Goal: Obtain resource: Download file/media

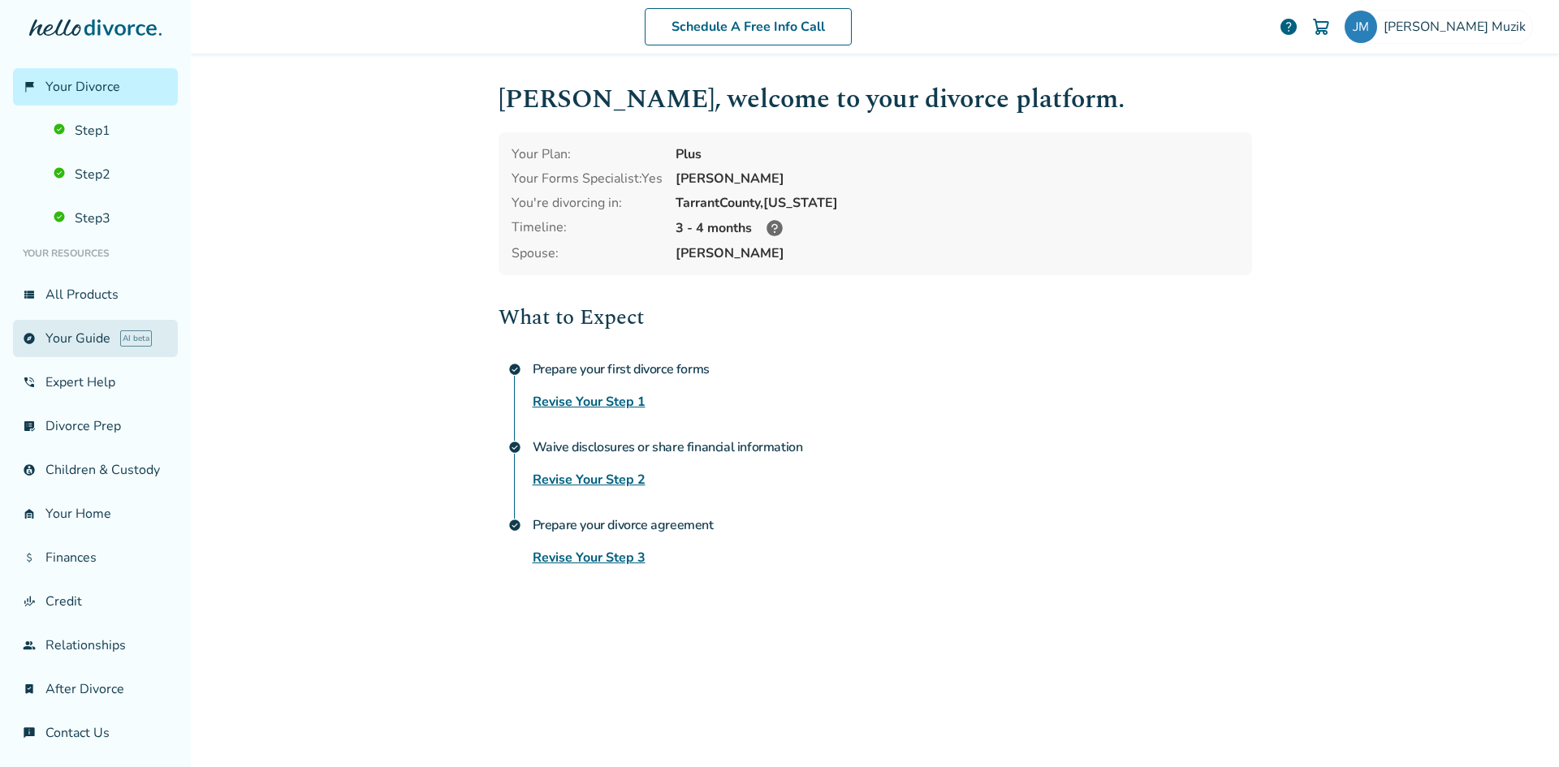
click at [69, 334] on link "explore Your Guide AI beta" at bounding box center [95, 338] width 165 height 37
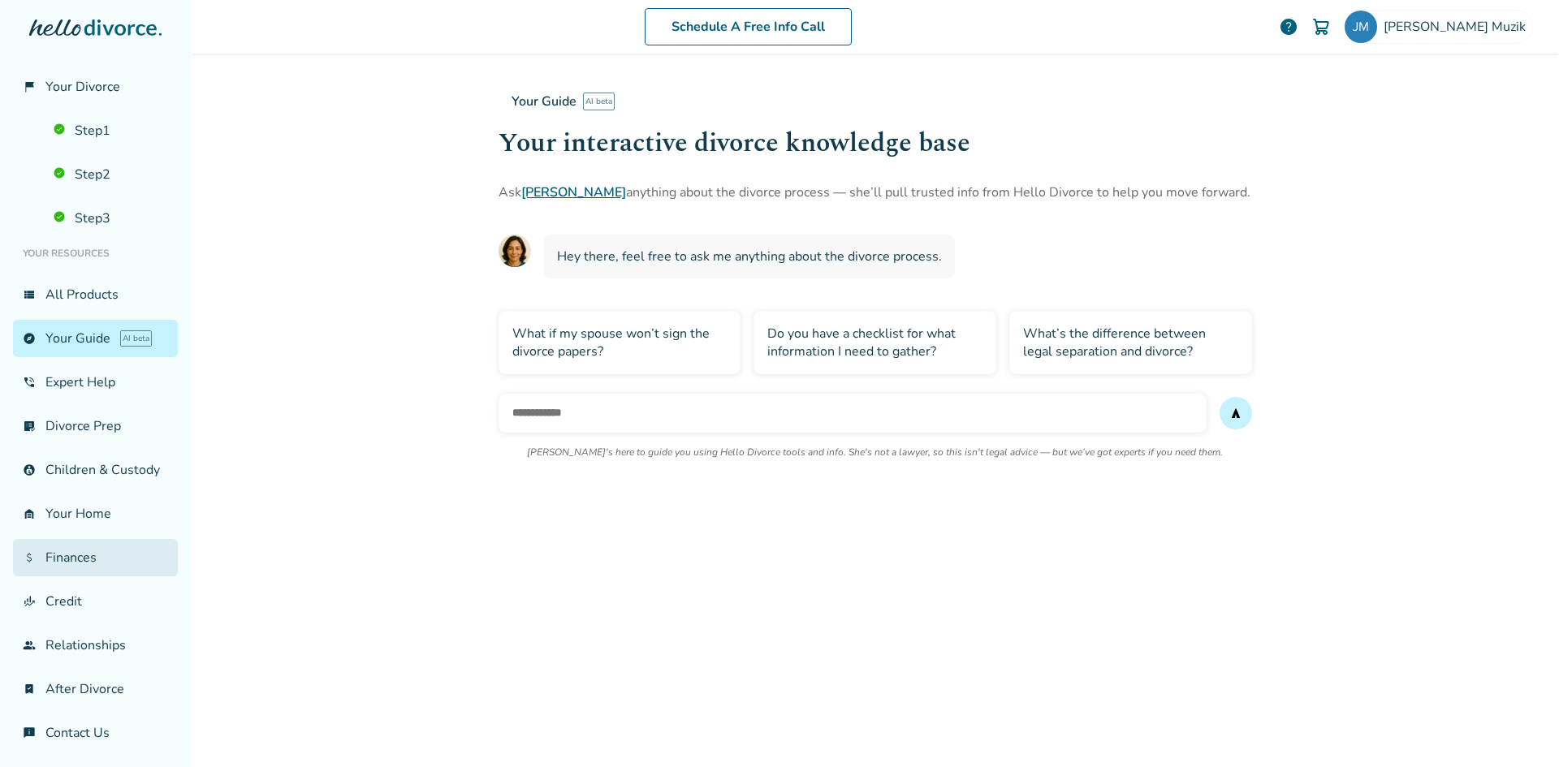
click at [83, 571] on link "attach_money Finances" at bounding box center [95, 557] width 165 height 37
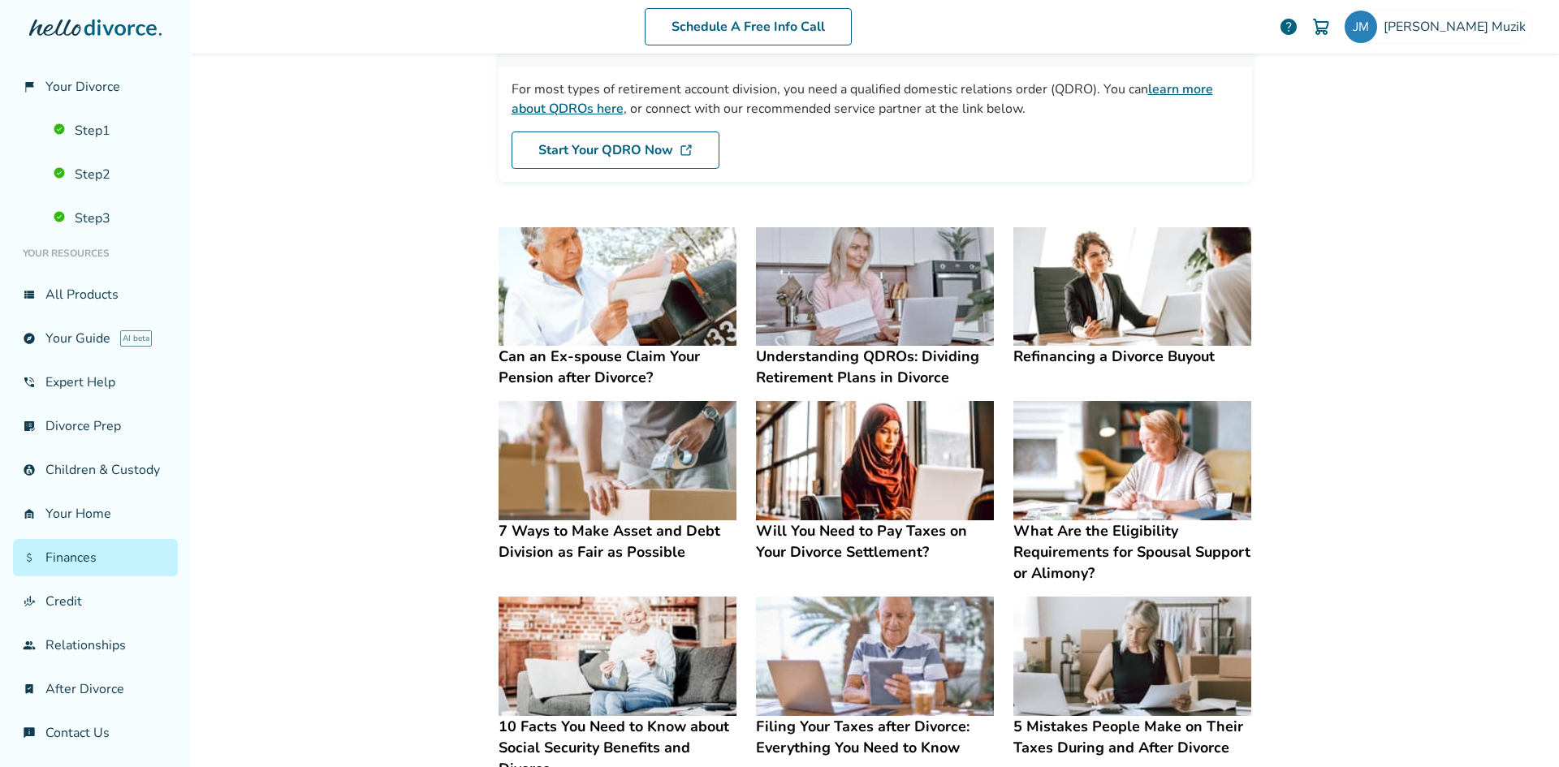
scroll to position [244, 0]
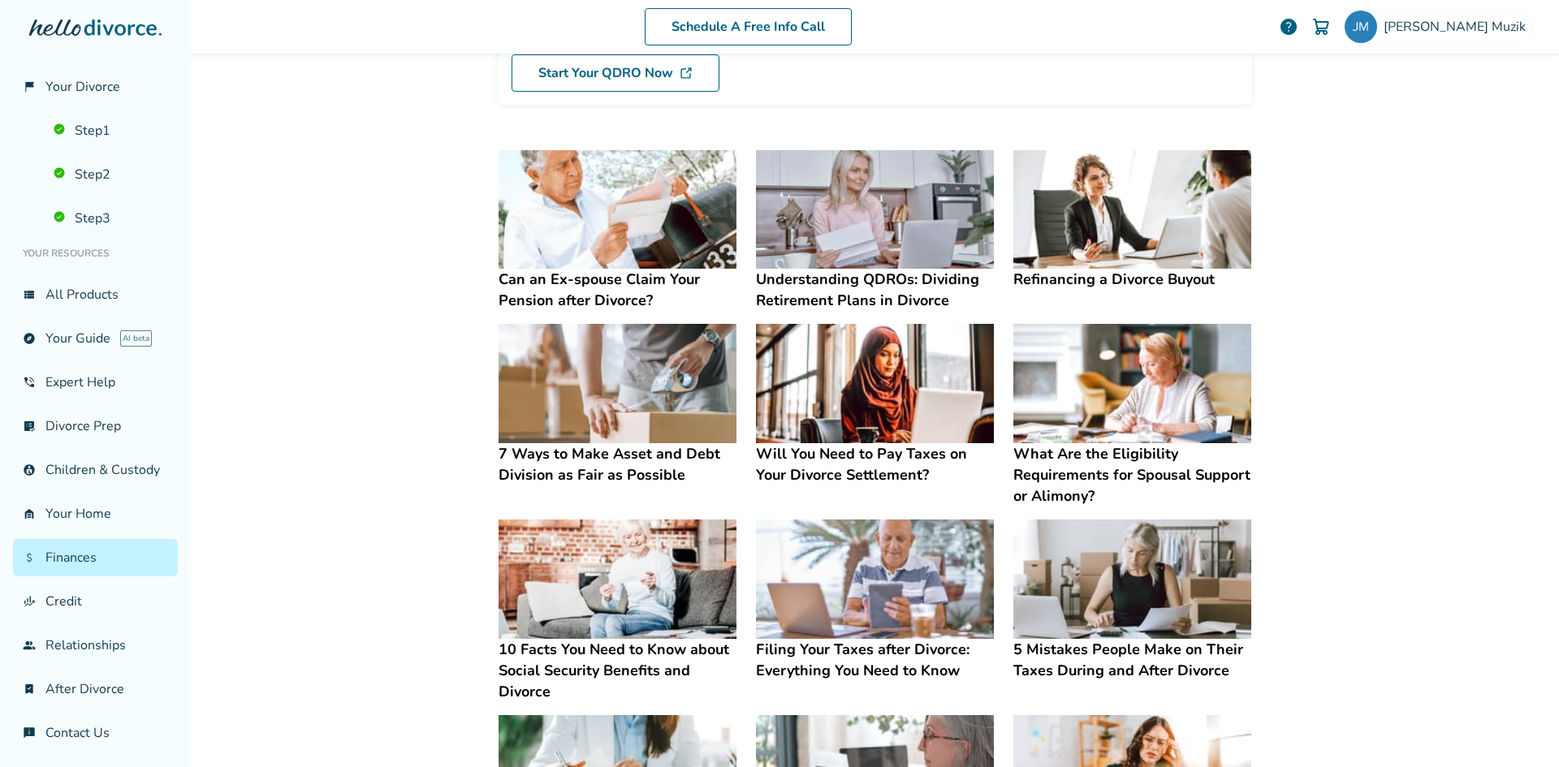
click at [1145, 258] on img at bounding box center [1132, 209] width 238 height 119
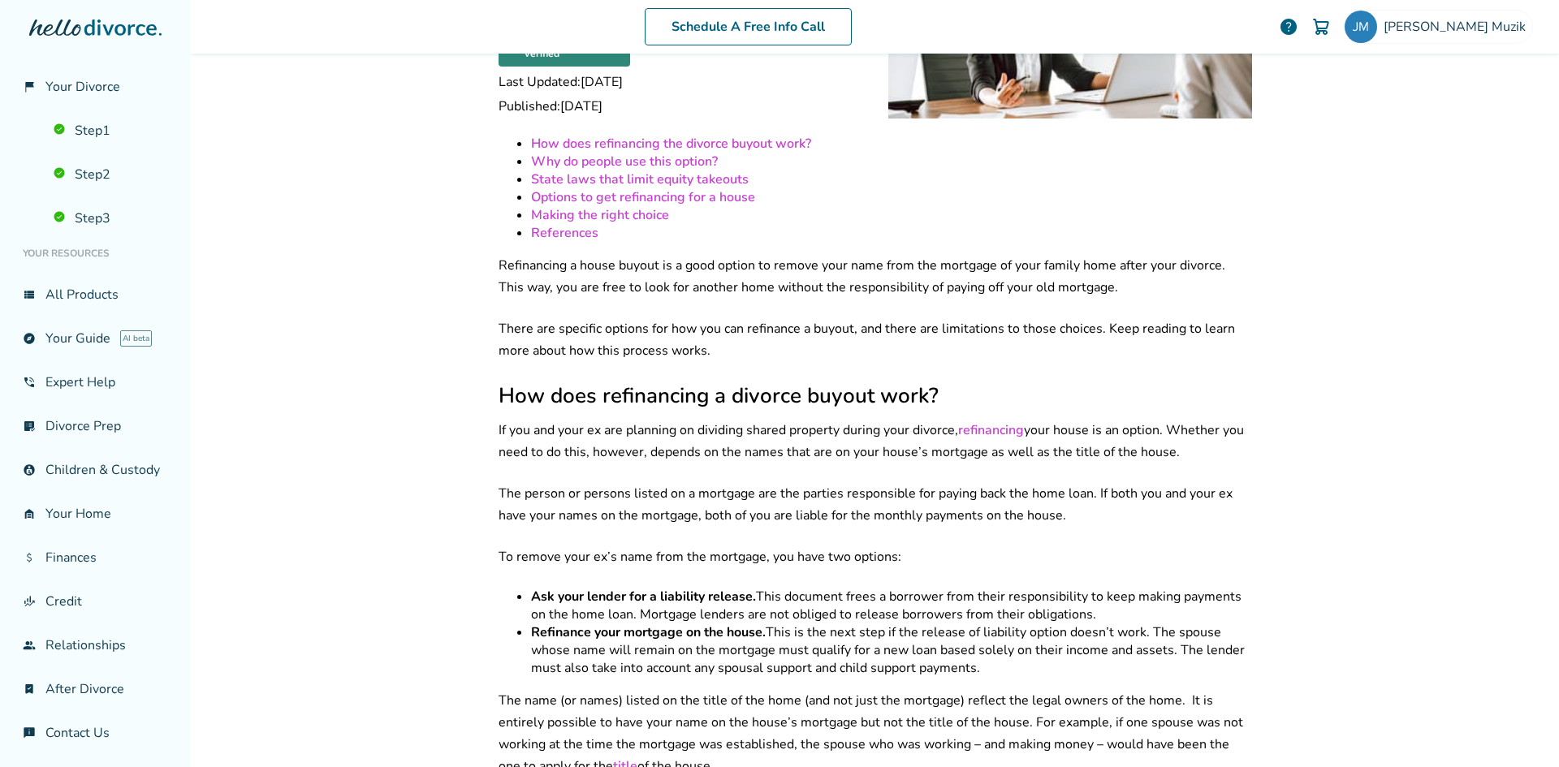
scroll to position [242, 0]
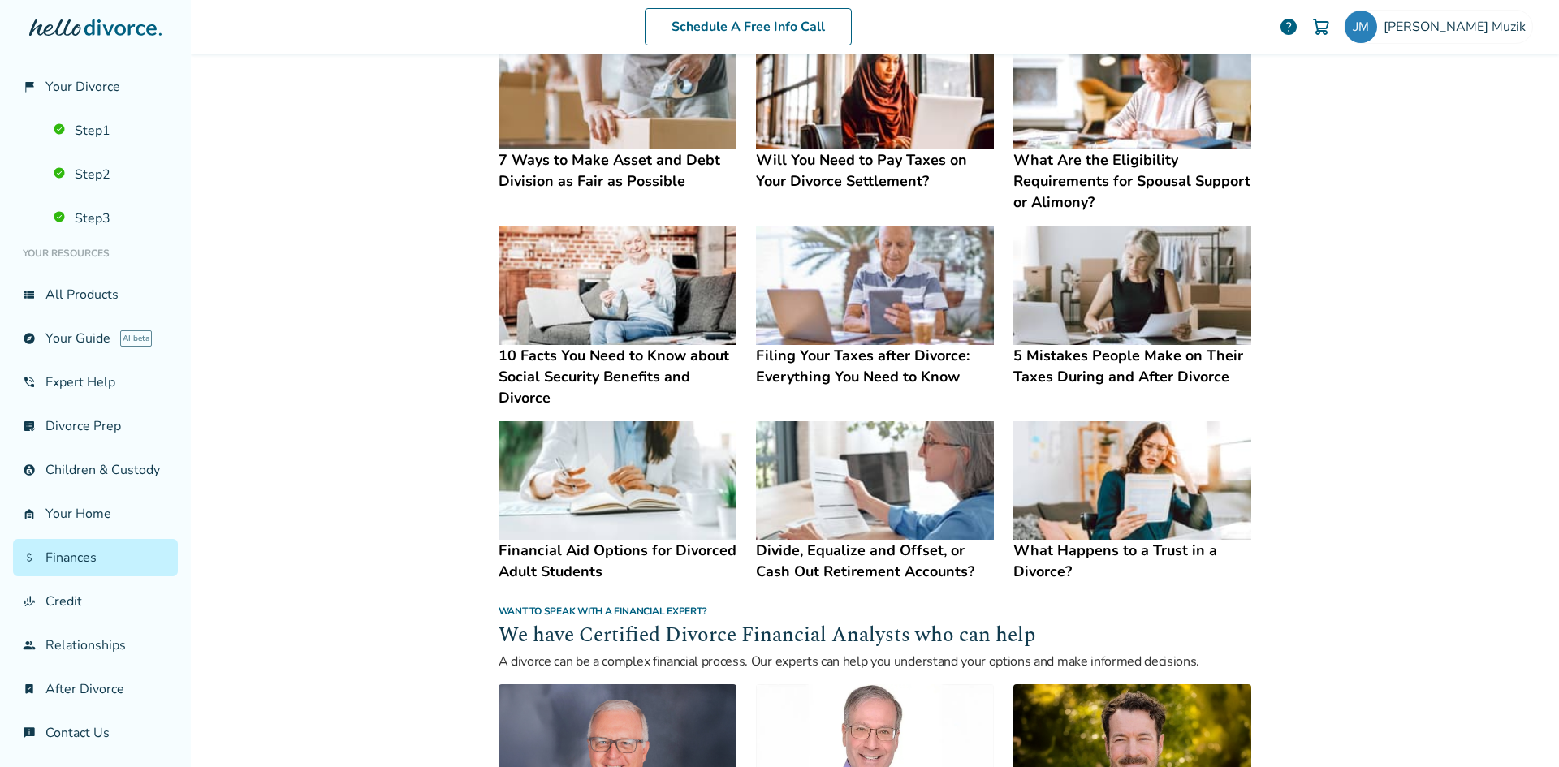
scroll to position [567, 0]
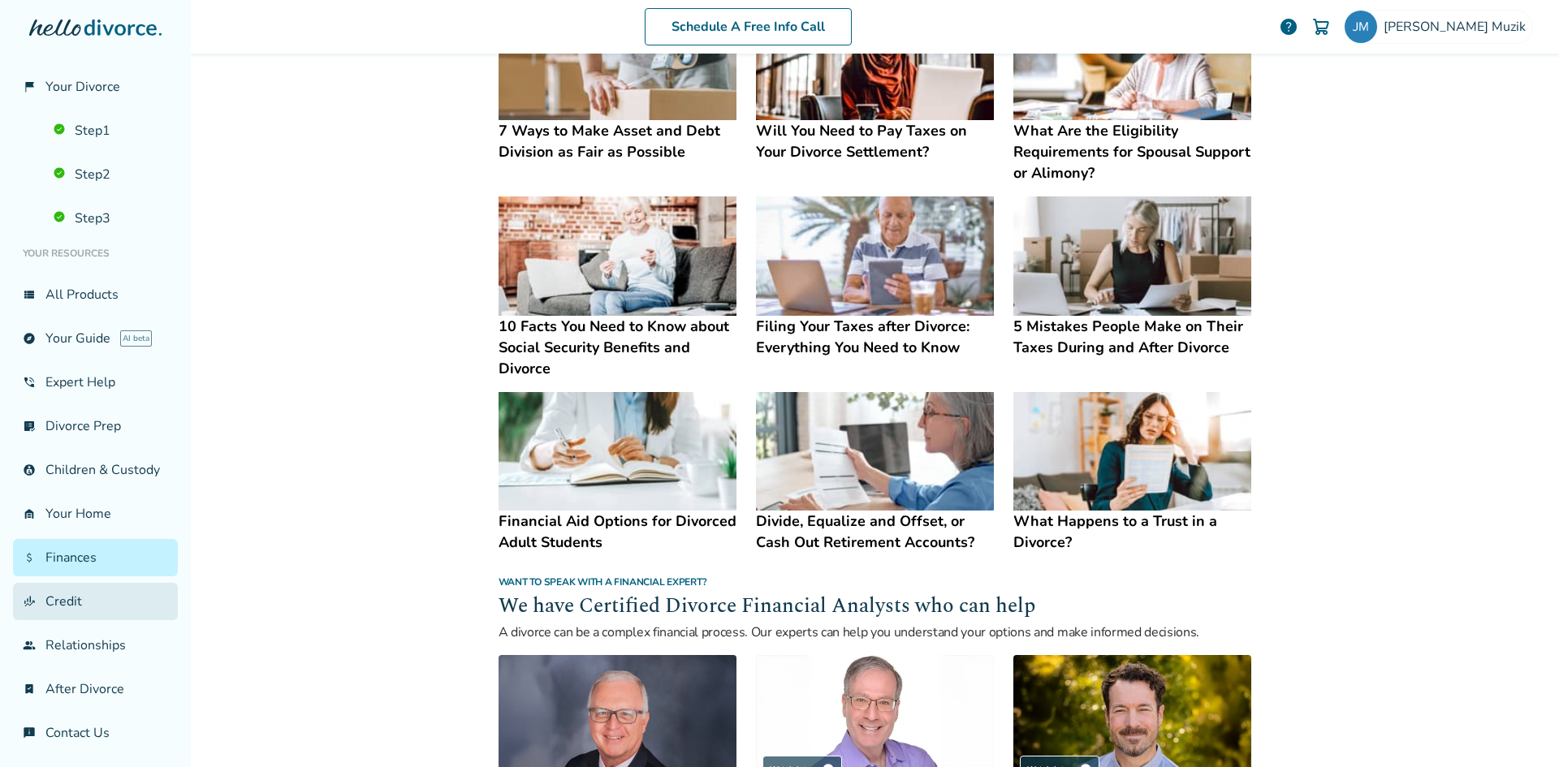
click at [83, 618] on link "finance_mode Credit" at bounding box center [95, 601] width 165 height 37
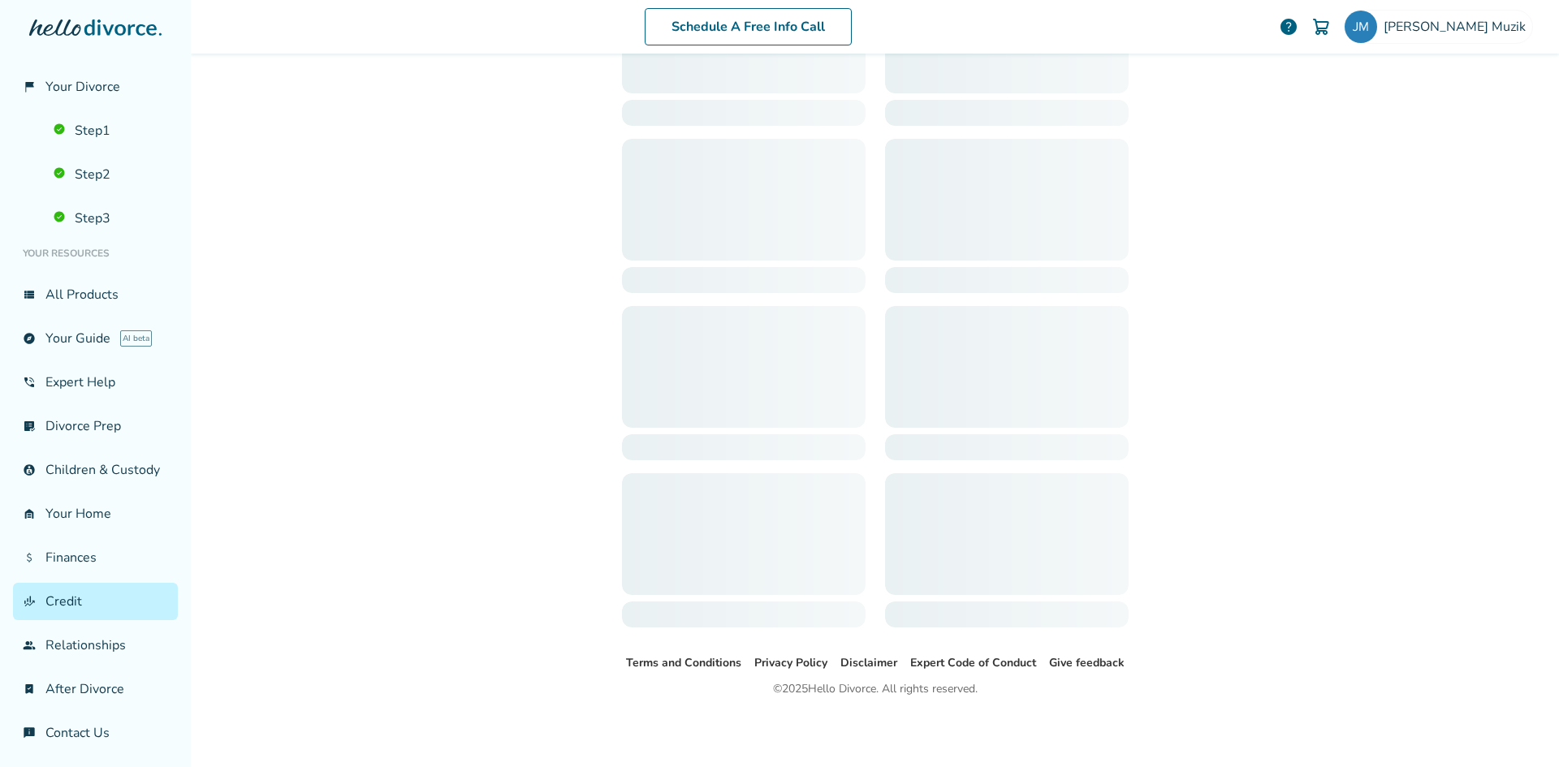
scroll to position [80, 0]
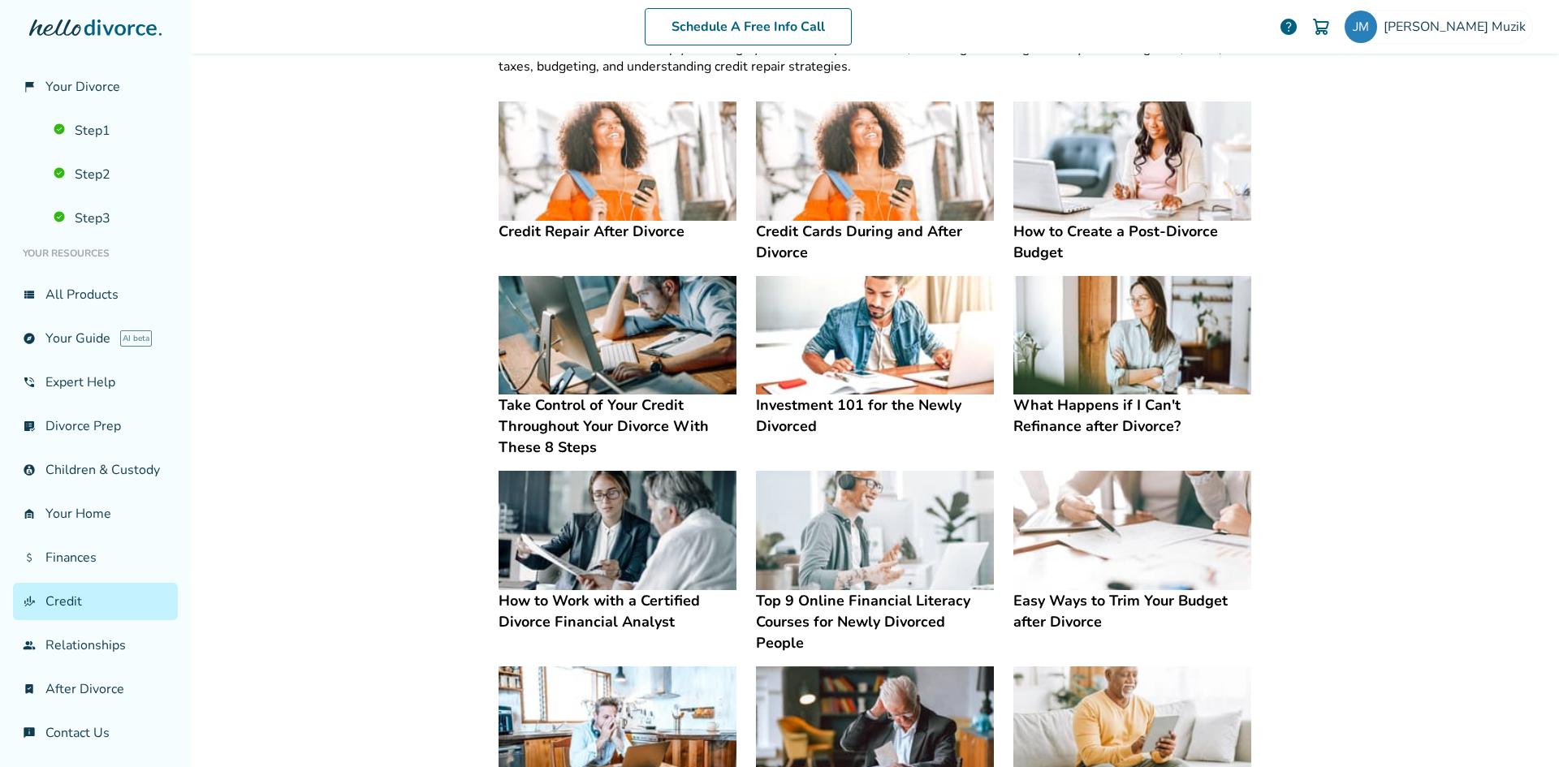
click at [565, 323] on img at bounding box center [617, 335] width 238 height 119
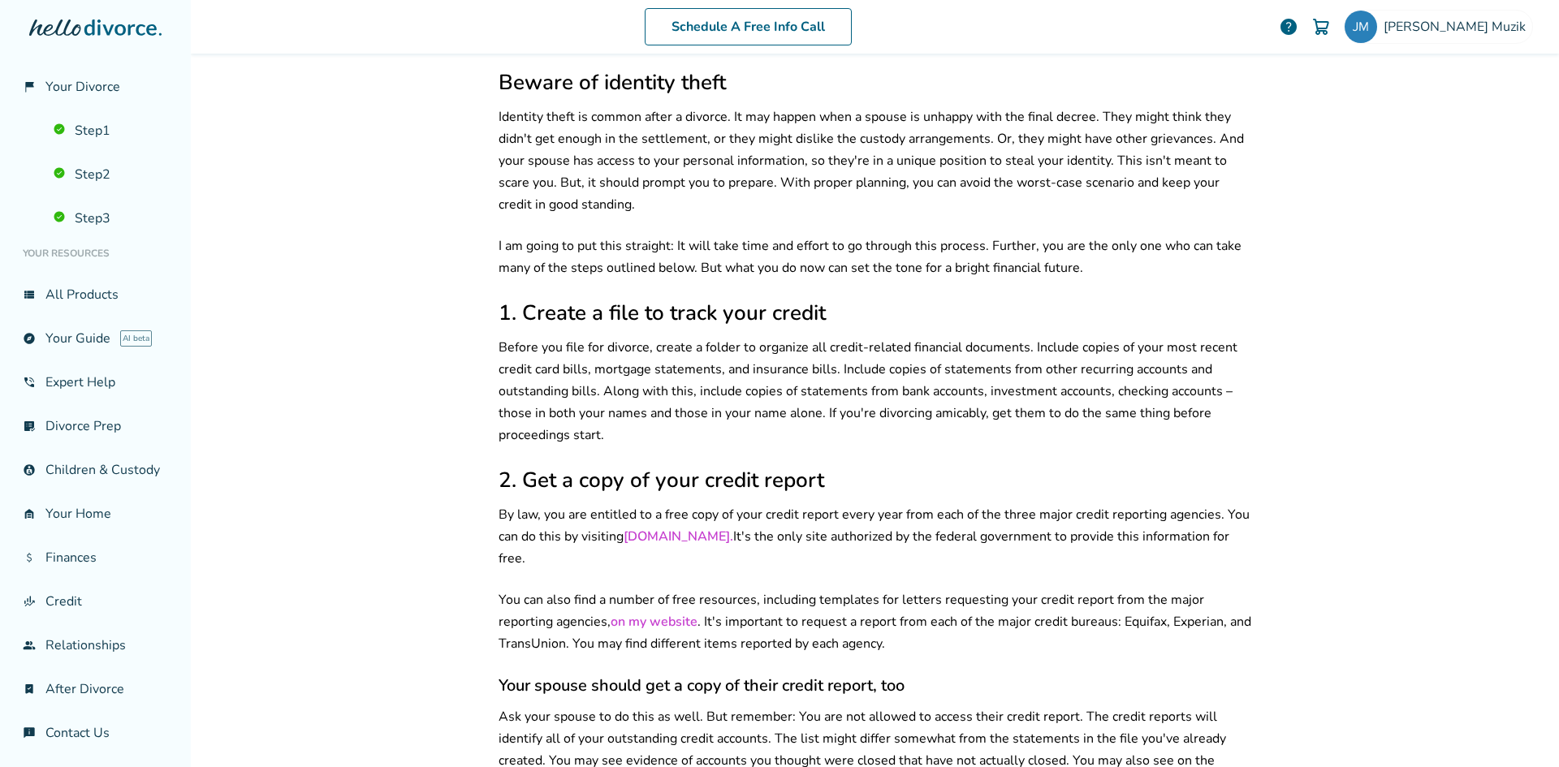
scroll to position [567, 0]
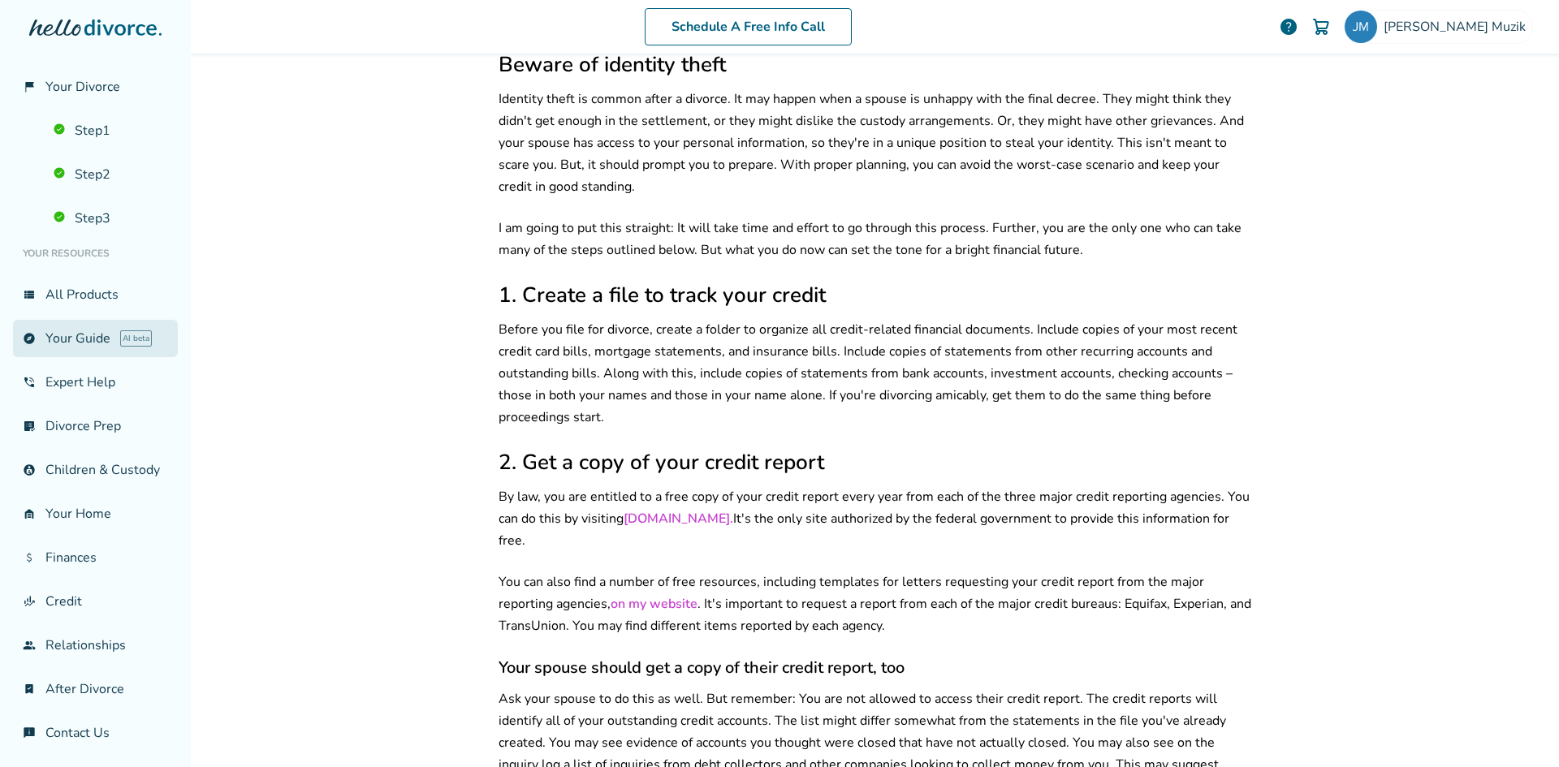
click at [92, 336] on link "explore Your Guide AI beta" at bounding box center [95, 338] width 165 height 37
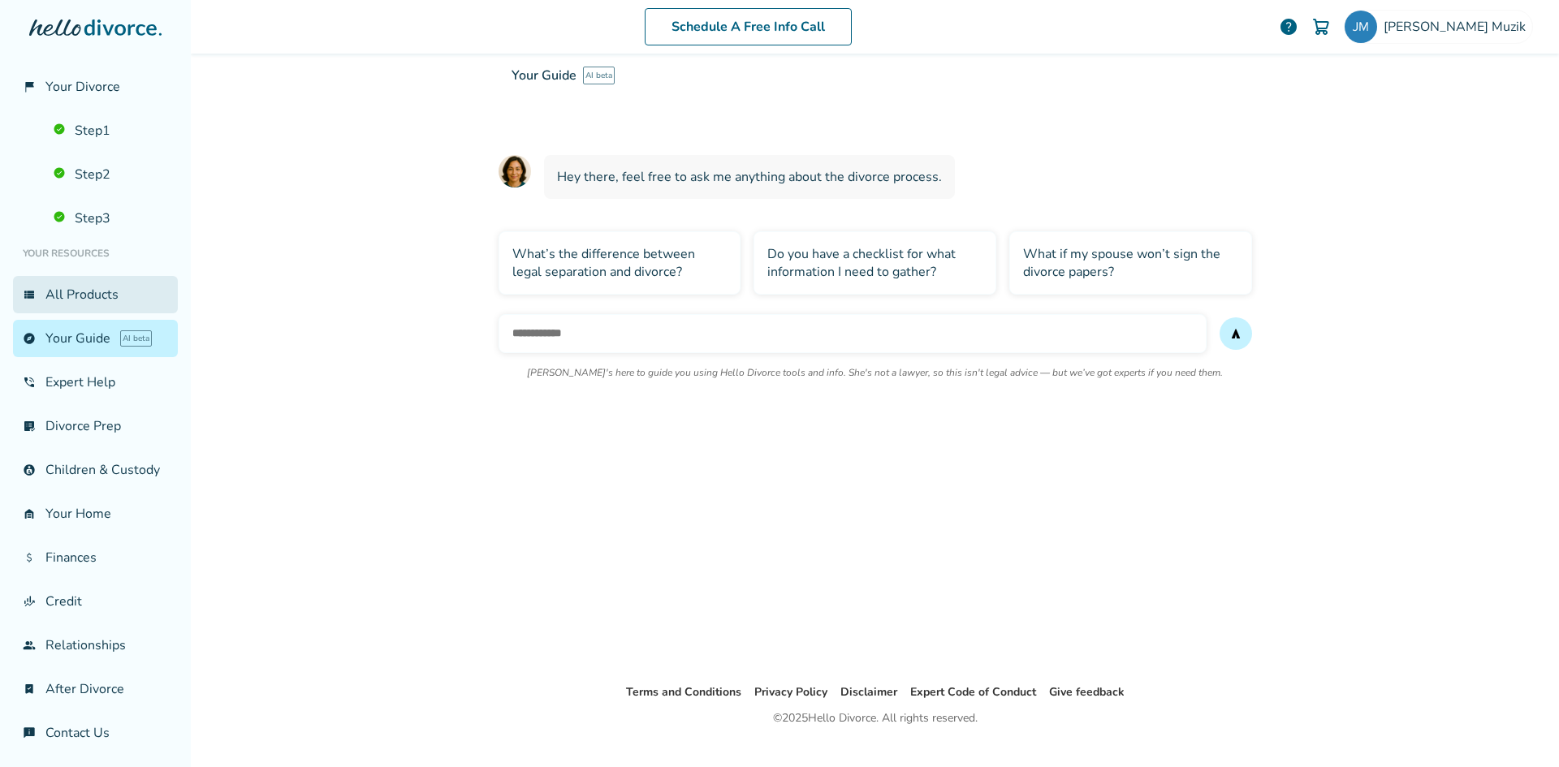
click at [80, 294] on link "view_list All Products" at bounding box center [95, 294] width 165 height 37
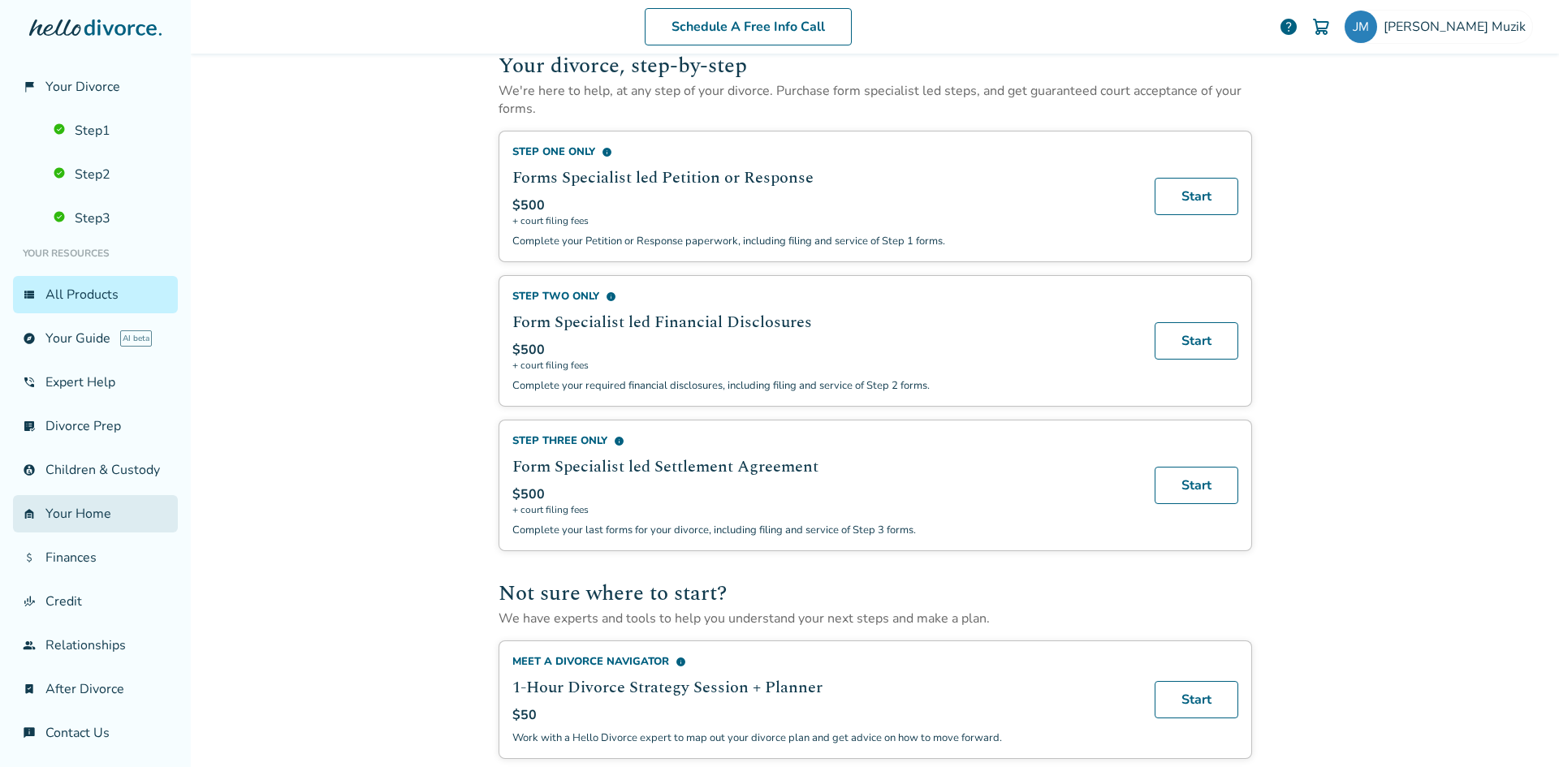
click at [77, 529] on link "garage_home Your Home" at bounding box center [95, 513] width 165 height 37
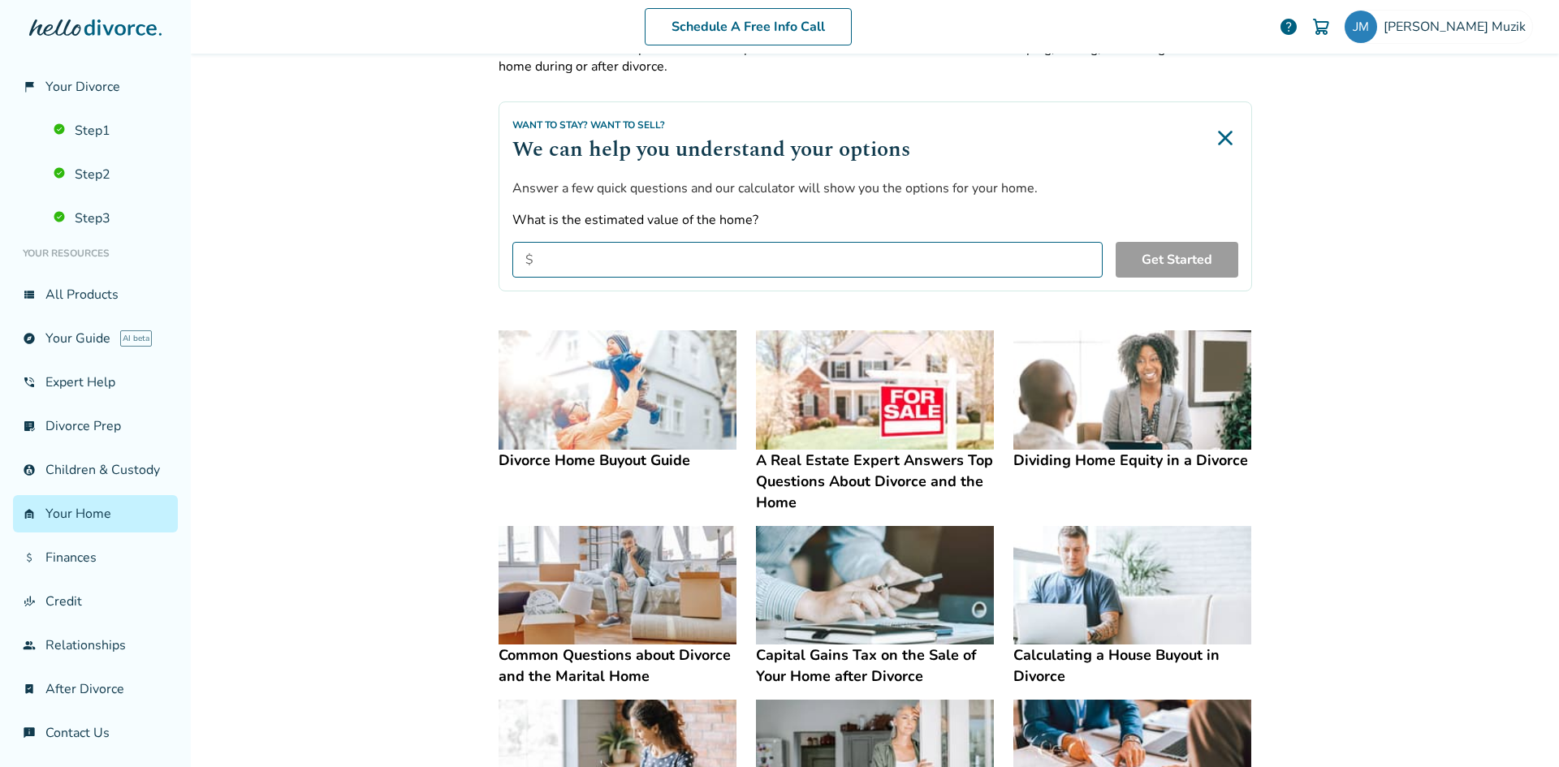
click at [754, 266] on input "What is the estimated value of the home?" at bounding box center [807, 260] width 590 height 36
type input "*******"
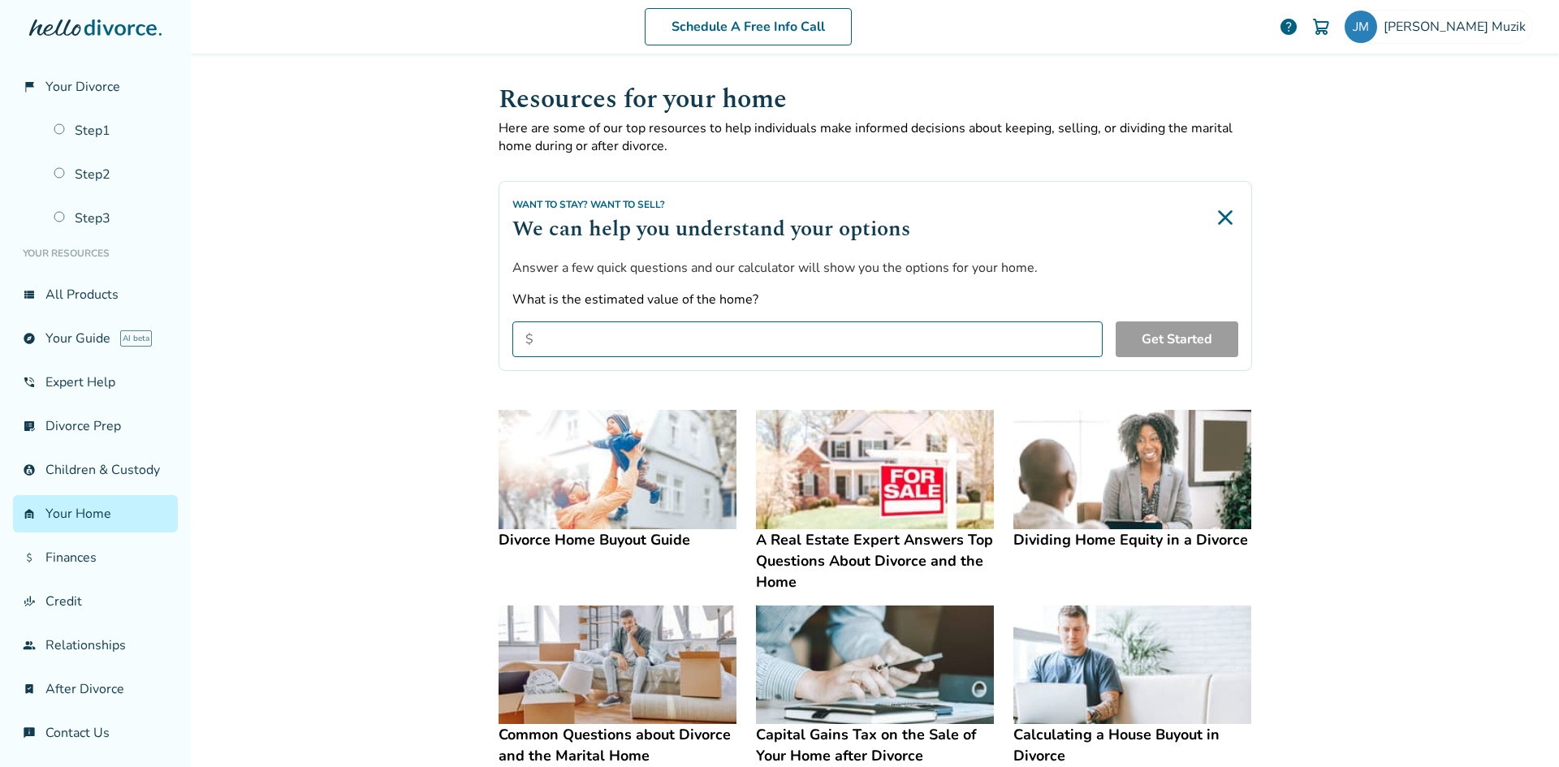
click at [614, 338] on input "What is the estimated value of the home?" at bounding box center [807, 339] width 590 height 36
type input "*******"
click at [1186, 334] on button "Get Started" at bounding box center [1176, 339] width 123 height 36
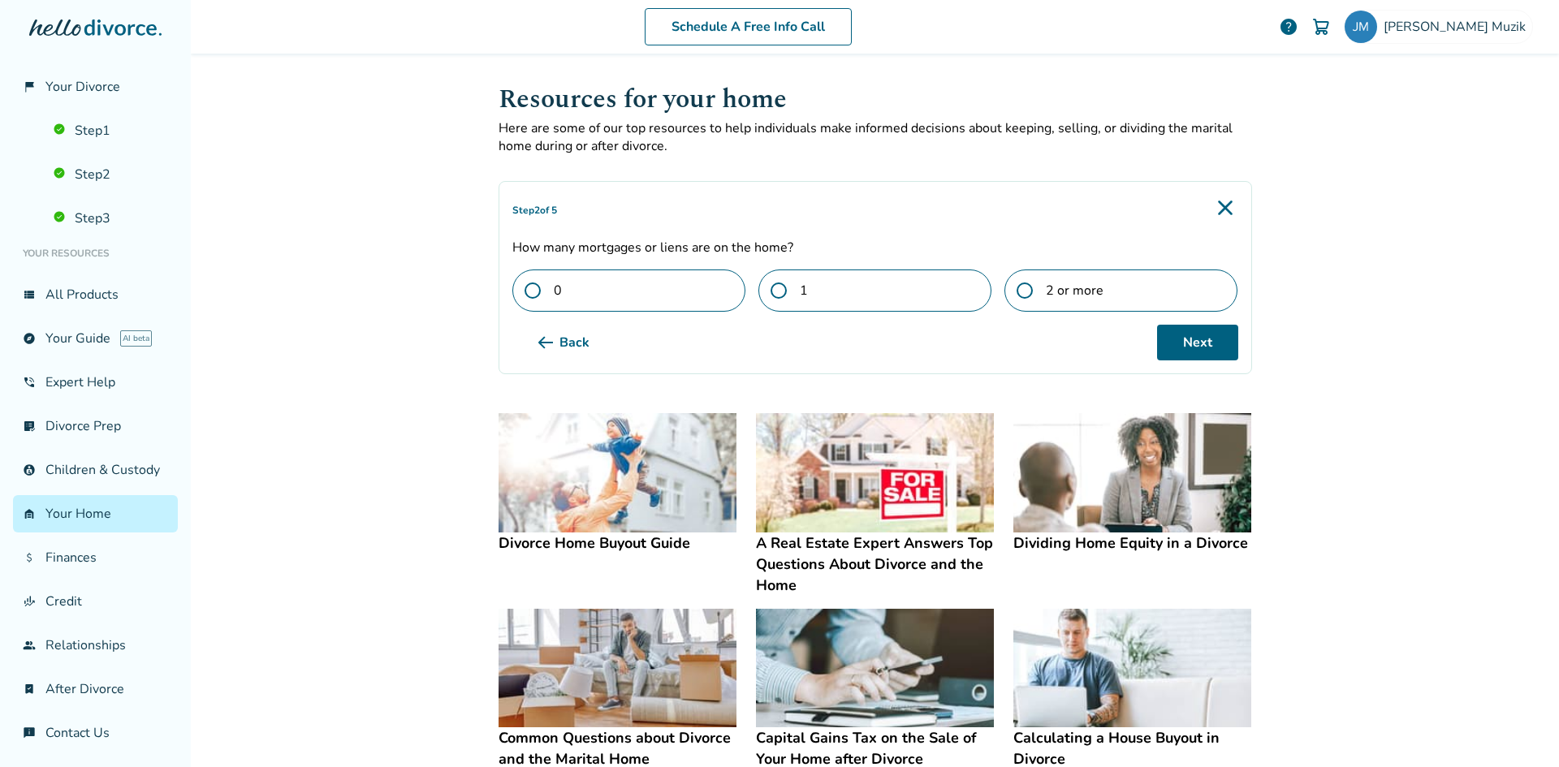
click at [778, 287] on span at bounding box center [784, 290] width 29 height 16
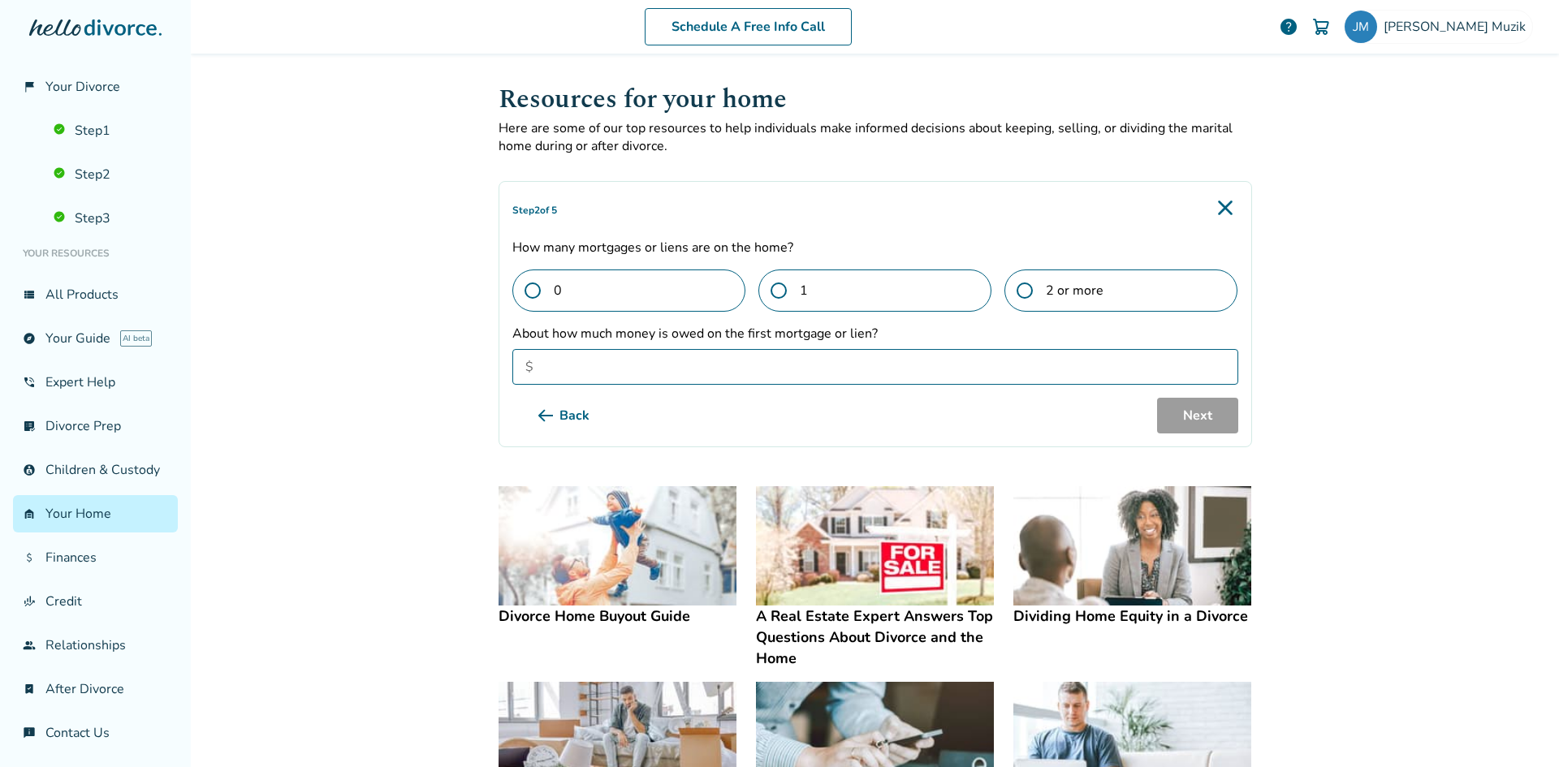
click at [882, 360] on input "About how much money is owed on the first mortgage or lien?" at bounding box center [875, 367] width 726 height 36
type input "*******"
click at [1211, 419] on button "Next" at bounding box center [1197, 416] width 81 height 36
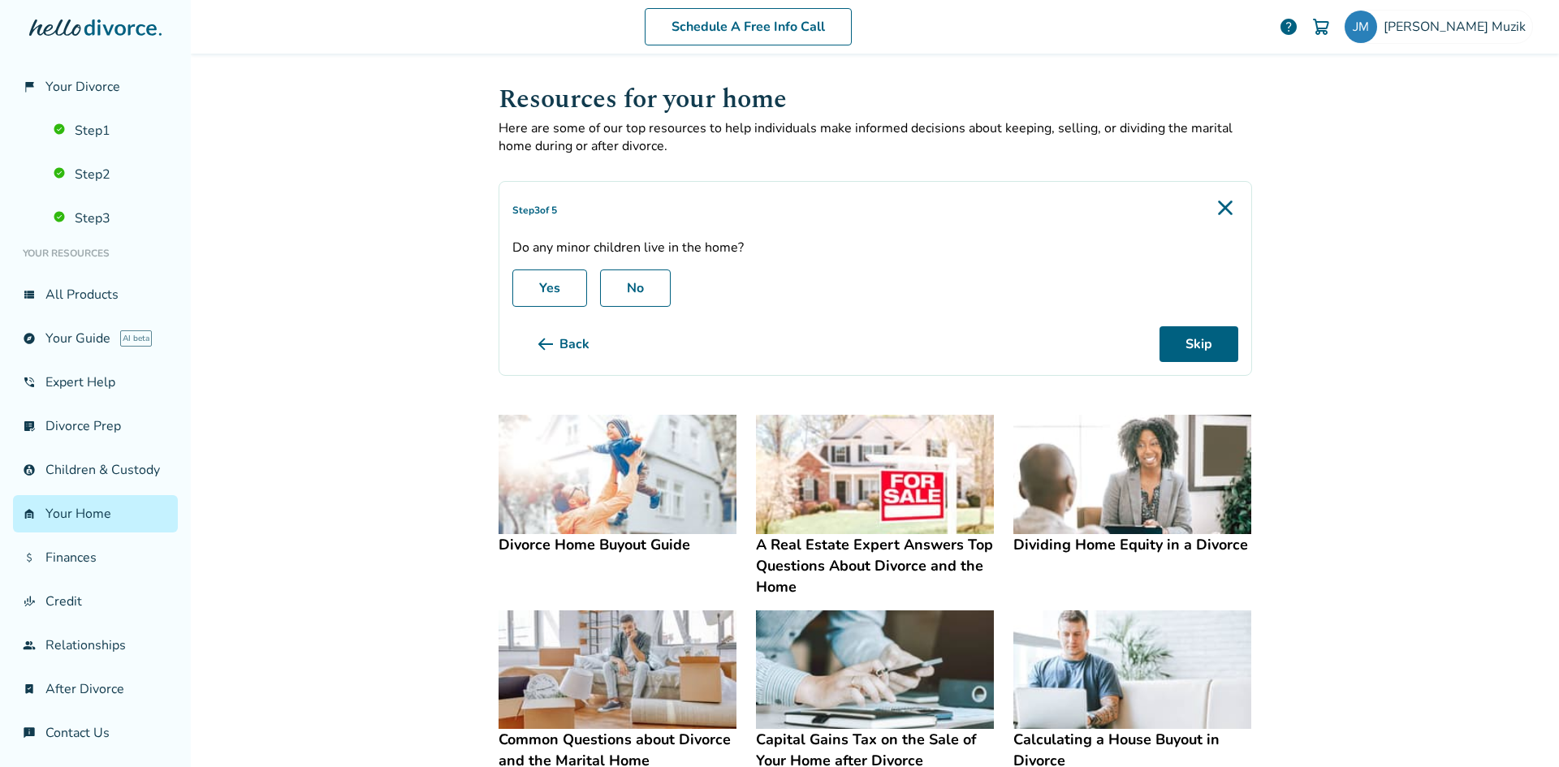
click at [632, 298] on label "No" at bounding box center [635, 287] width 71 height 37
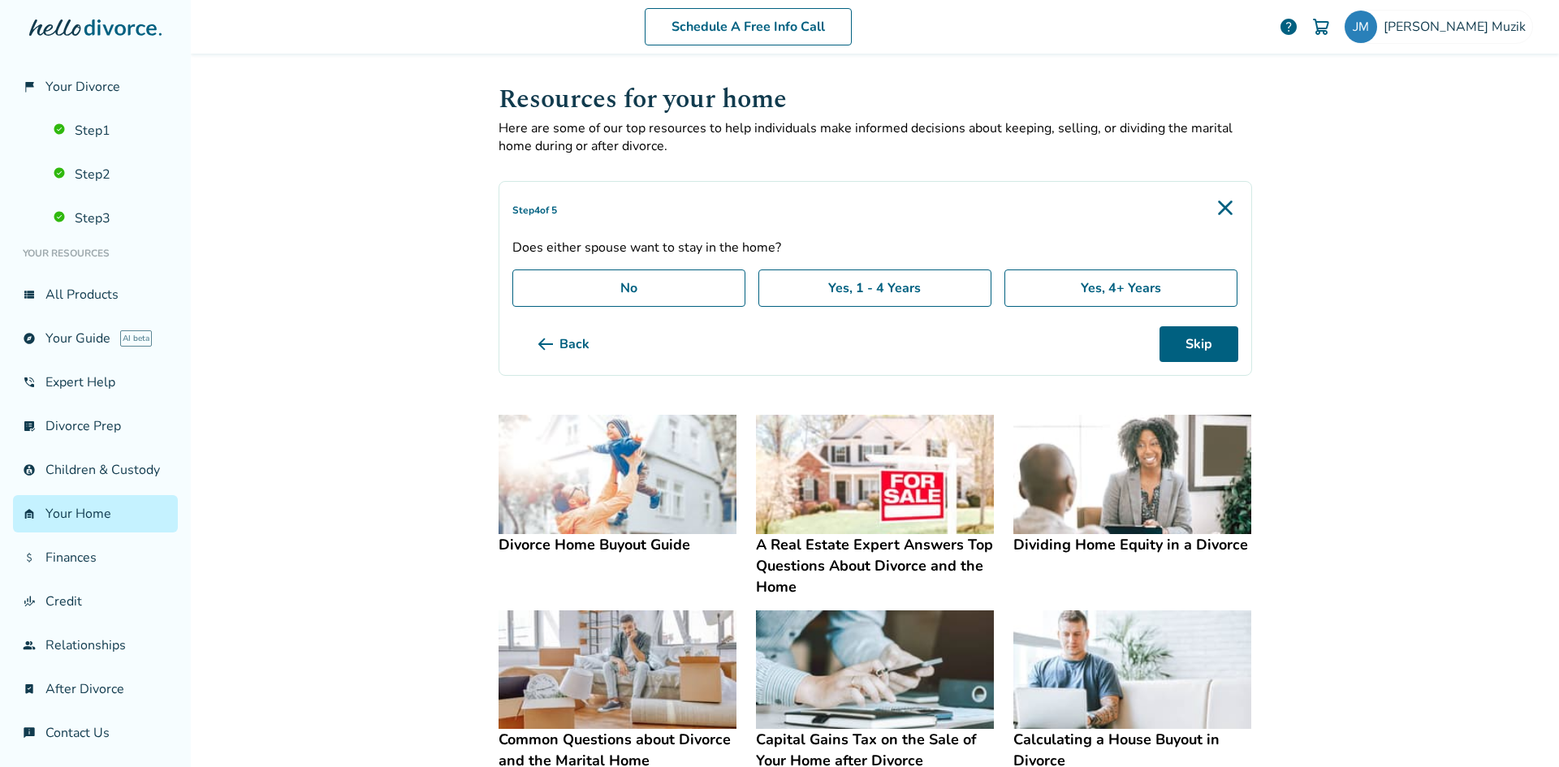
click at [871, 295] on label "Yes, 1 - 4 Years" at bounding box center [874, 287] width 233 height 37
click at [1212, 340] on button "Next" at bounding box center [1197, 344] width 81 height 36
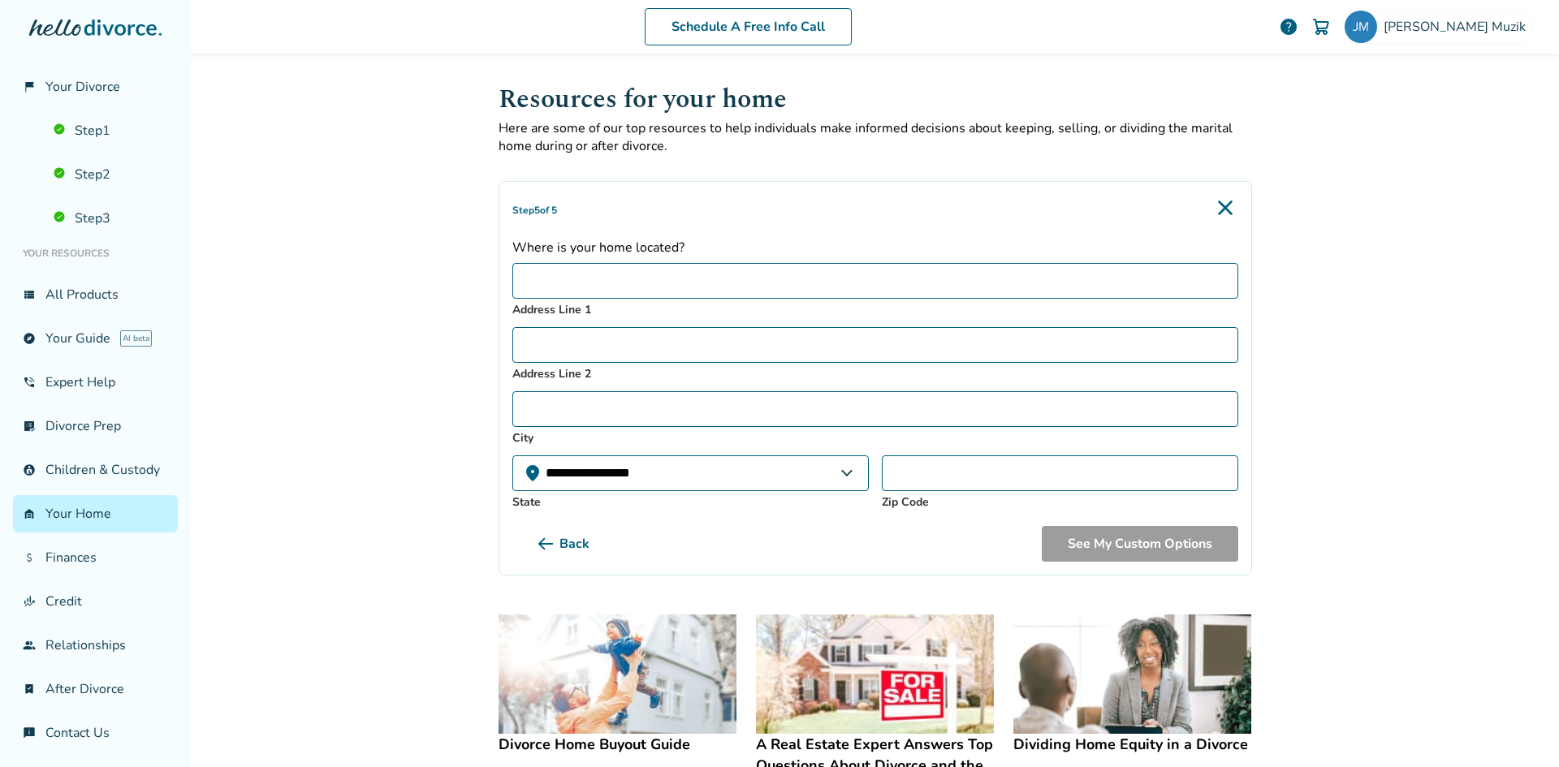
click at [797, 288] on input "Address Line 1" at bounding box center [875, 281] width 726 height 36
type input "**********"
click at [599, 410] on input "City" at bounding box center [875, 409] width 726 height 36
type input "**********"
click at [701, 461] on select "**********" at bounding box center [690, 473] width 356 height 36
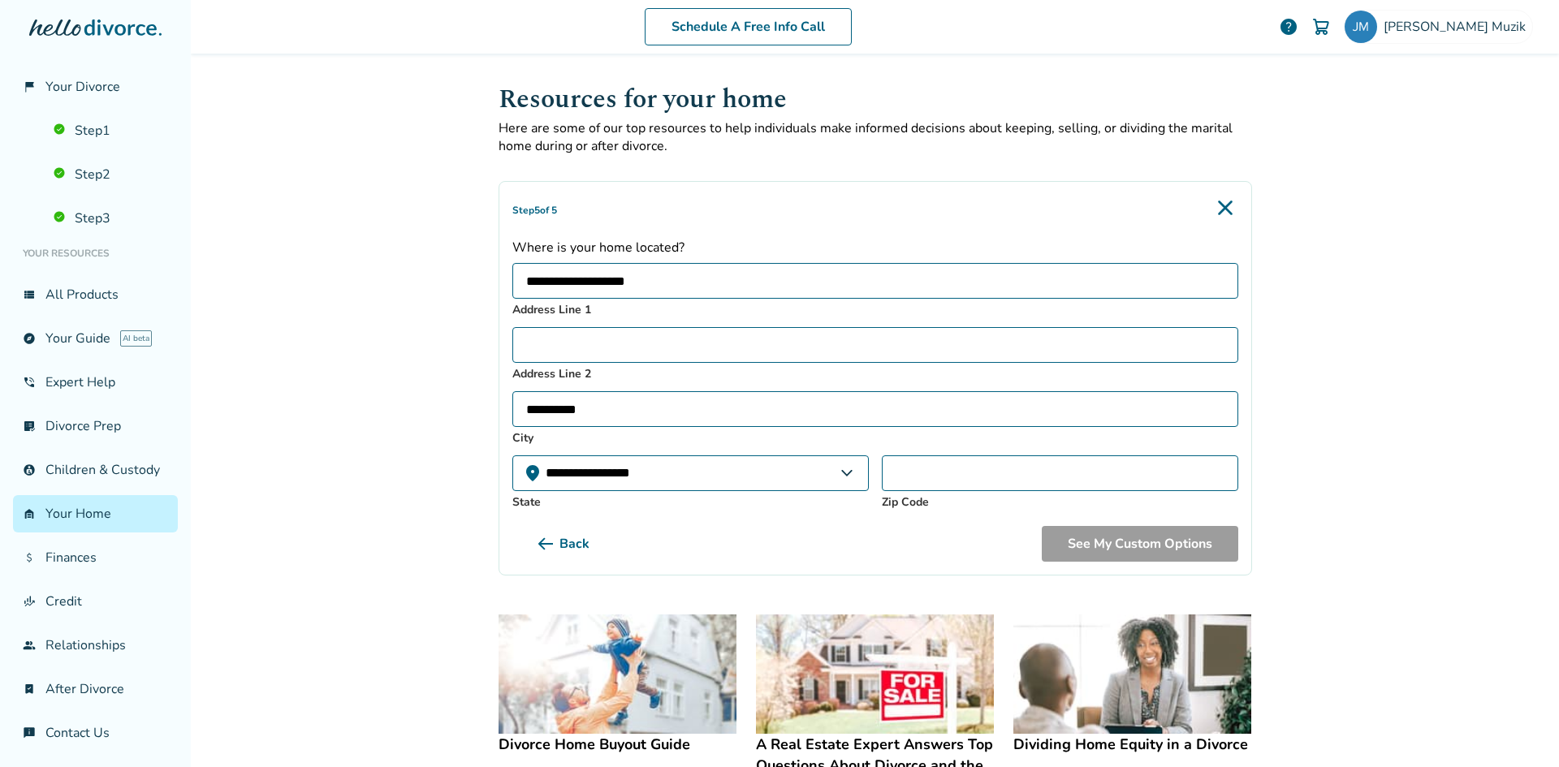
select select "**"
click at [512, 455] on select "**********" at bounding box center [690, 473] width 356 height 36
click at [944, 476] on input "Zip Code" at bounding box center [1060, 473] width 356 height 36
type input "*****"
click at [1097, 543] on button "See My Custom Options" at bounding box center [1139, 544] width 196 height 36
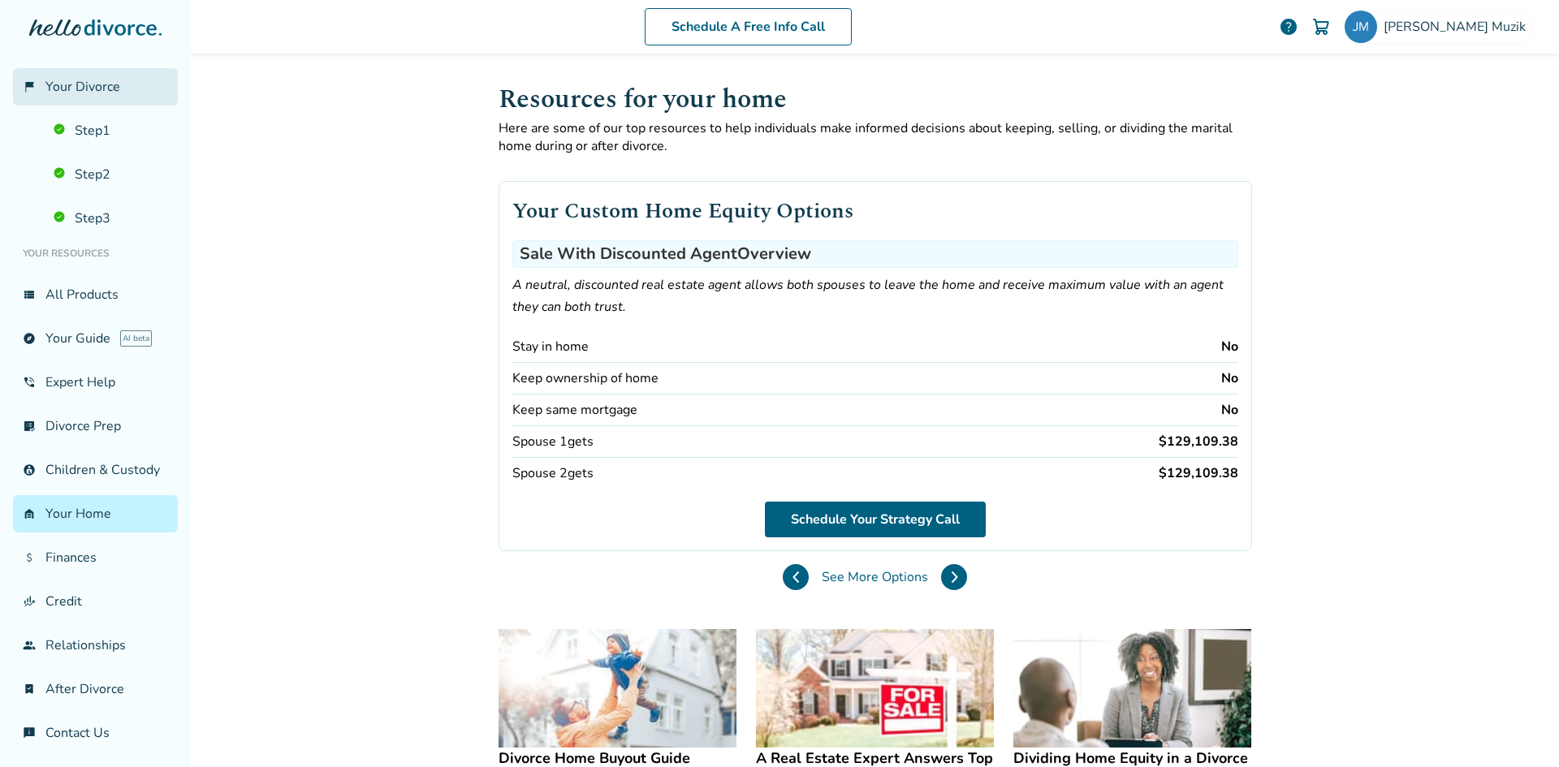
click at [61, 86] on span "Your Divorce" at bounding box center [82, 87] width 75 height 18
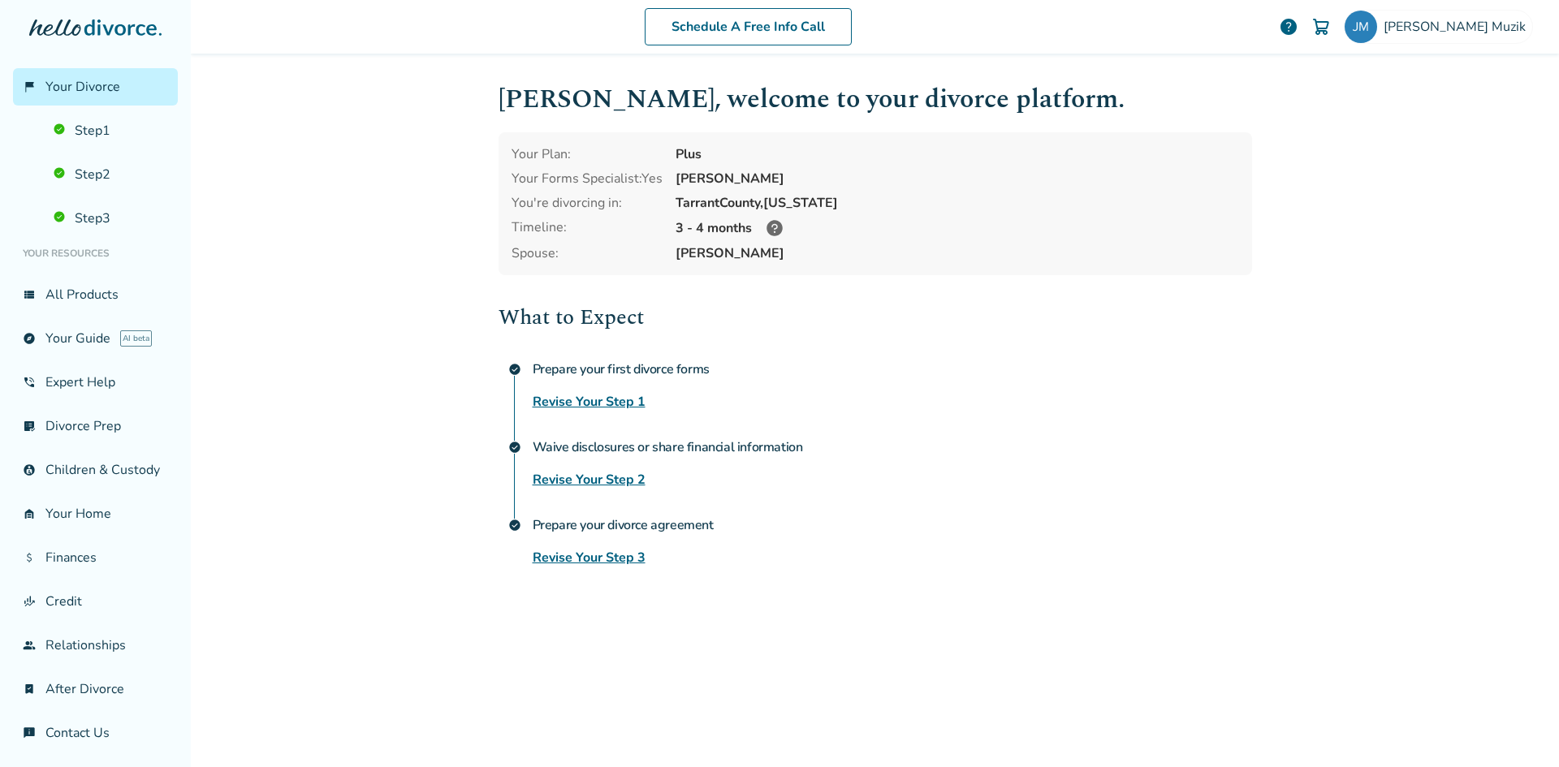
click at [585, 559] on link "Revise Your Step 3" at bounding box center [588, 557] width 113 height 19
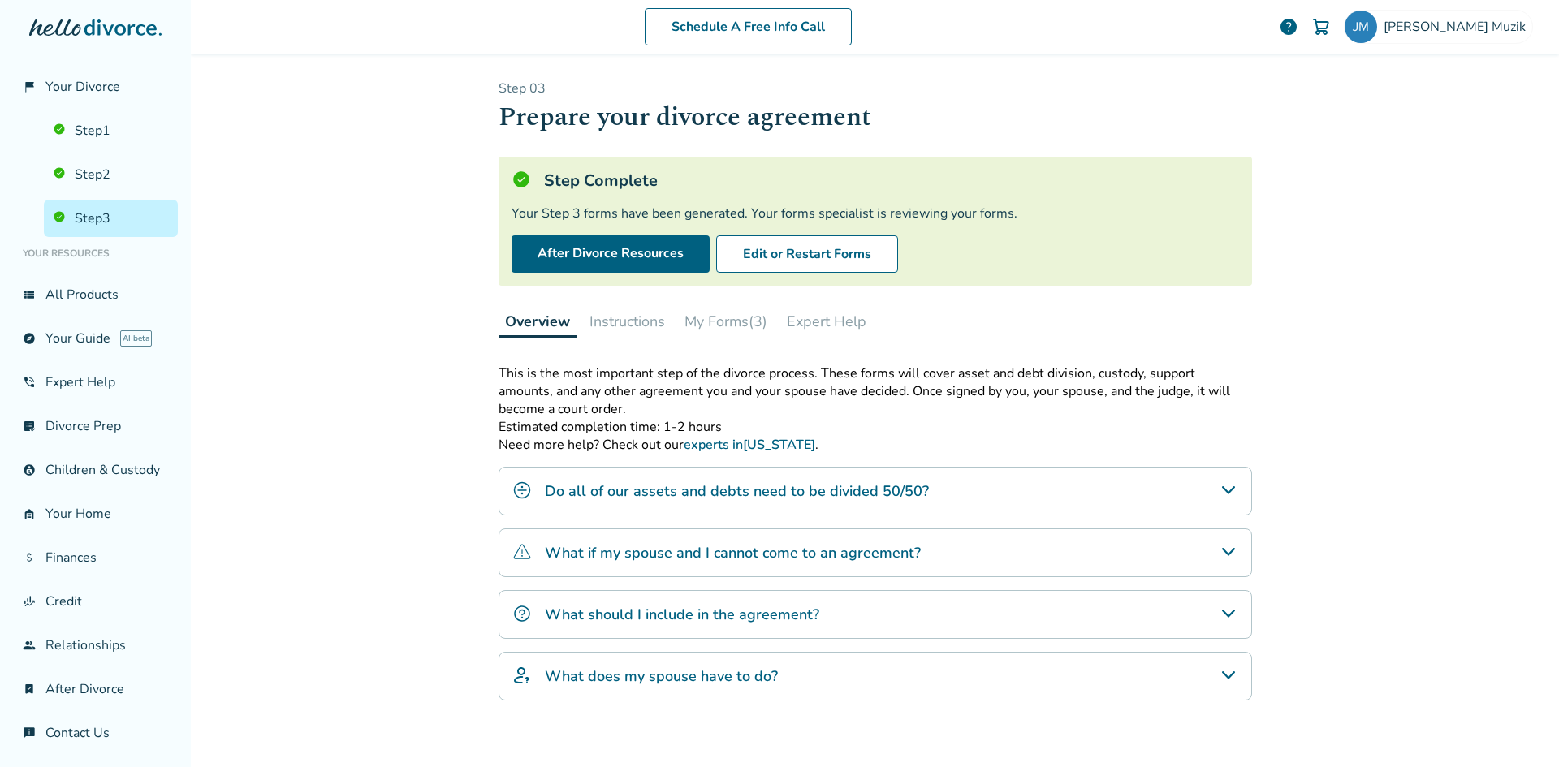
click at [769, 494] on h4 "Do all of our assets and debts need to be divided 50/50?" at bounding box center [737, 491] width 384 height 21
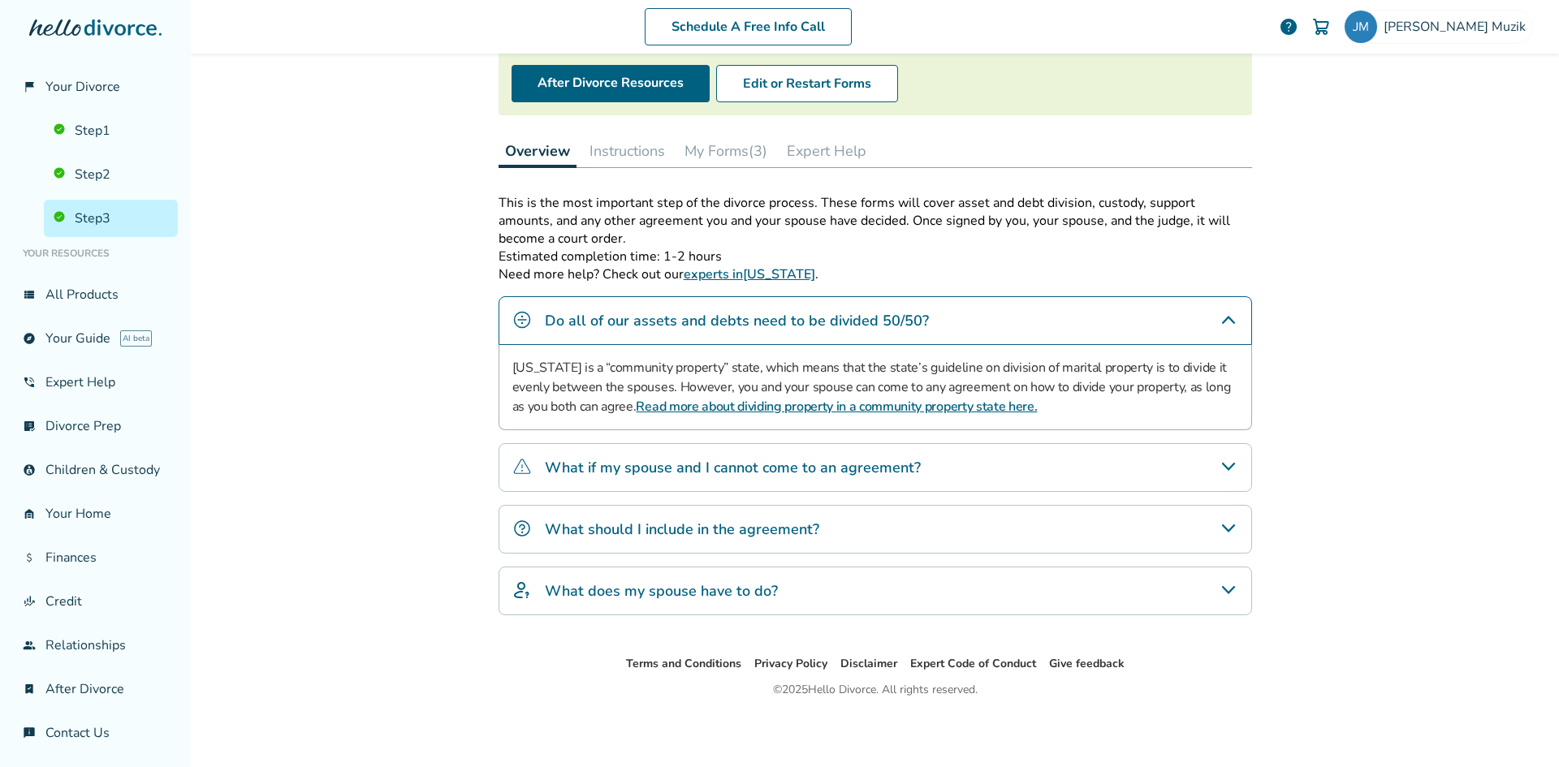
scroll to position [171, 0]
click at [76, 291] on link "view_list All Products" at bounding box center [95, 294] width 165 height 37
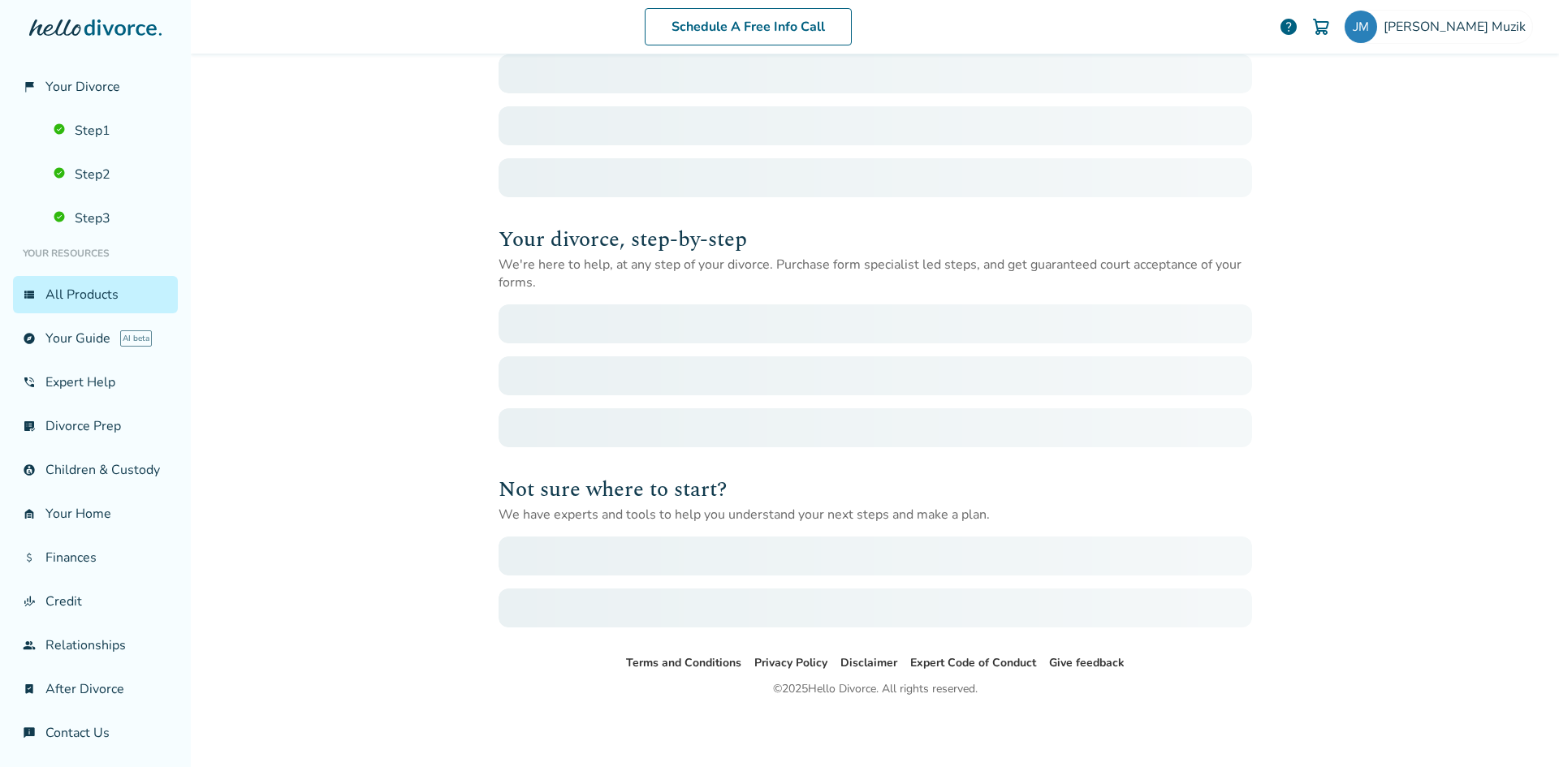
scroll to position [80, 0]
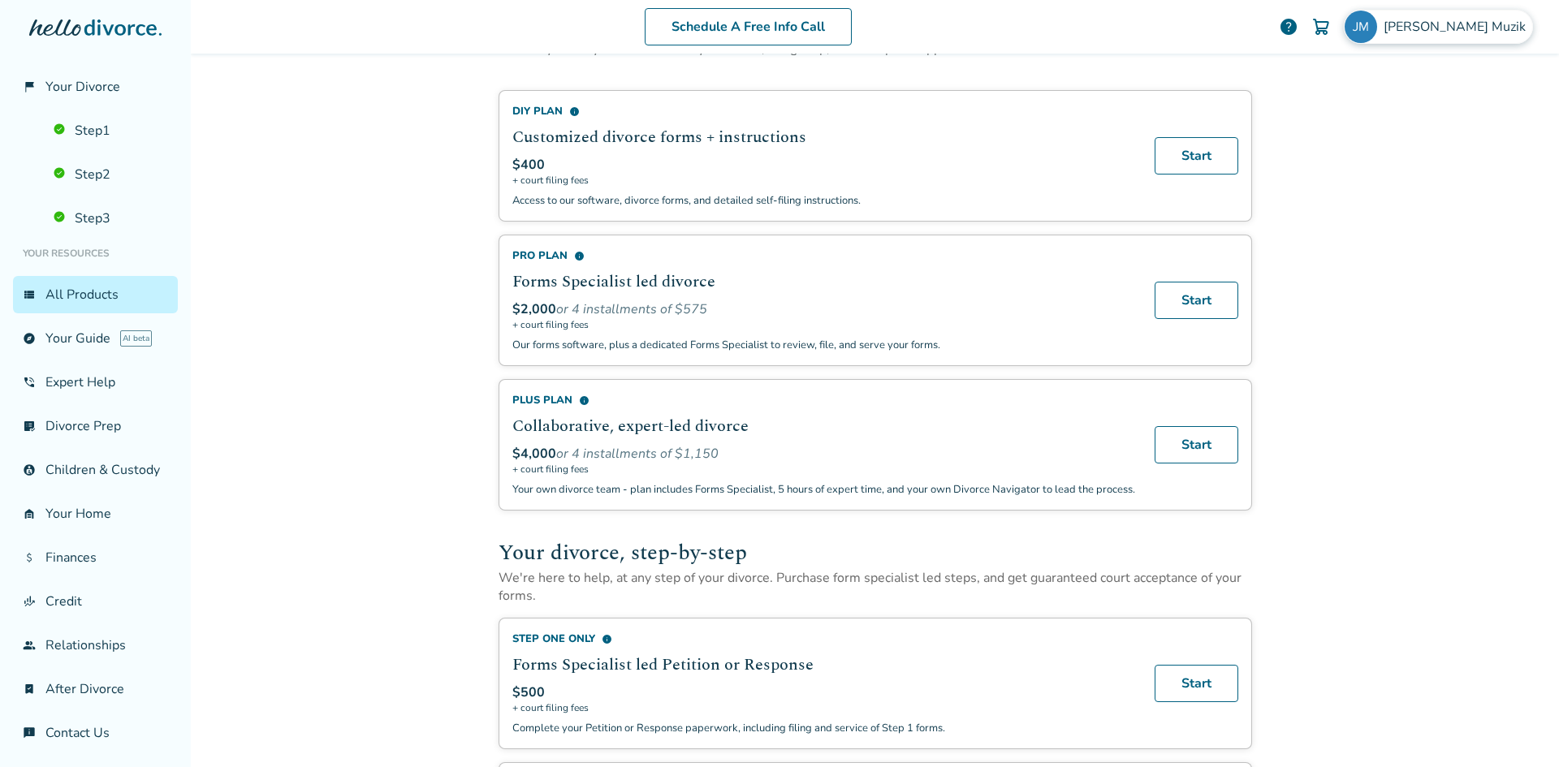
click at [1450, 26] on span "Jennifer Muzik" at bounding box center [1457, 27] width 149 height 18
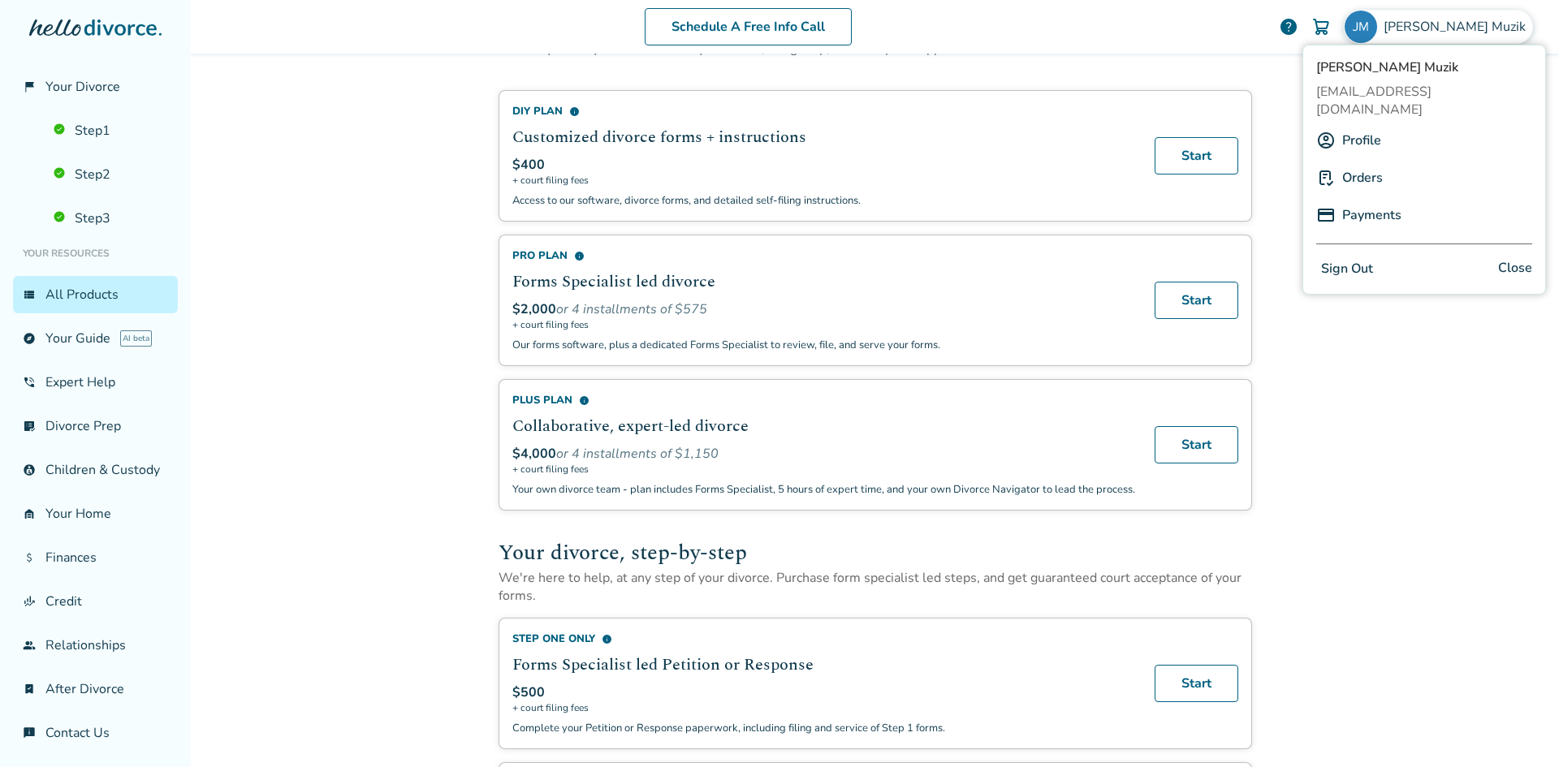
click at [1443, 383] on div "Schedule A Free Info Call Jennifer Muzik help Schedule A Free Call Jennifer Muz…" at bounding box center [875, 383] width 1368 height 767
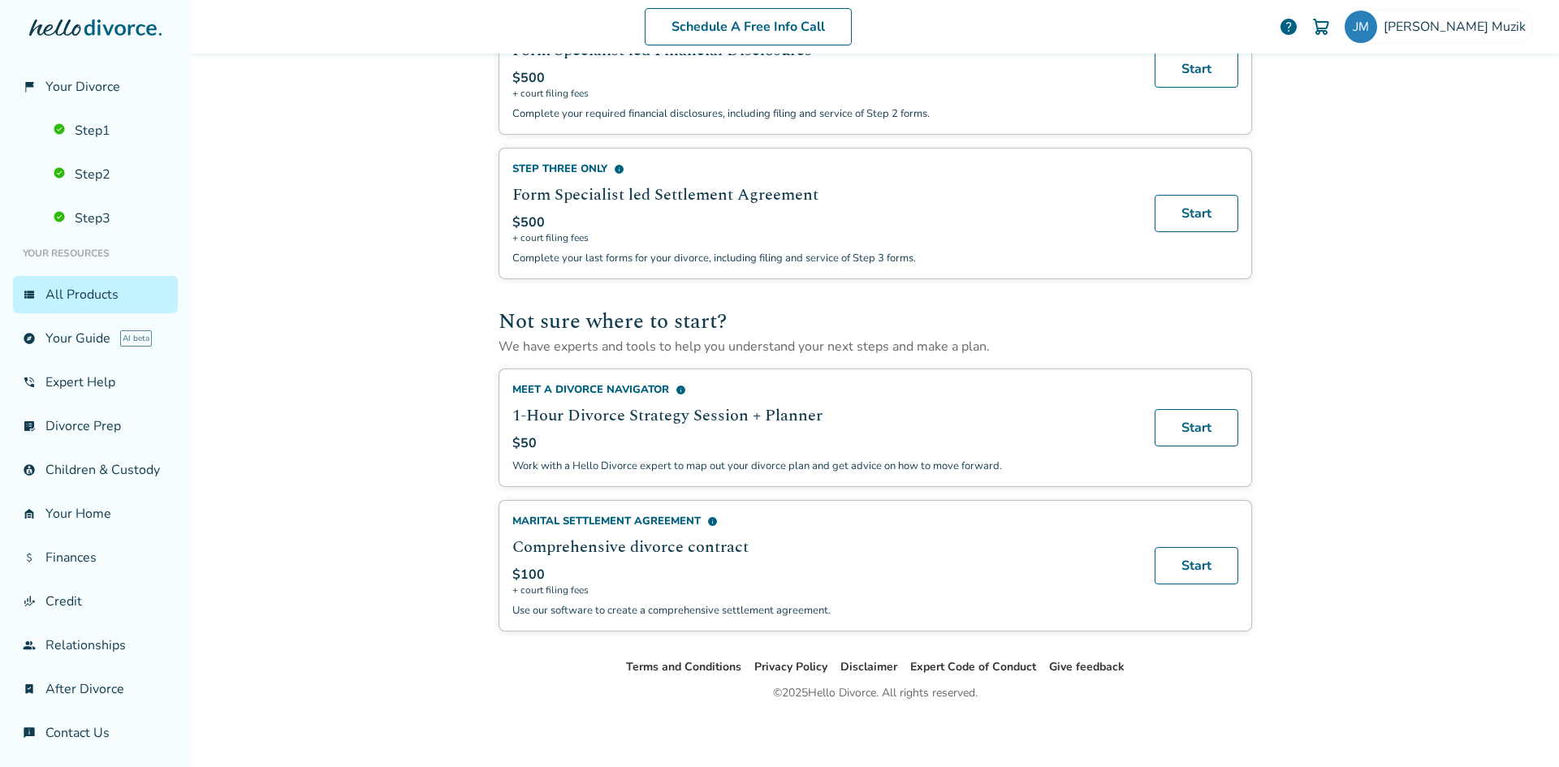
scroll to position [857, 0]
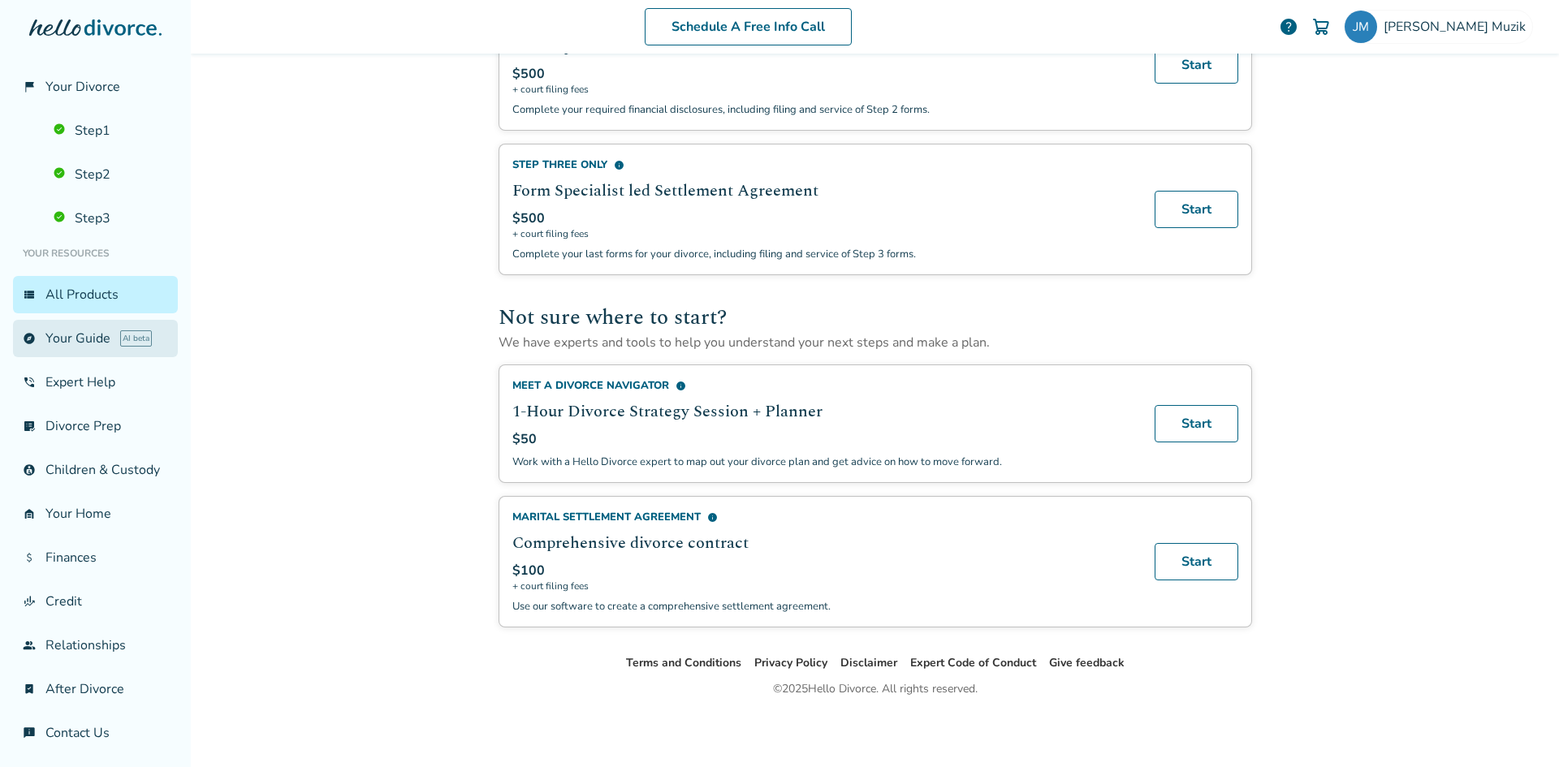
click at [86, 341] on link "explore Your Guide AI beta" at bounding box center [95, 338] width 165 height 37
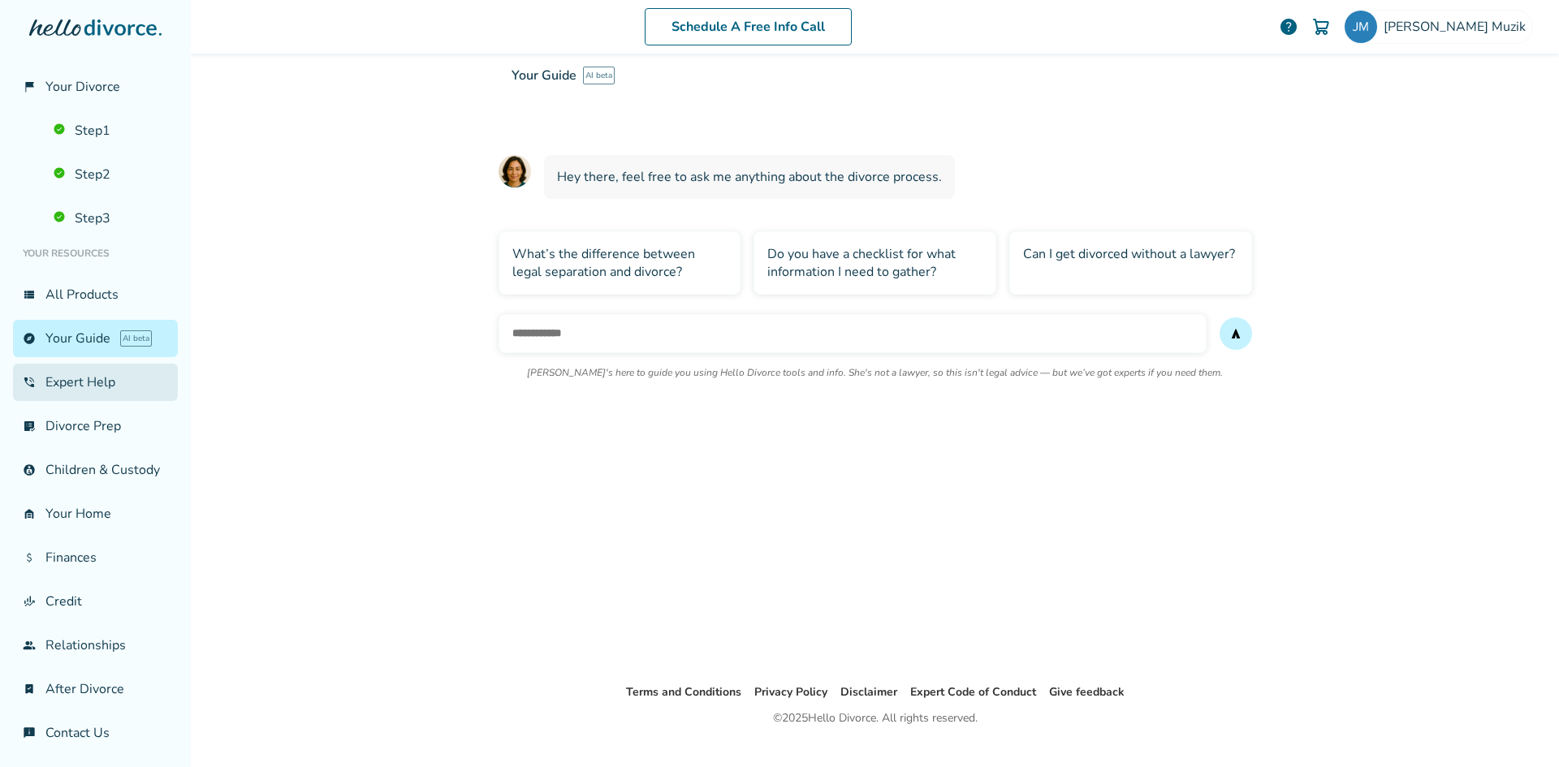
click at [67, 369] on link "phone_in_talk Expert Help" at bounding box center [95, 382] width 165 height 37
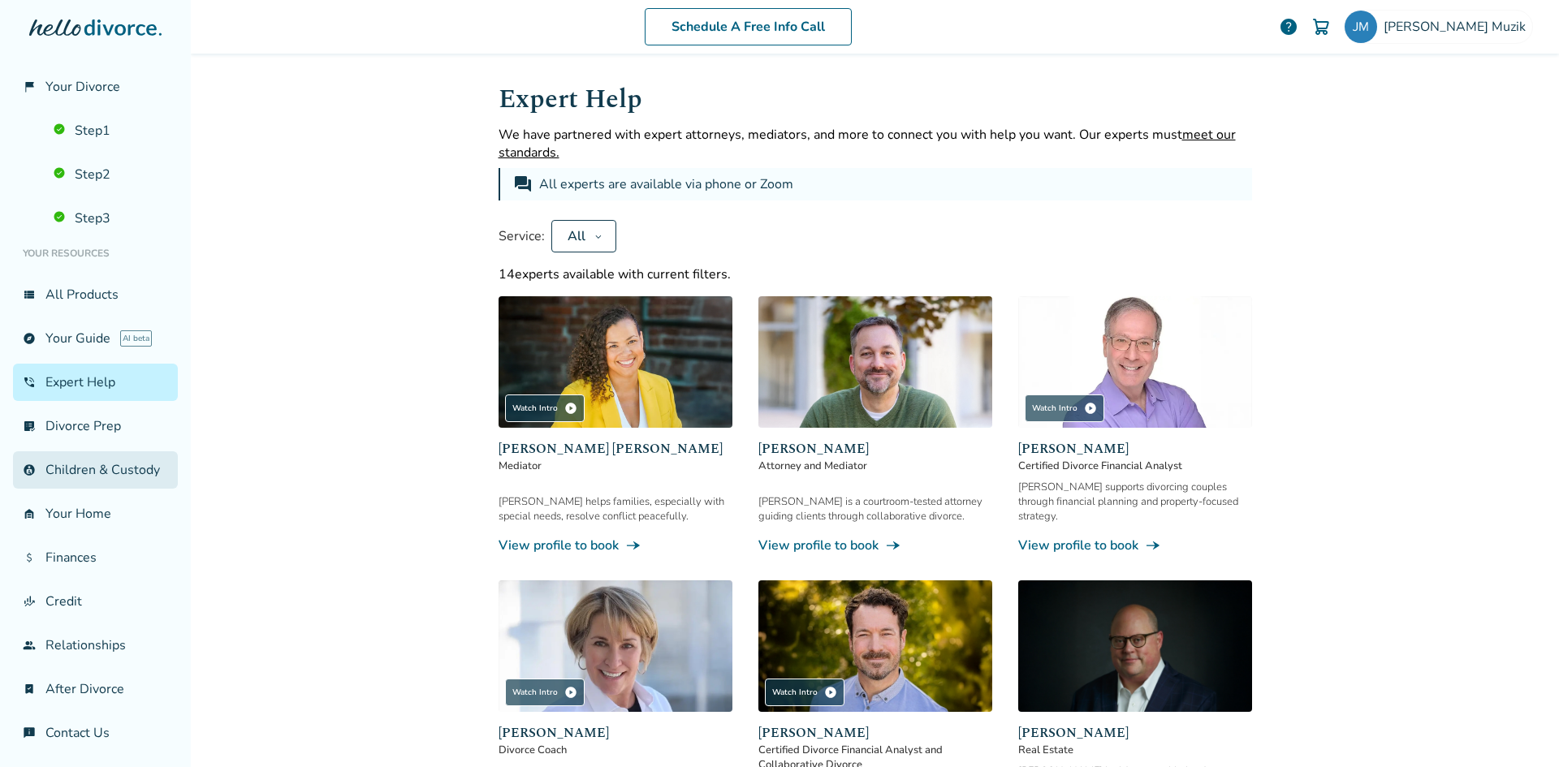
click at [71, 470] on link "account_child Children & Custody" at bounding box center [95, 469] width 165 height 37
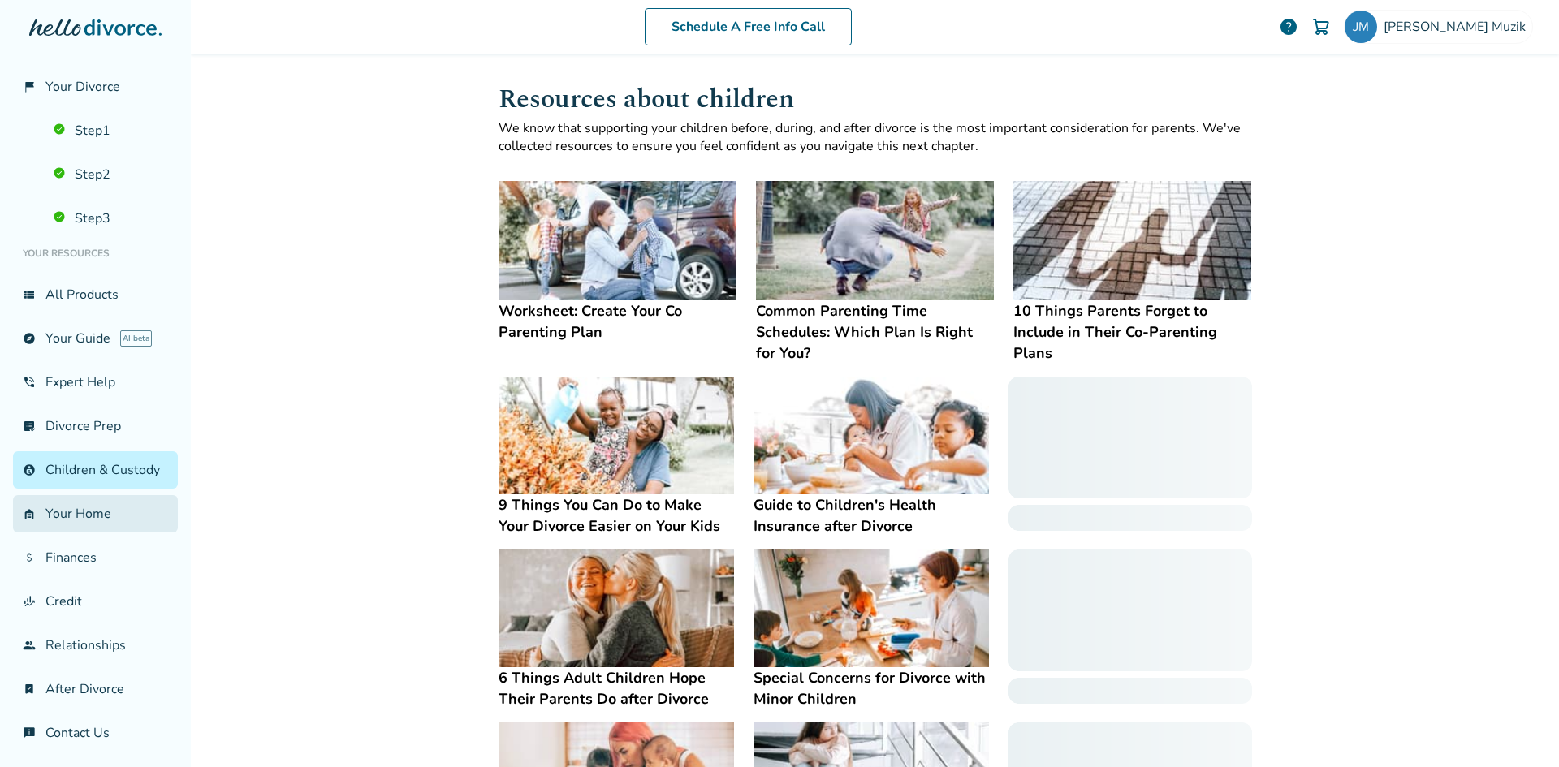
click at [80, 528] on link "garage_home Your Home" at bounding box center [95, 513] width 165 height 37
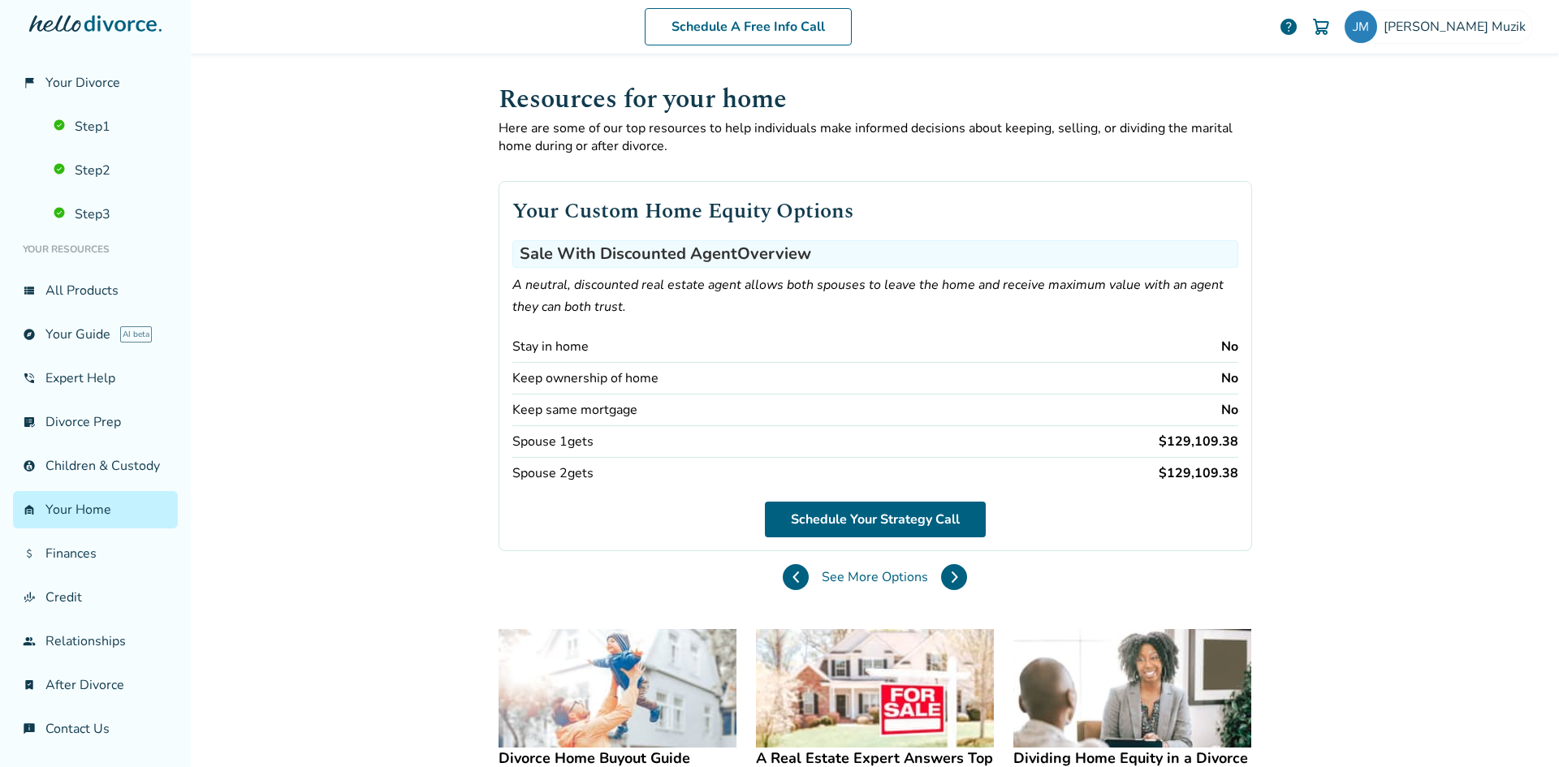
scroll to position [22, 0]
click at [951, 584] on button at bounding box center [954, 577] width 26 height 26
click at [953, 584] on button at bounding box center [954, 577] width 26 height 26
click at [954, 569] on button at bounding box center [954, 577] width 26 height 26
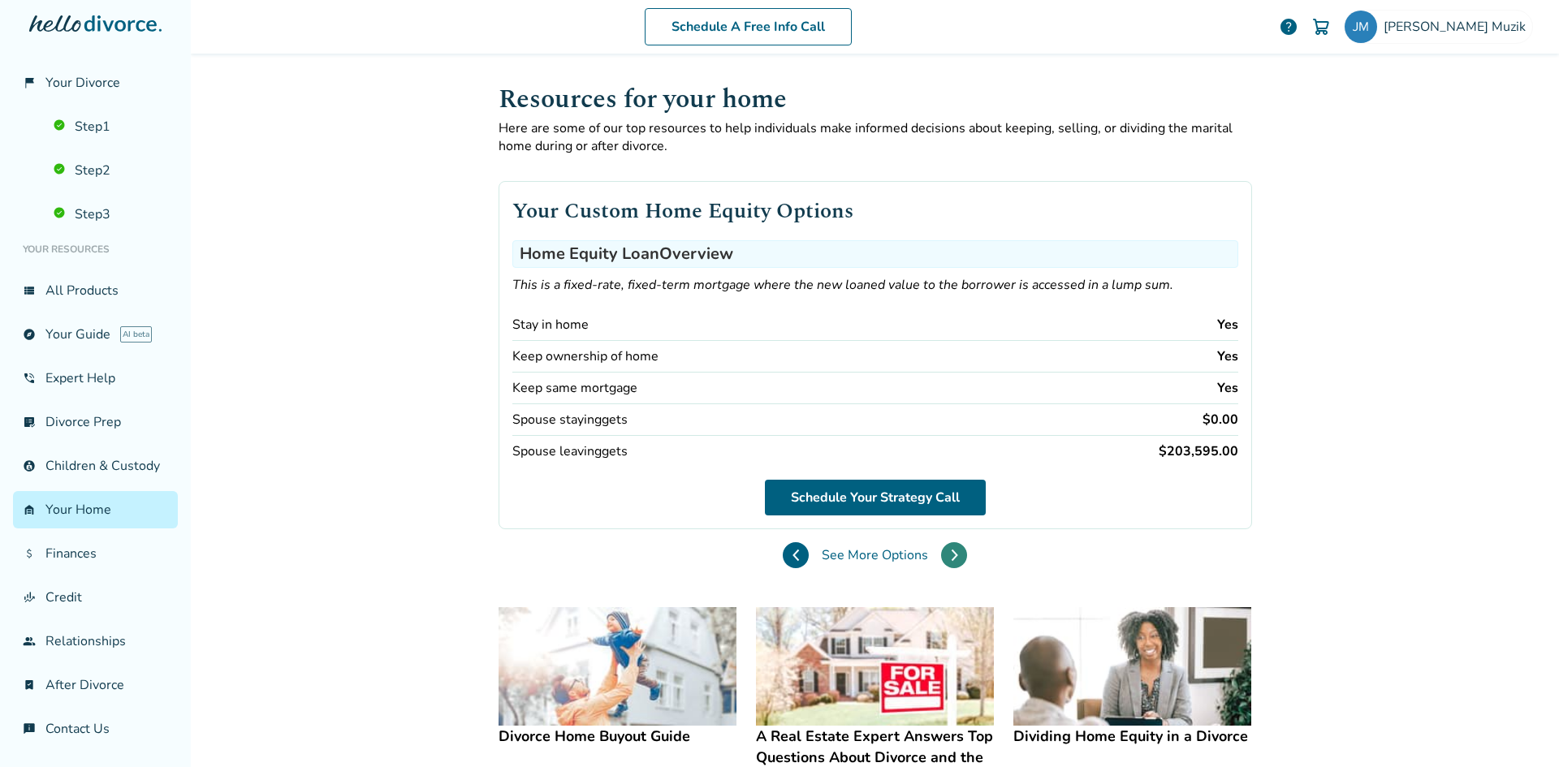
click at [953, 563] on button at bounding box center [954, 555] width 26 height 26
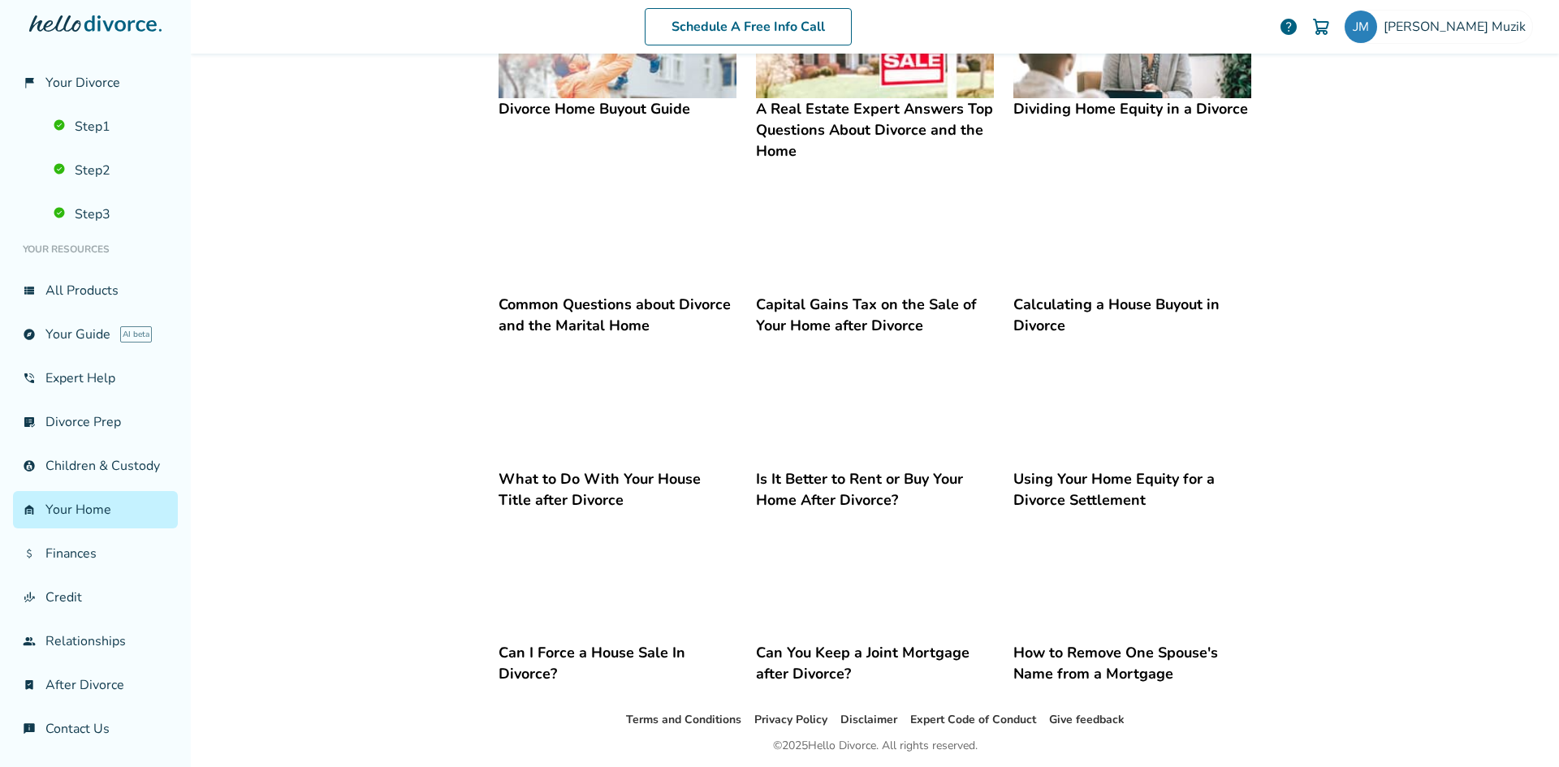
scroll to position [706, 0]
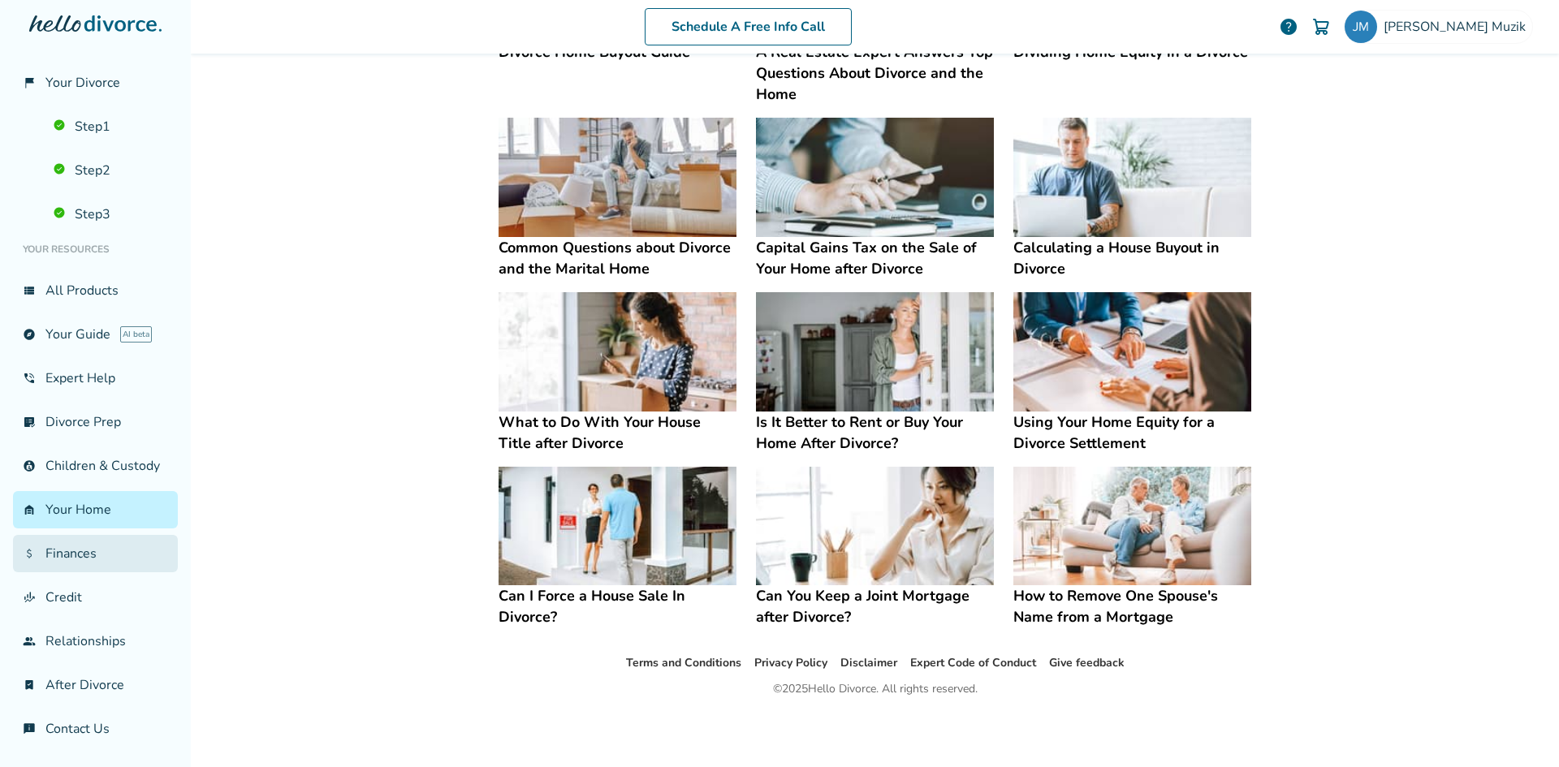
click at [93, 541] on link "attach_money Finances" at bounding box center [95, 553] width 165 height 37
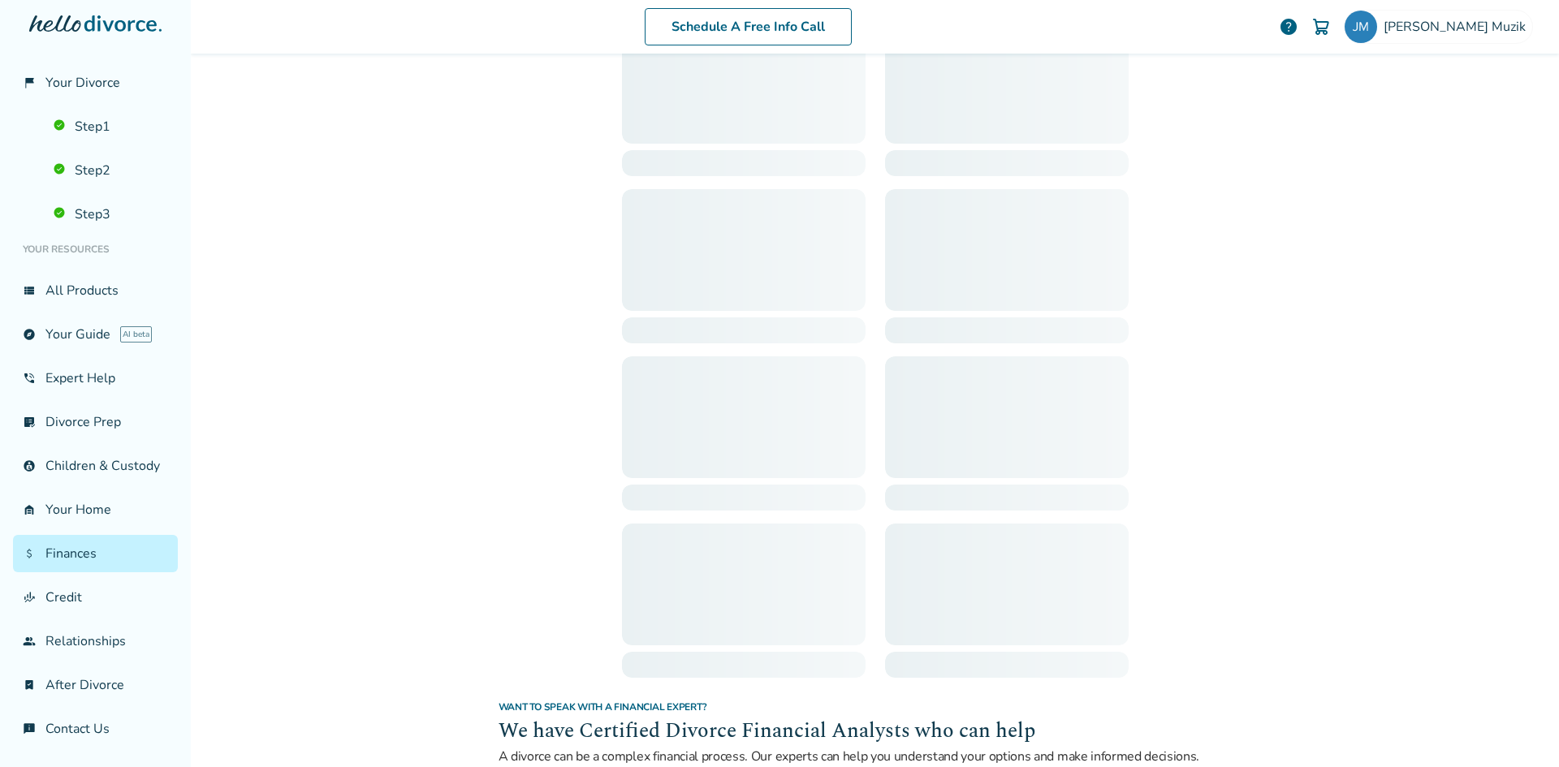
scroll to position [80, 0]
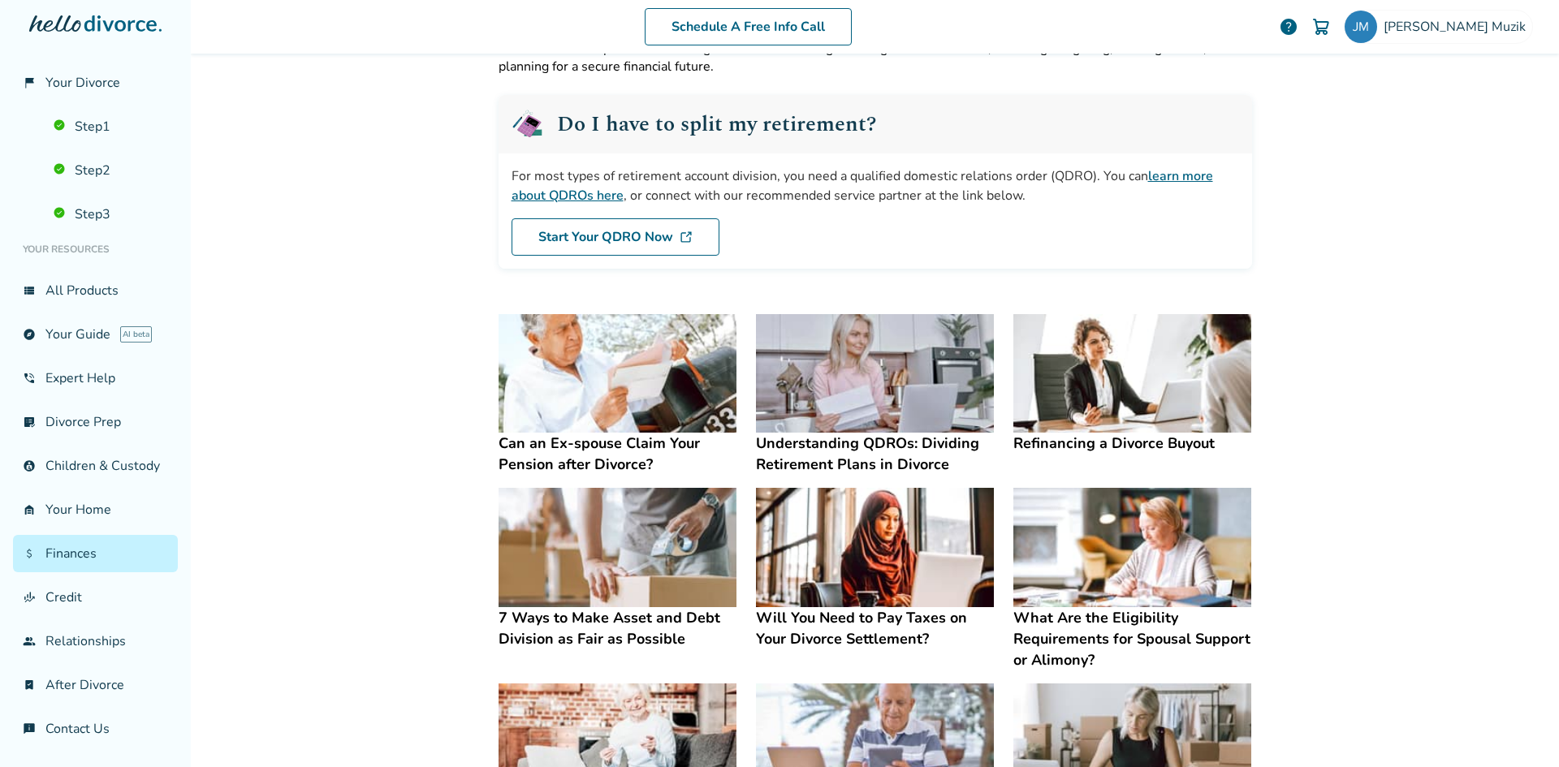
click at [591, 189] on link "learn more about QDROs here" at bounding box center [861, 185] width 701 height 37
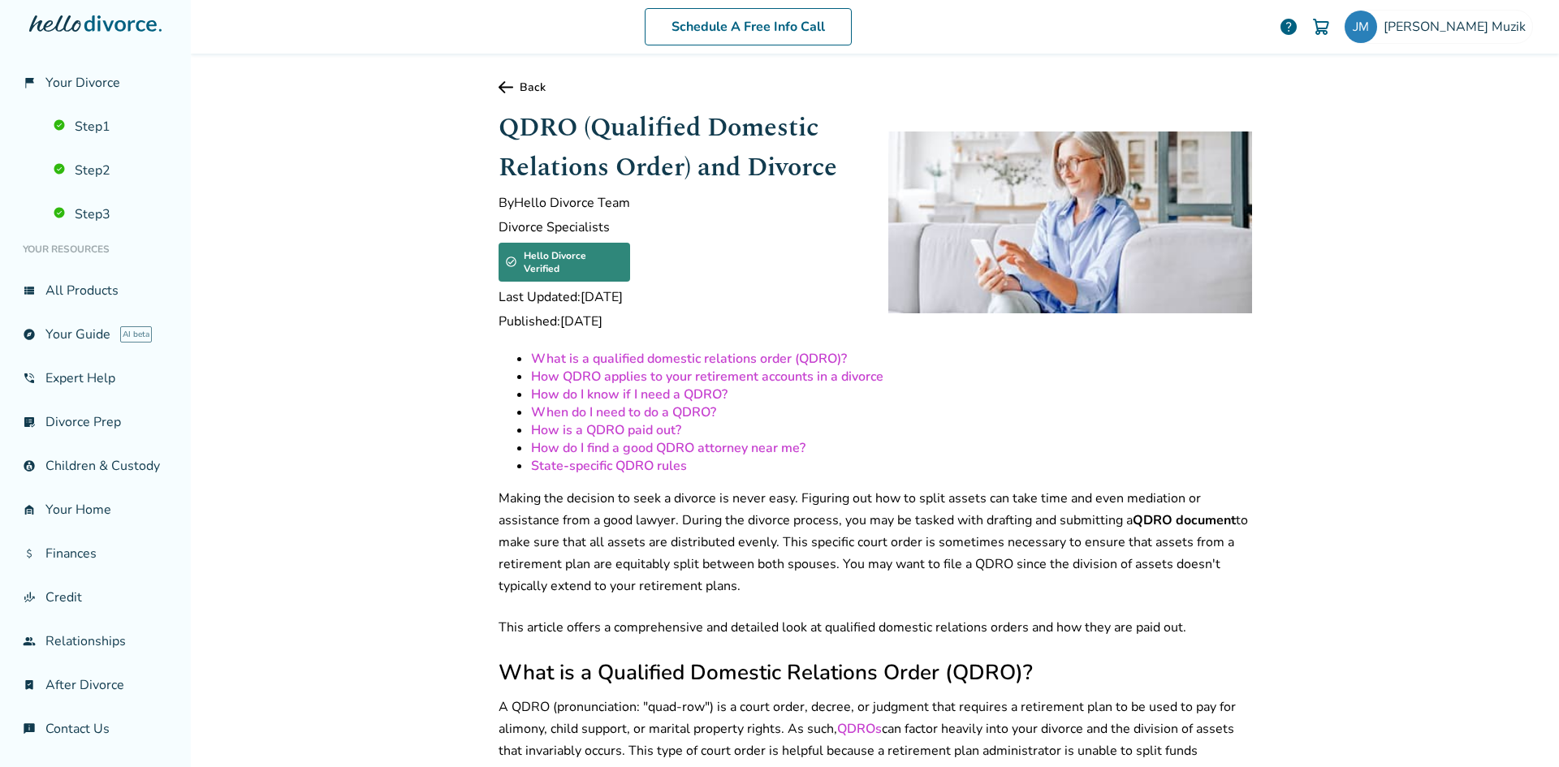
click at [518, 87] on link "Back" at bounding box center [874, 87] width 753 height 15
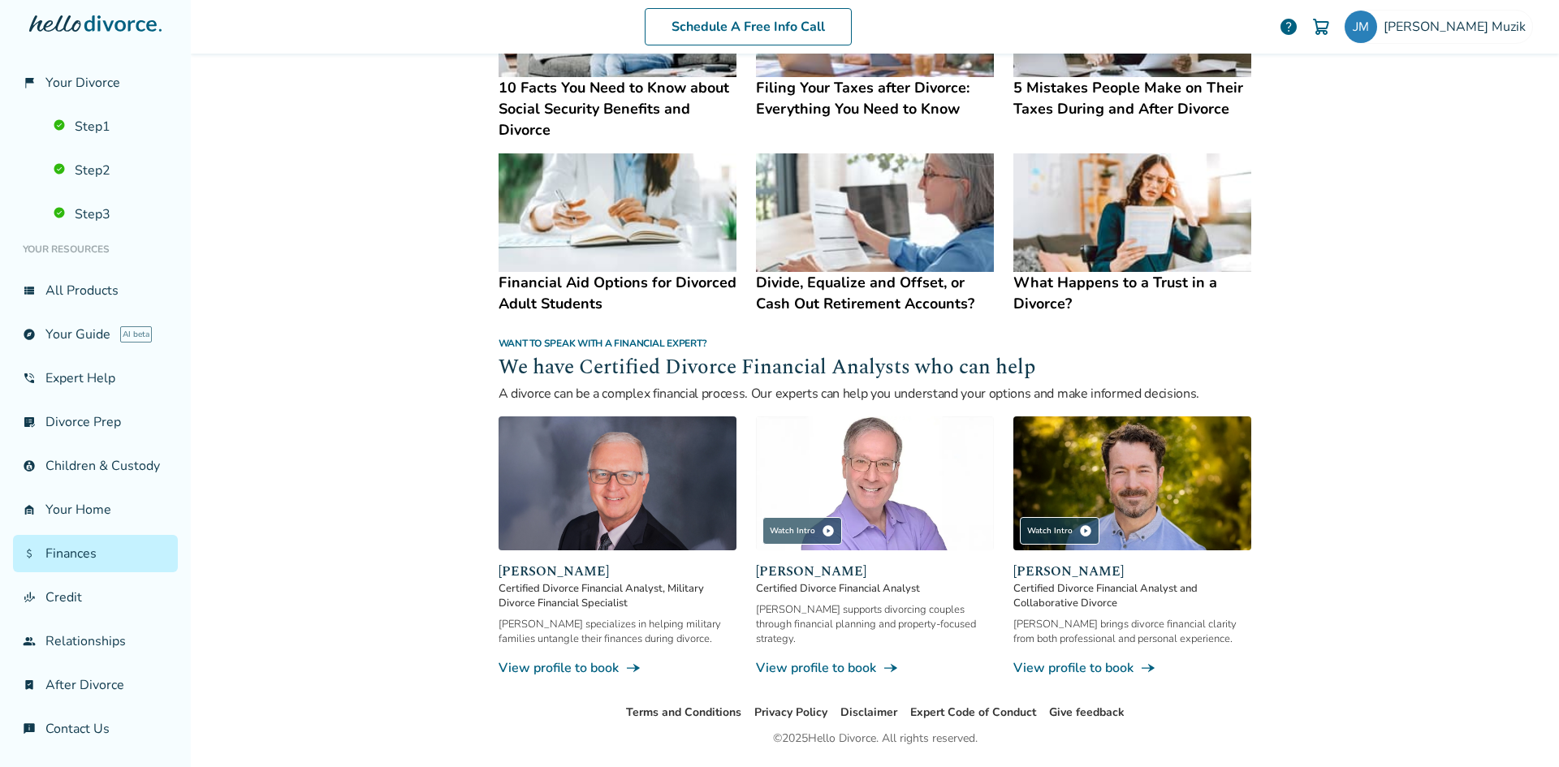
scroll to position [812, 0]
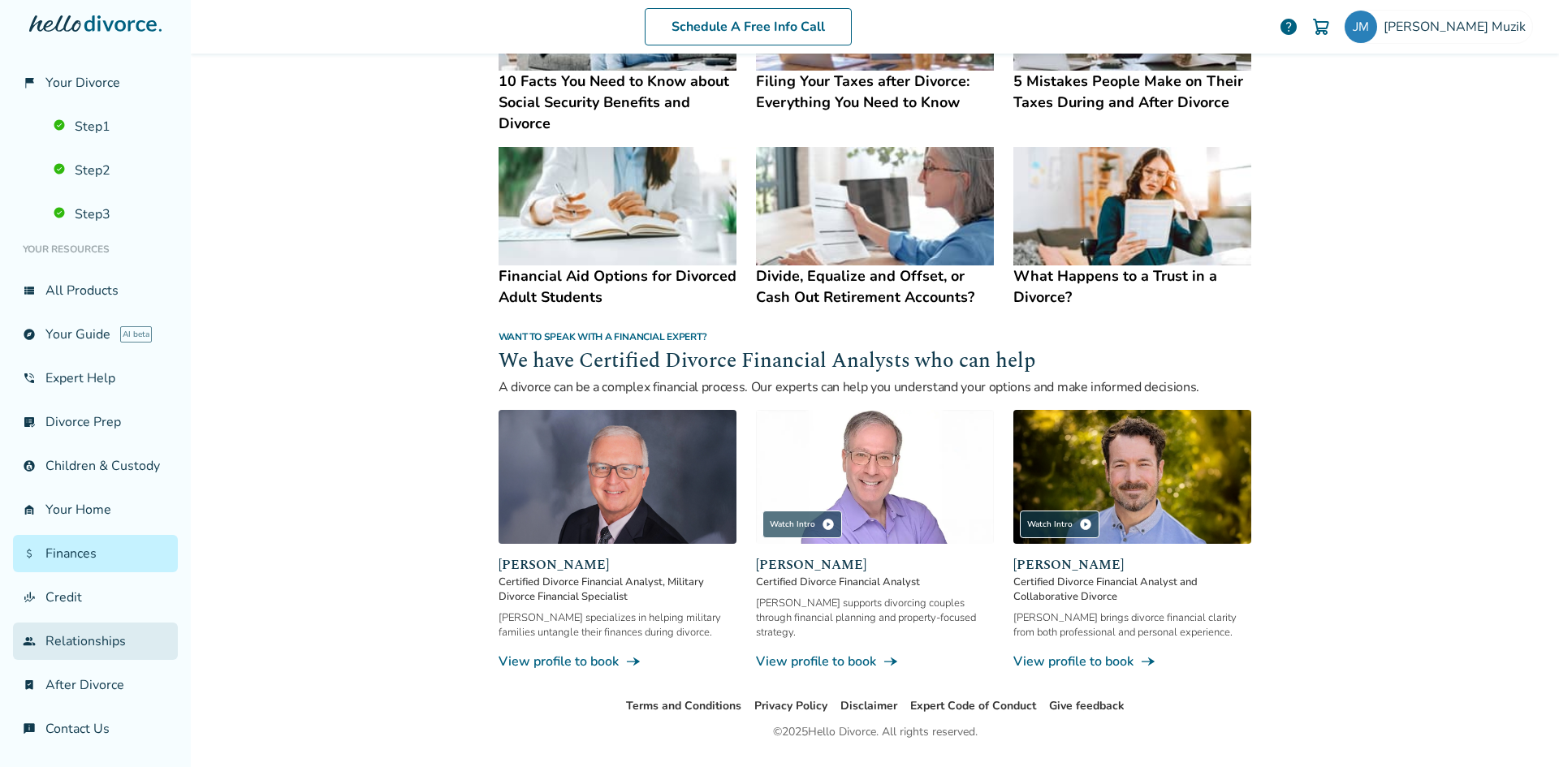
click at [93, 636] on link "group Relationships" at bounding box center [95, 641] width 165 height 37
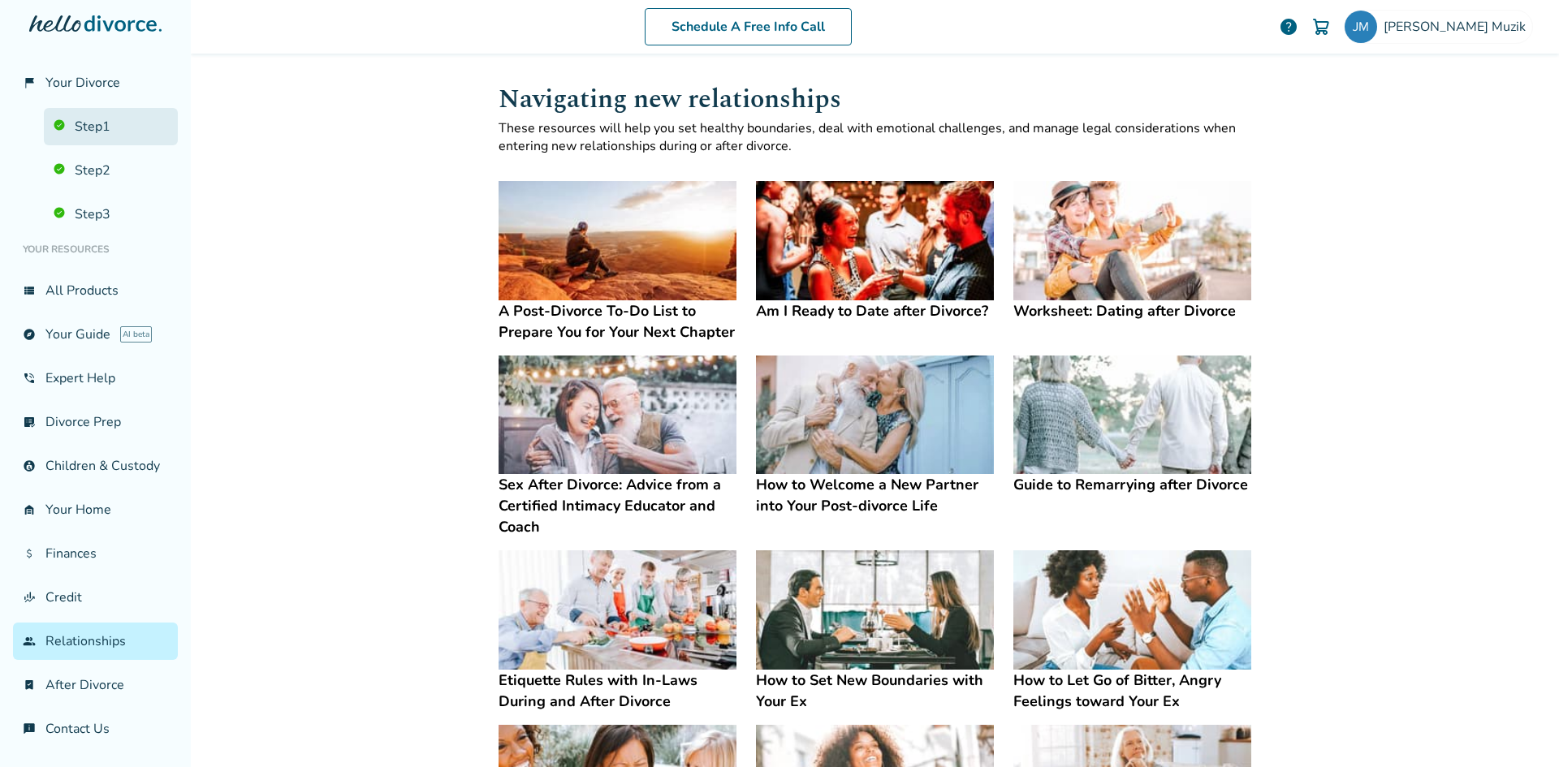
click at [97, 113] on link "Step 1" at bounding box center [111, 126] width 134 height 37
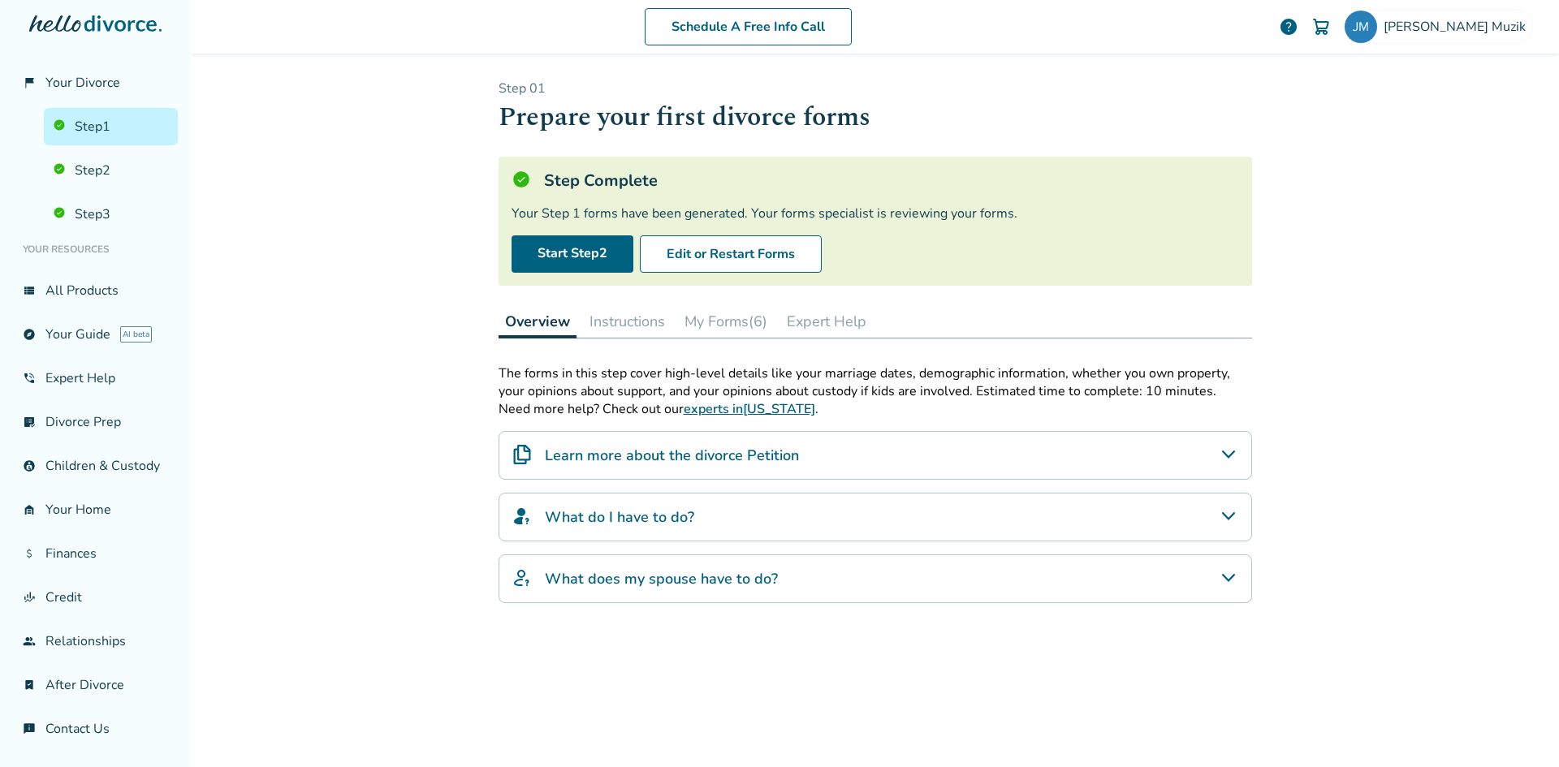
click at [1298, 20] on span "help" at bounding box center [1287, 26] width 19 height 19
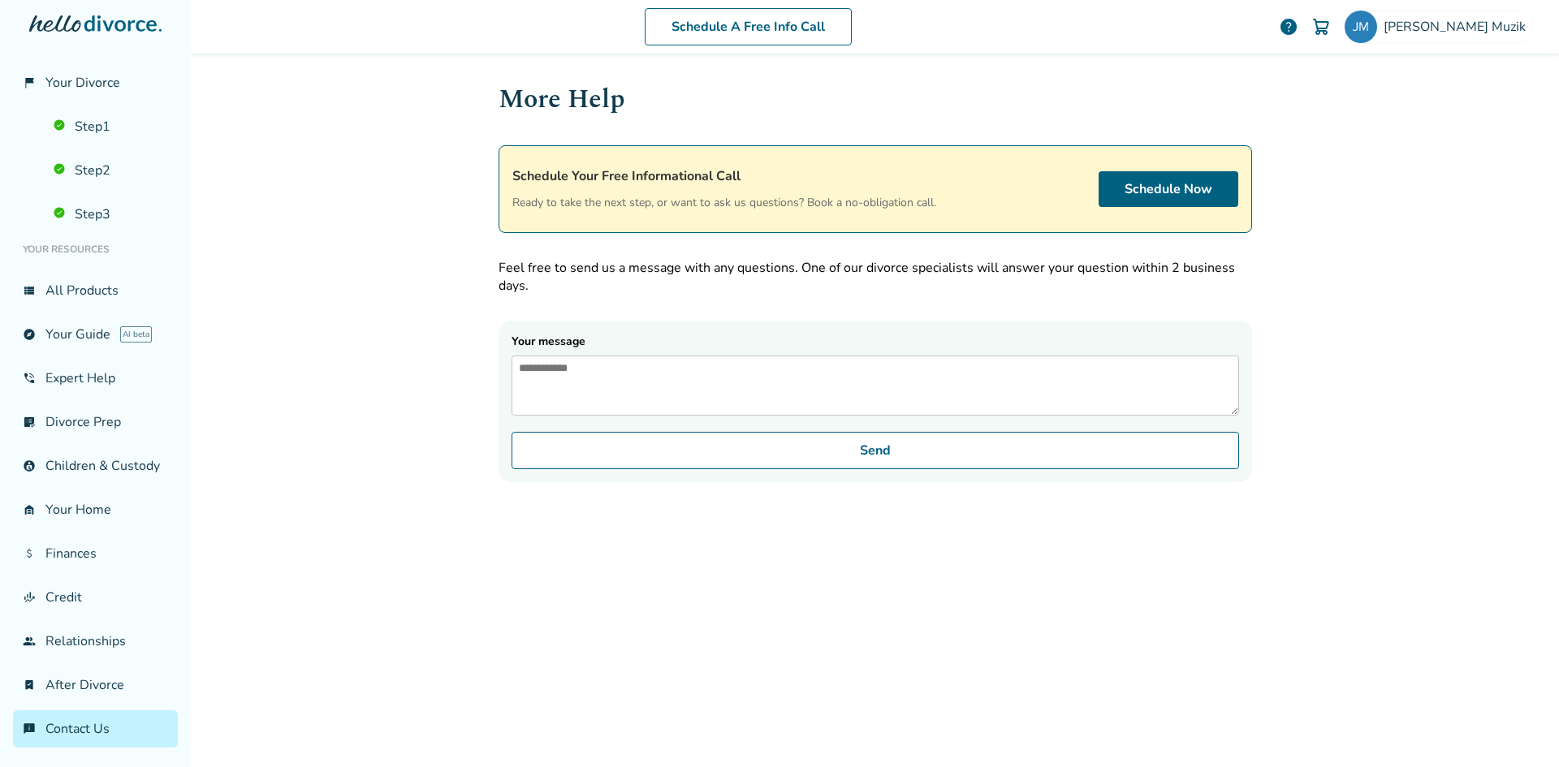
click at [1298, 27] on span "help" at bounding box center [1287, 26] width 19 height 19
click at [1457, 29] on span "Jennifer Muzik" at bounding box center [1457, 27] width 149 height 18
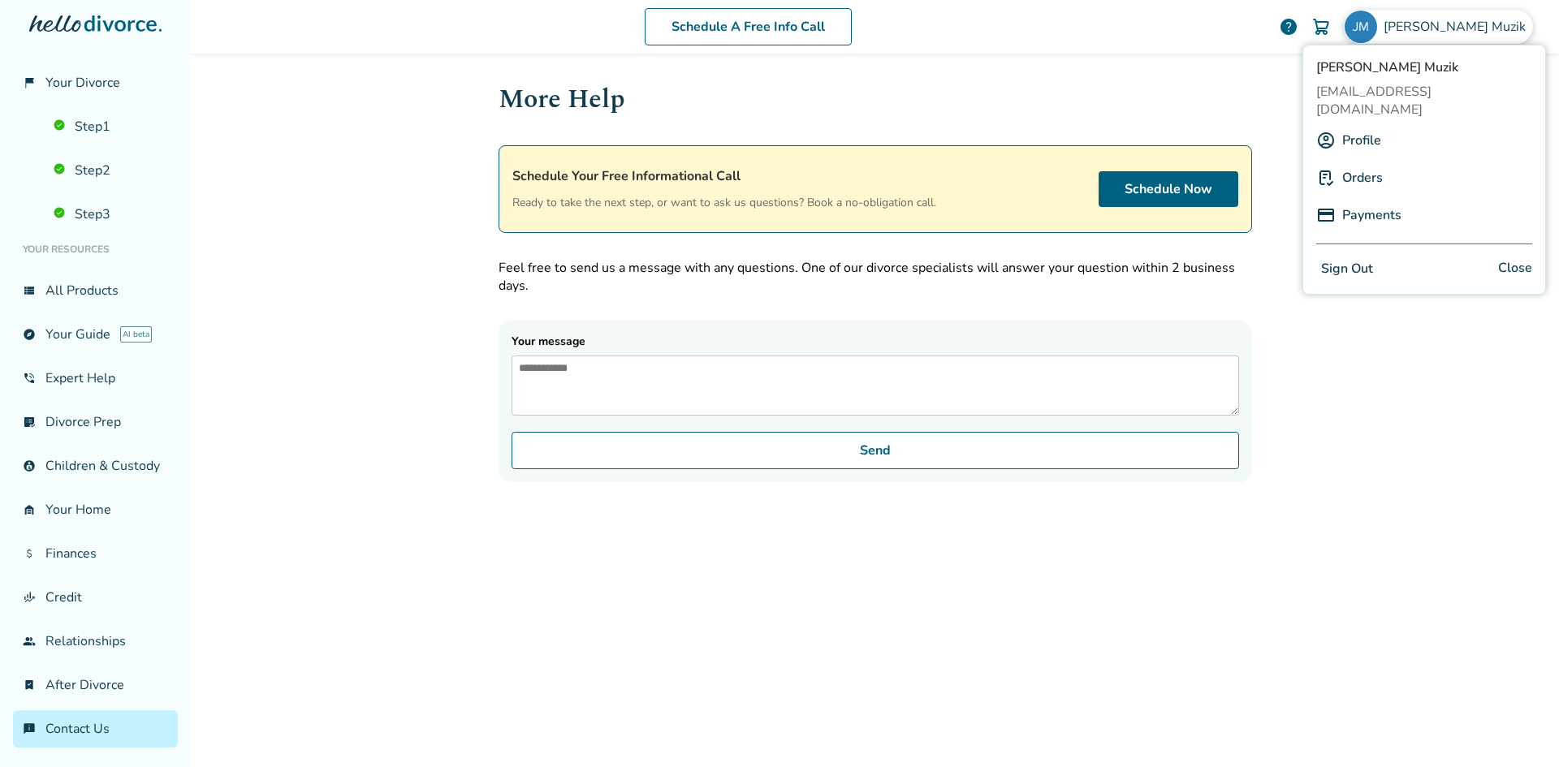
click at [1369, 130] on link "Profile" at bounding box center [1361, 140] width 39 height 31
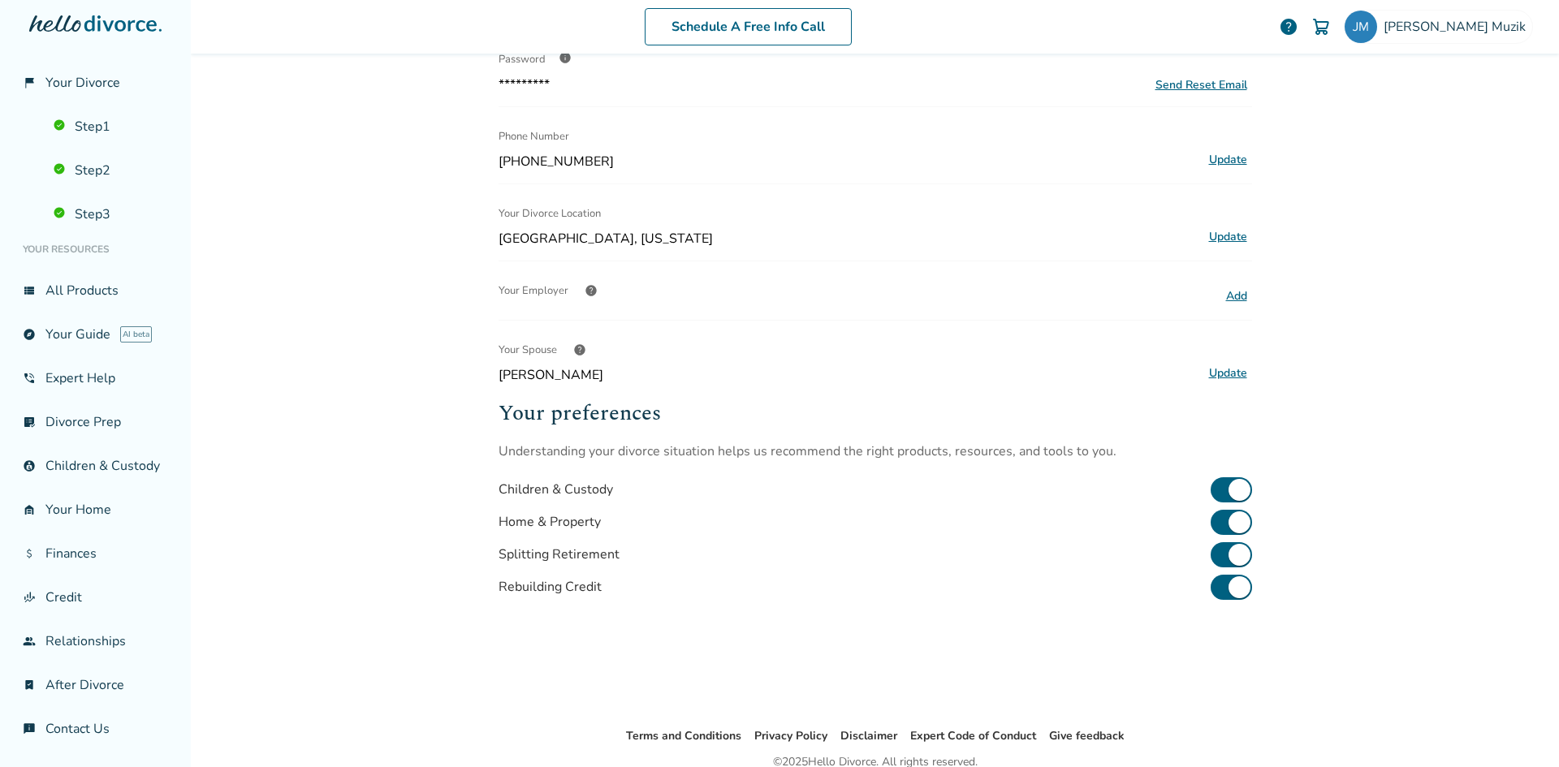
scroll to position [317, 0]
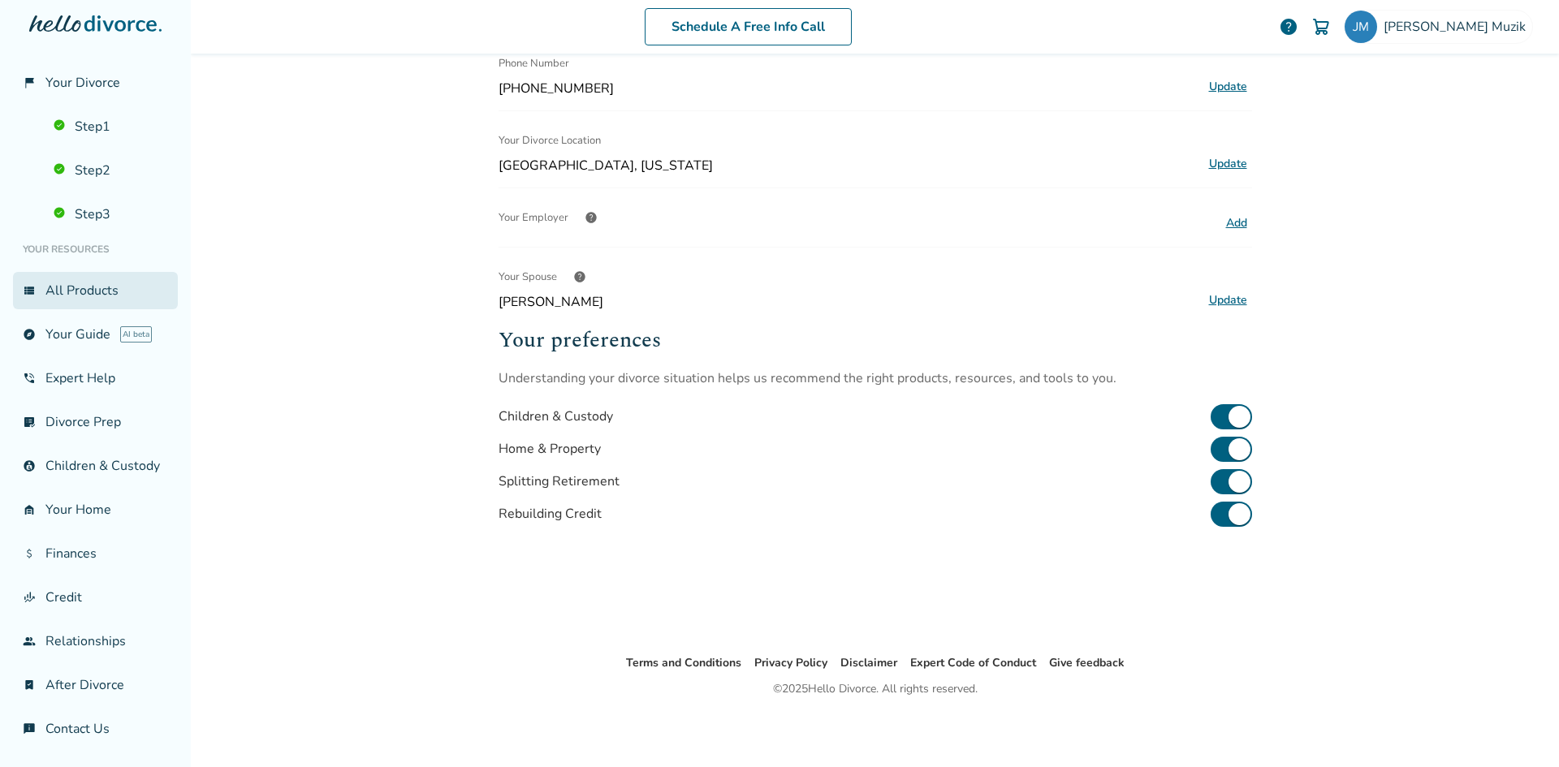
click at [64, 278] on link "view_list All Products" at bounding box center [95, 290] width 165 height 37
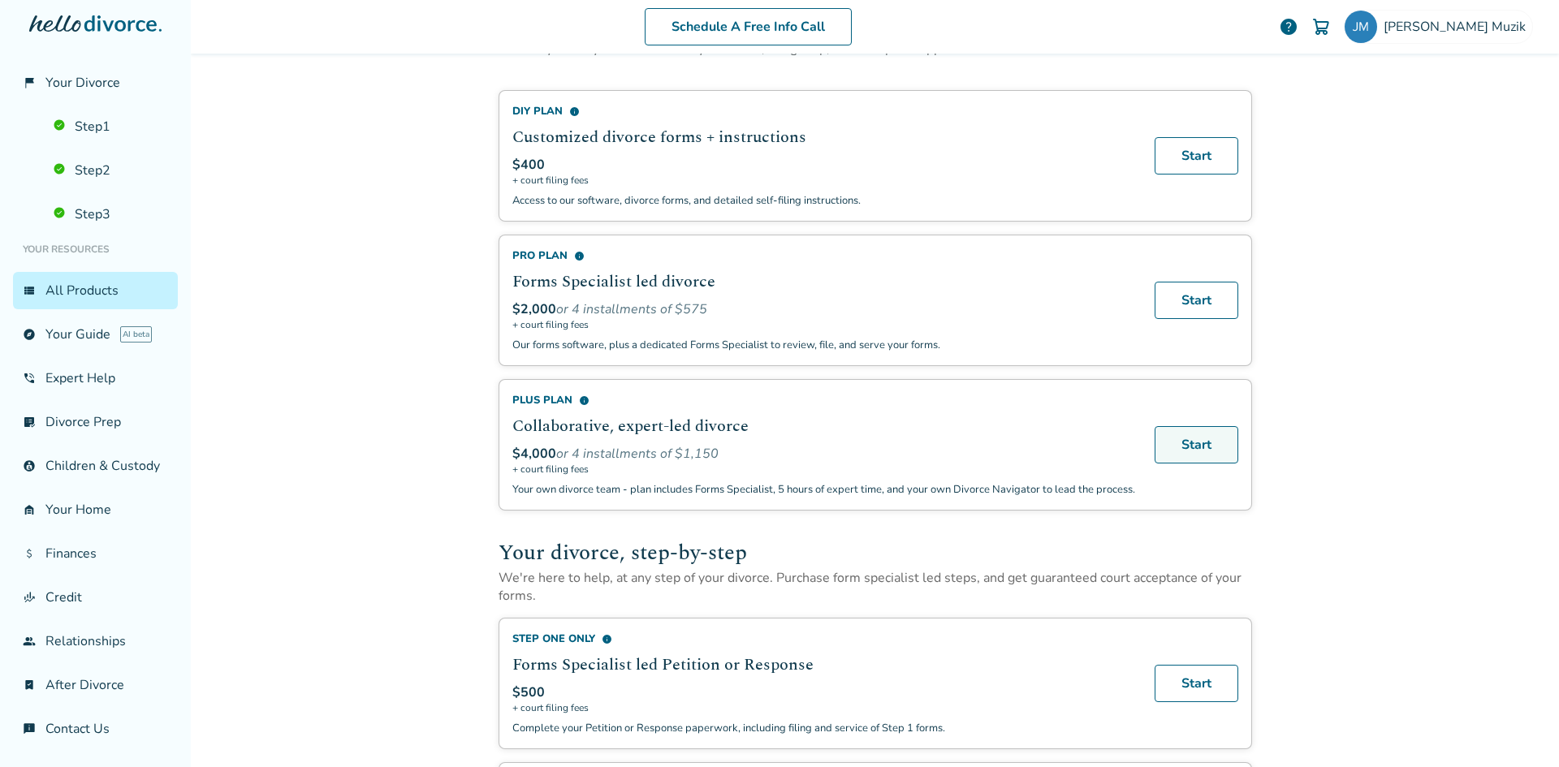
click at [1172, 442] on link "Start" at bounding box center [1196, 444] width 84 height 37
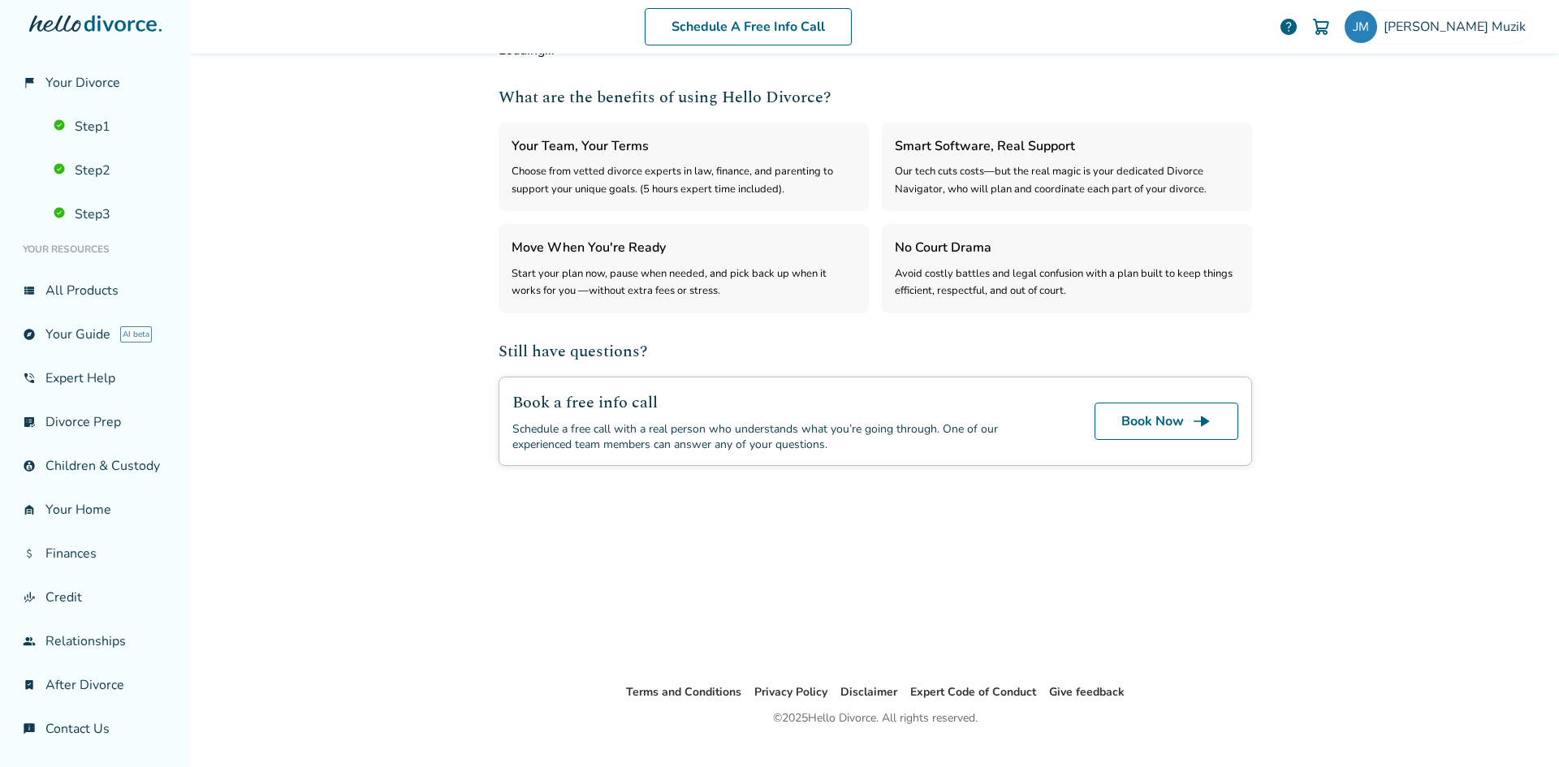
select select "***"
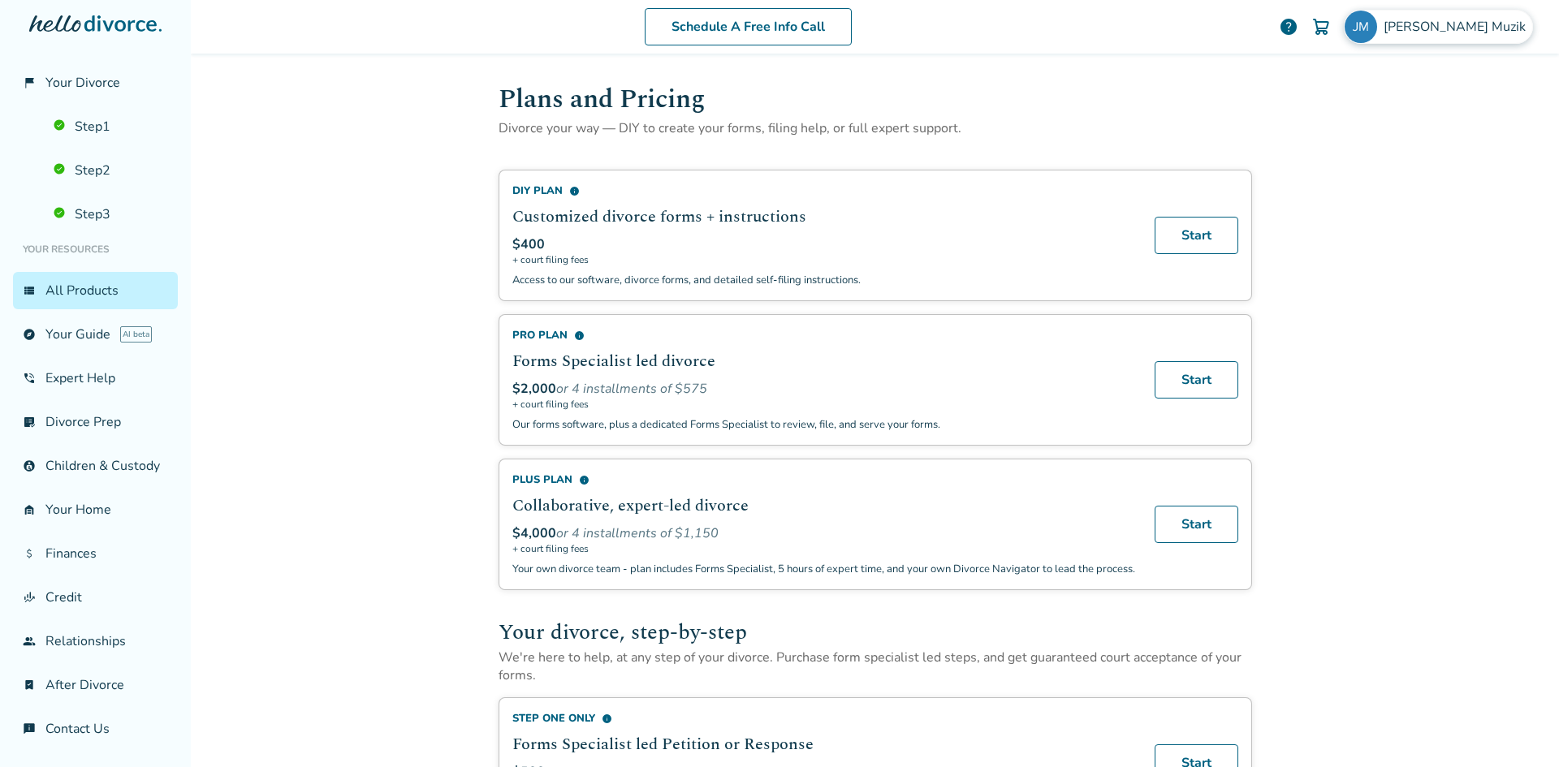
click at [1453, 25] on span "Jennifer Muzik" at bounding box center [1457, 27] width 149 height 18
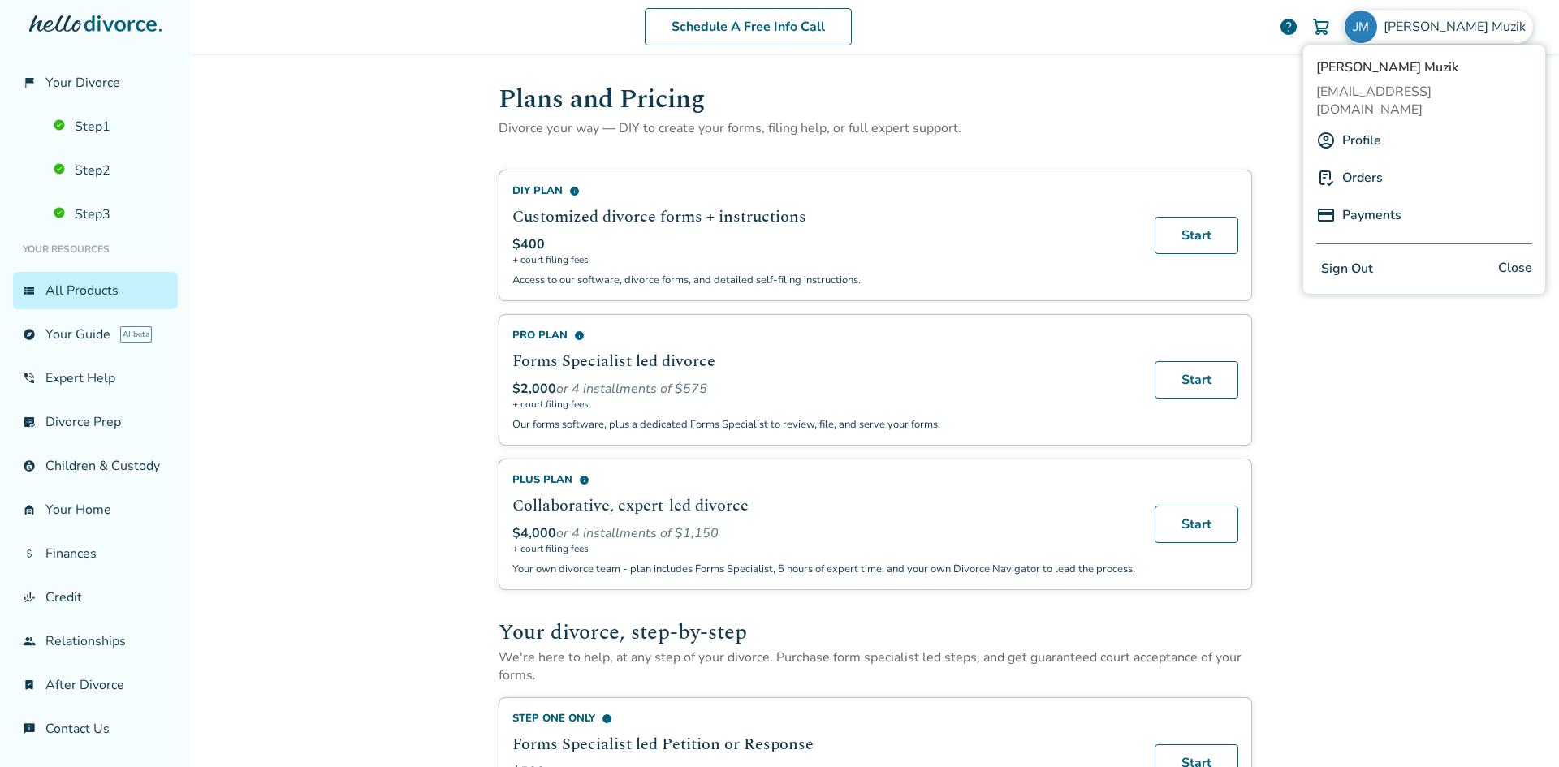
click at [1361, 125] on link "Profile" at bounding box center [1361, 140] width 39 height 31
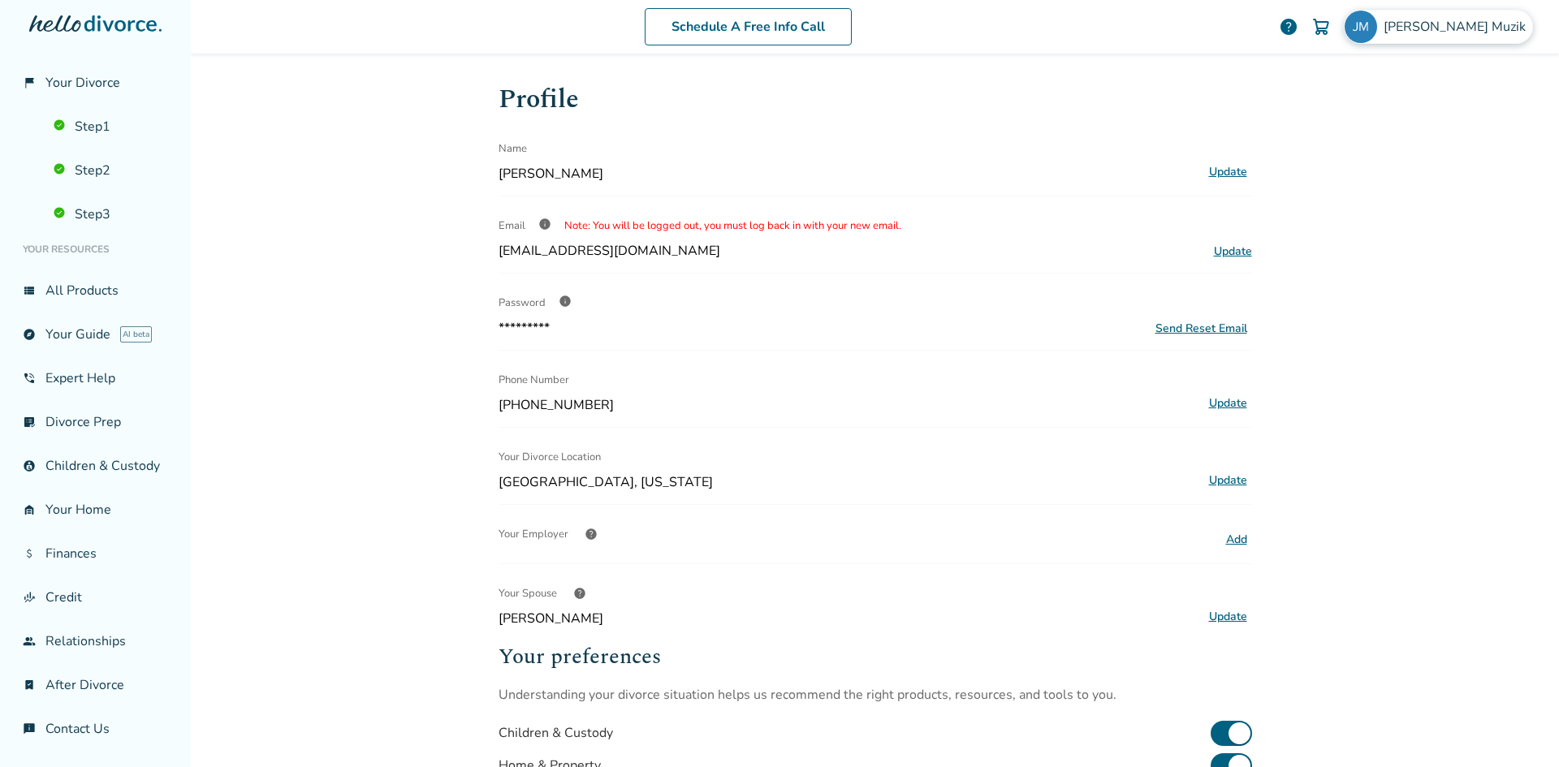
click at [1468, 19] on span "Jennifer Muzik" at bounding box center [1457, 27] width 149 height 18
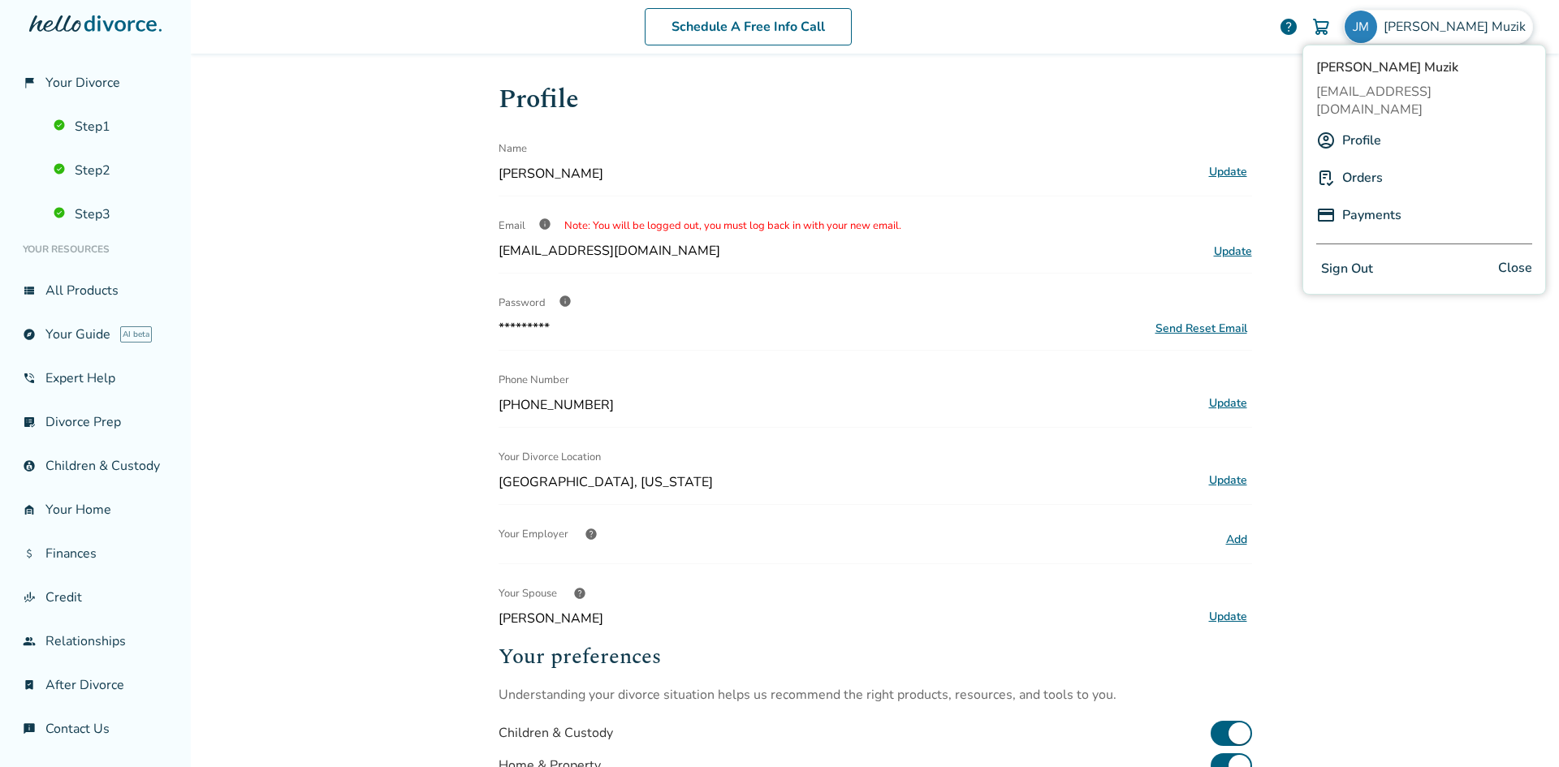
click at [1363, 162] on link "Orders" at bounding box center [1362, 177] width 41 height 31
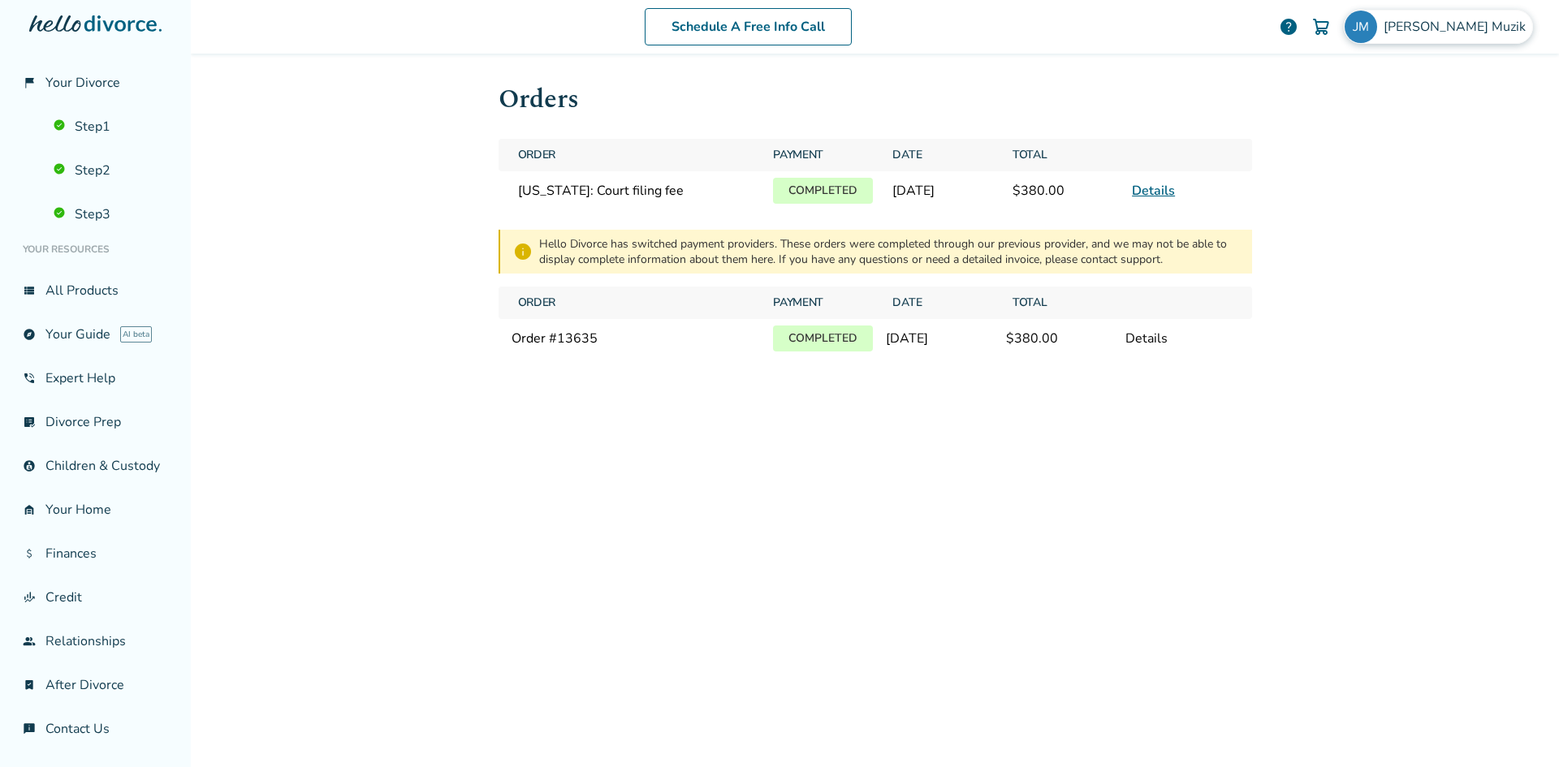
click at [1463, 29] on span "Jennifer Muzik" at bounding box center [1457, 27] width 149 height 18
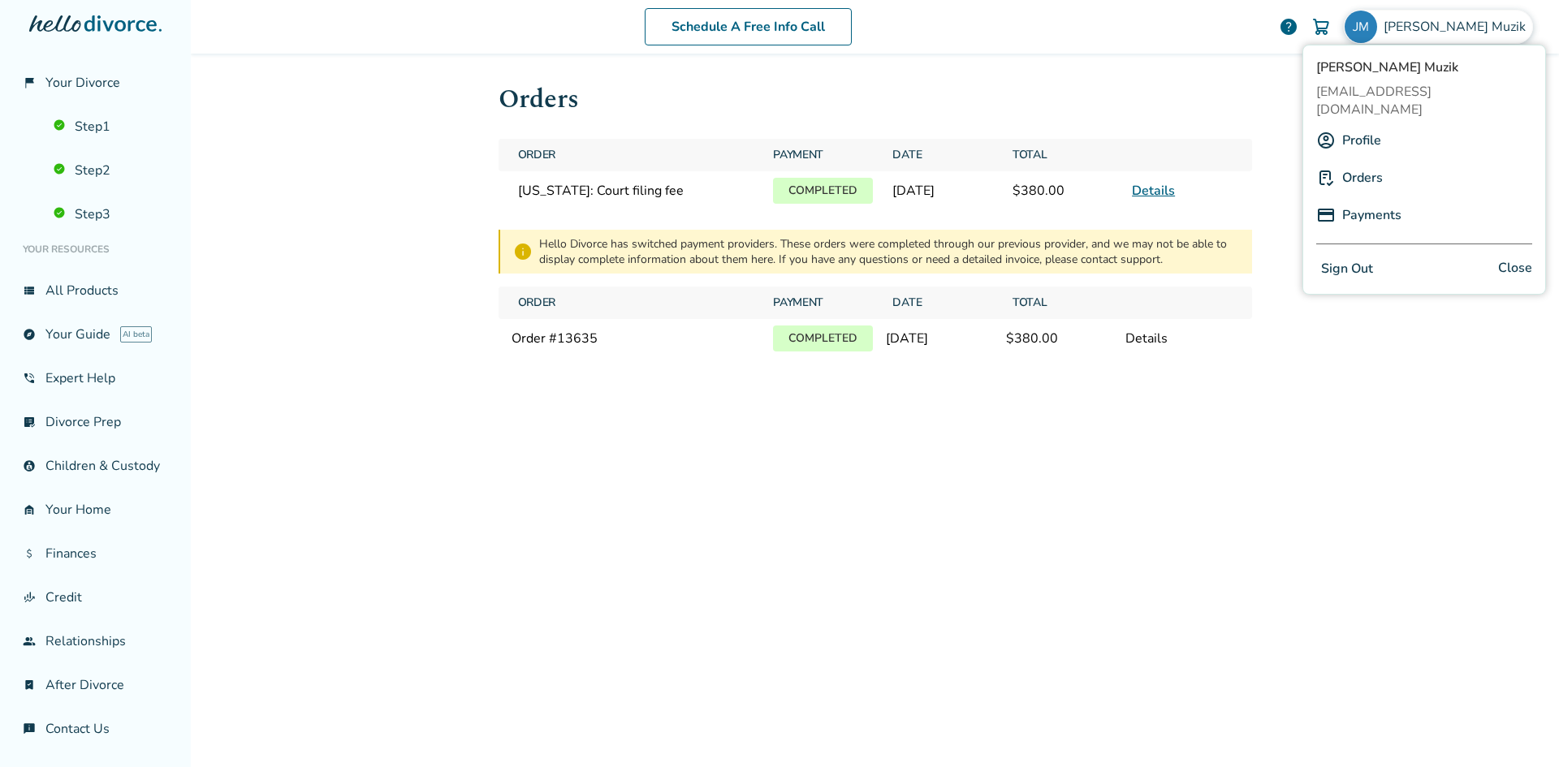
click at [1232, 332] on div "Order # 13635 Completed June 26, 2025 $ 380.00 Details" at bounding box center [874, 338] width 753 height 39
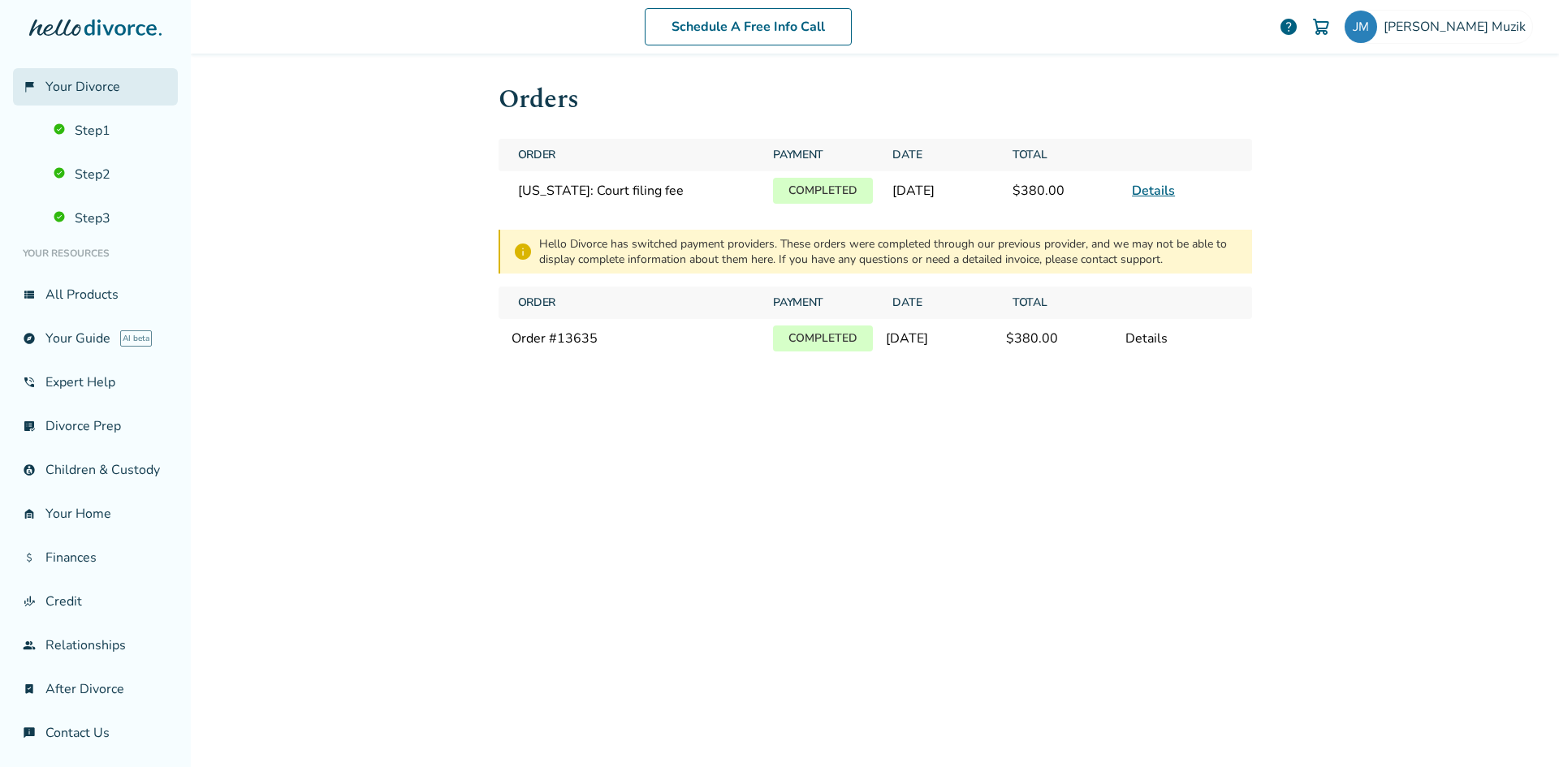
click at [98, 90] on span "Your Divorce" at bounding box center [82, 87] width 75 height 18
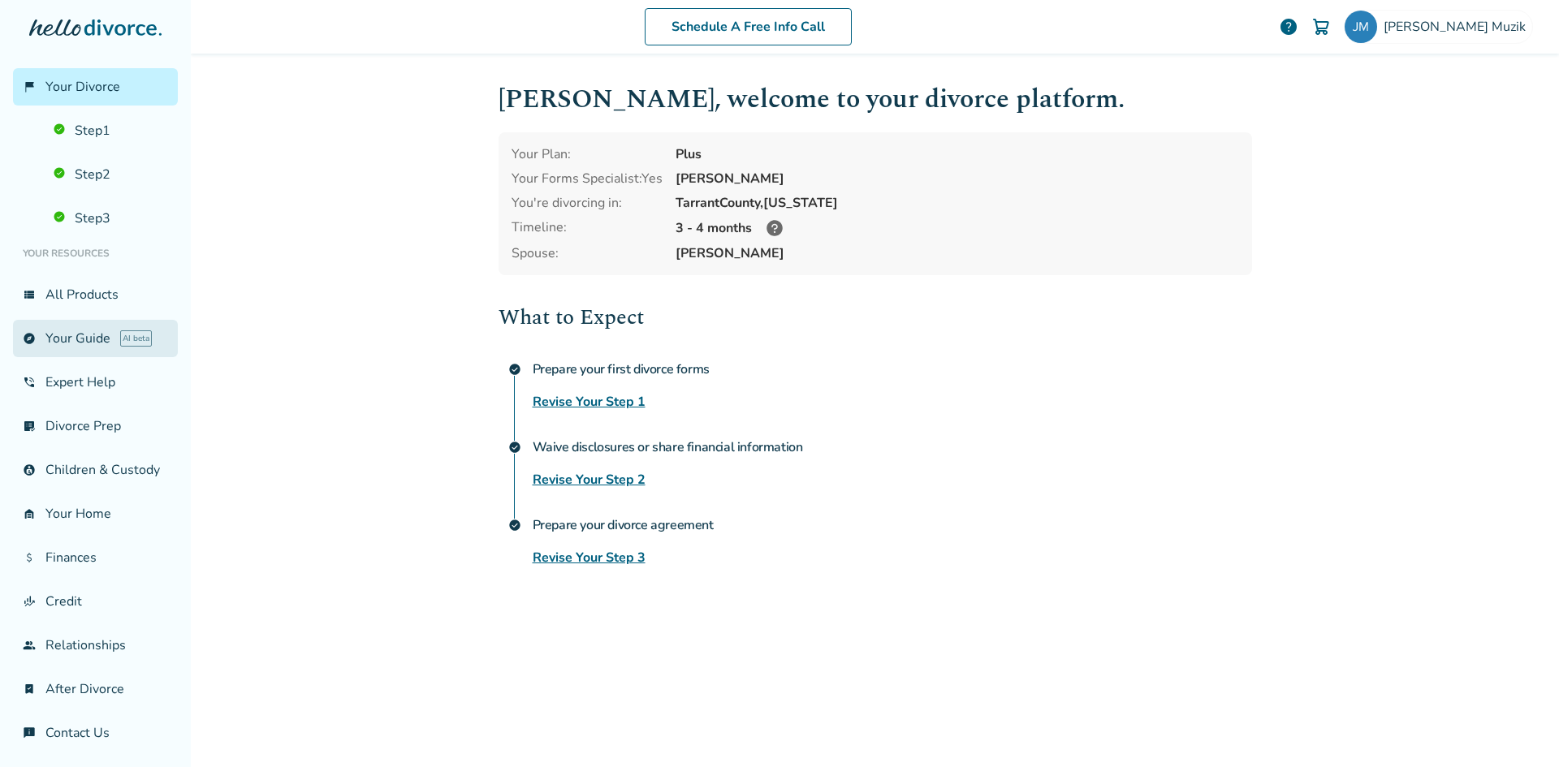
scroll to position [22, 0]
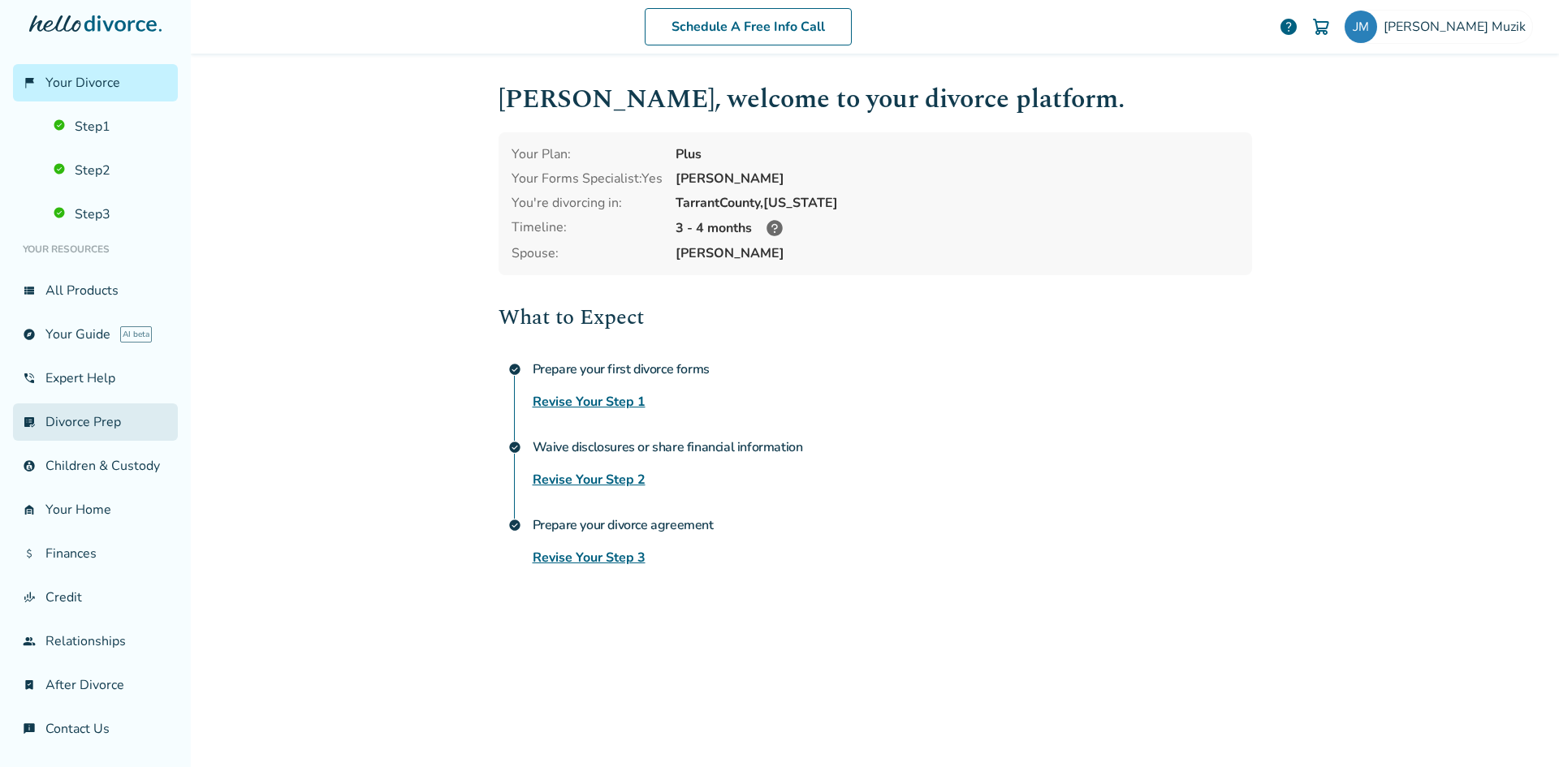
click at [94, 411] on link "list_alt_check Divorce Prep" at bounding box center [95, 421] width 165 height 37
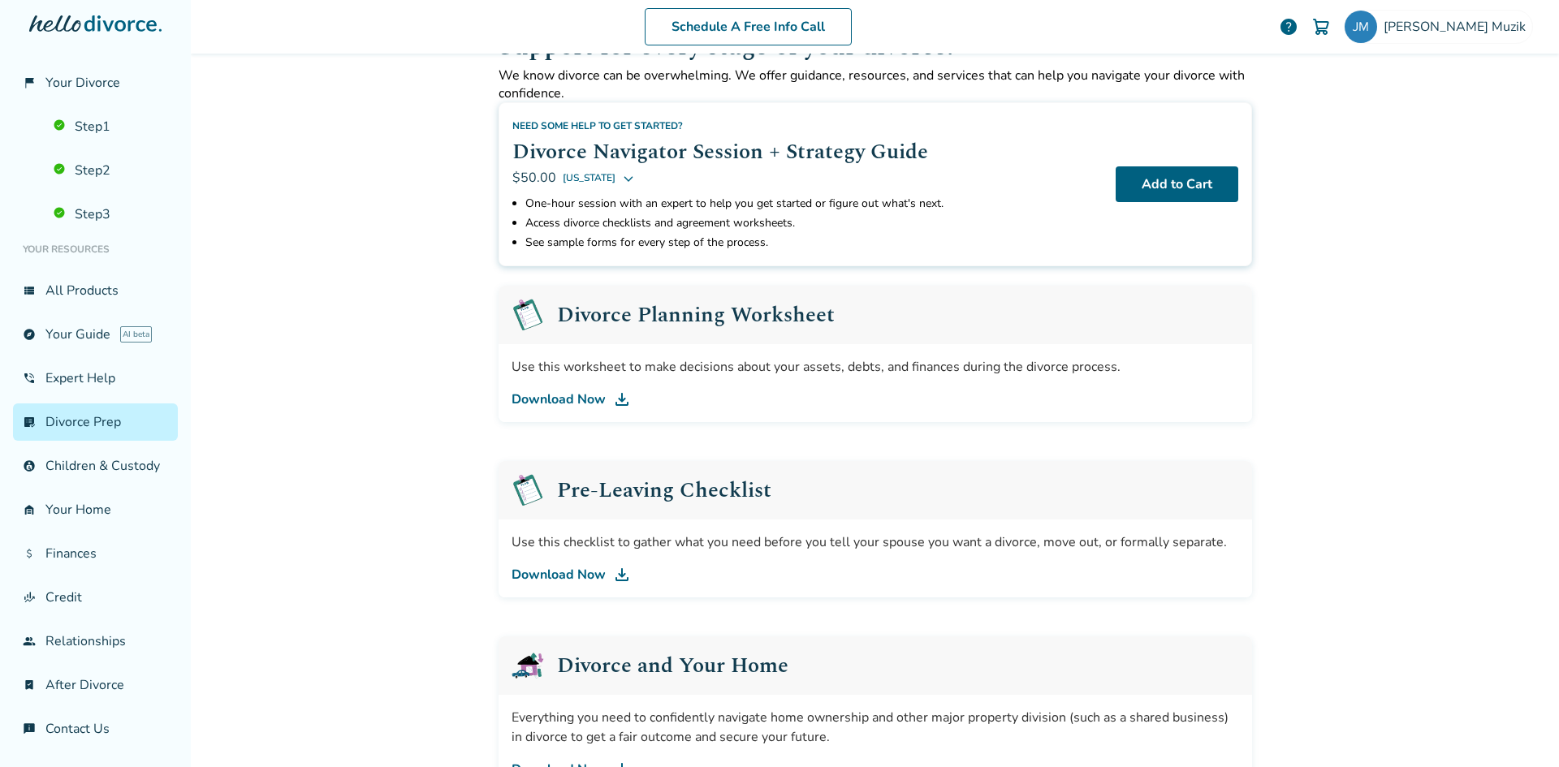
scroll to position [162, 0]
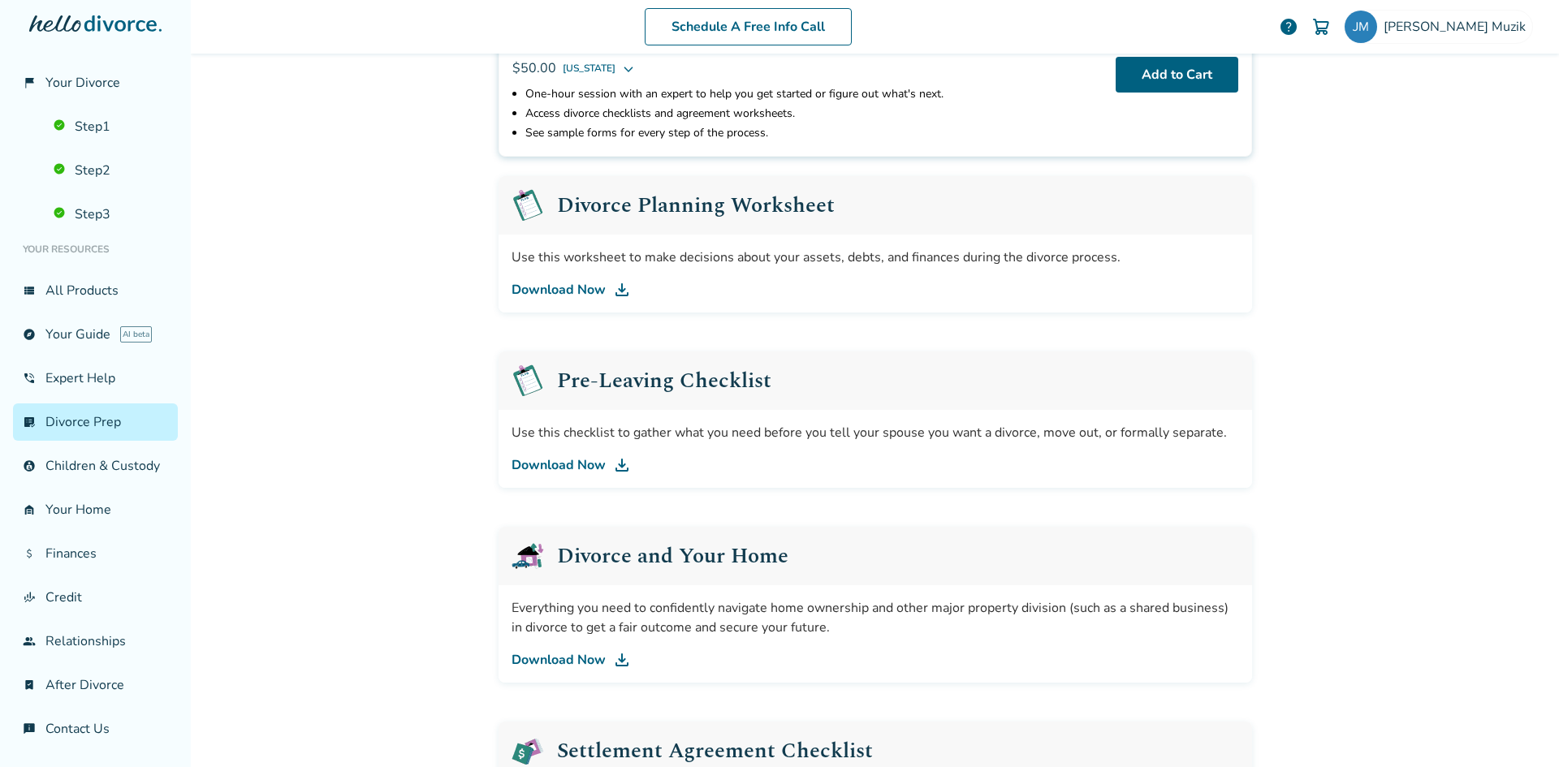
click at [580, 288] on link "Download Now" at bounding box center [874, 289] width 727 height 19
click at [560, 469] on link "Download Now" at bounding box center [874, 464] width 727 height 19
click at [553, 653] on link "Download Now" at bounding box center [874, 659] width 727 height 19
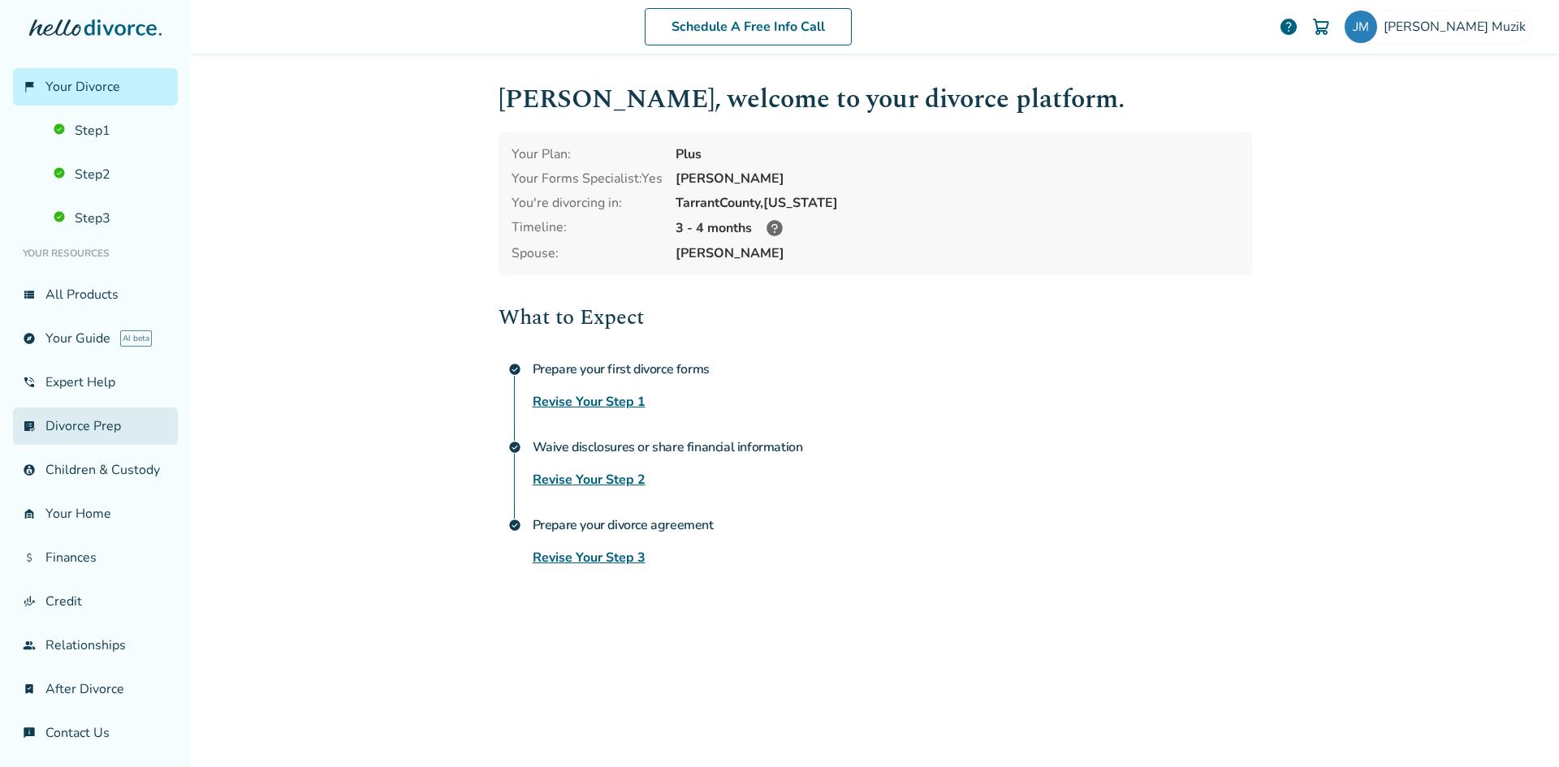
click at [75, 425] on link "list_alt_check Divorce Prep" at bounding box center [95, 425] width 165 height 37
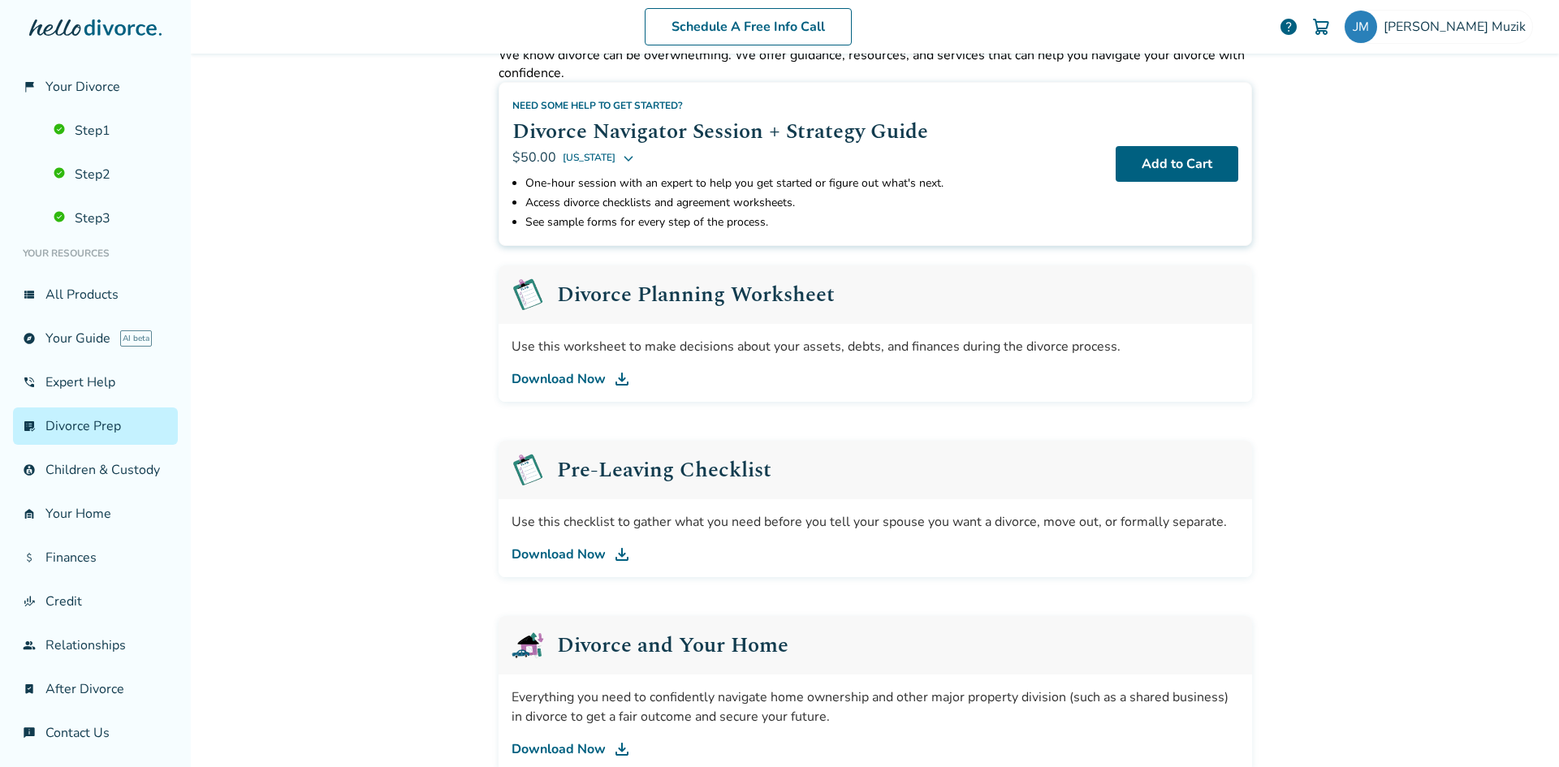
scroll to position [244, 0]
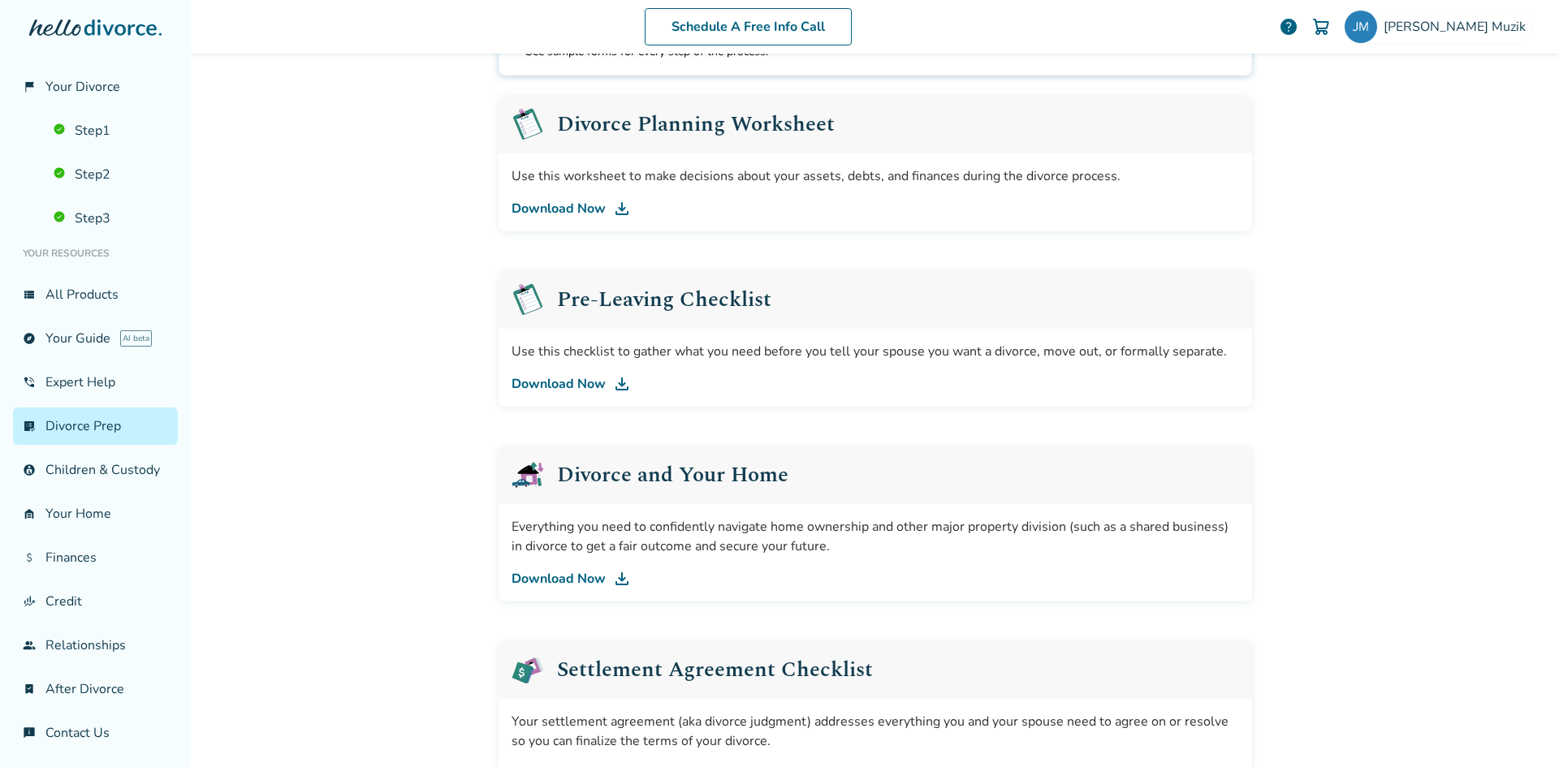
click at [555, 575] on link "Download Now" at bounding box center [874, 578] width 727 height 19
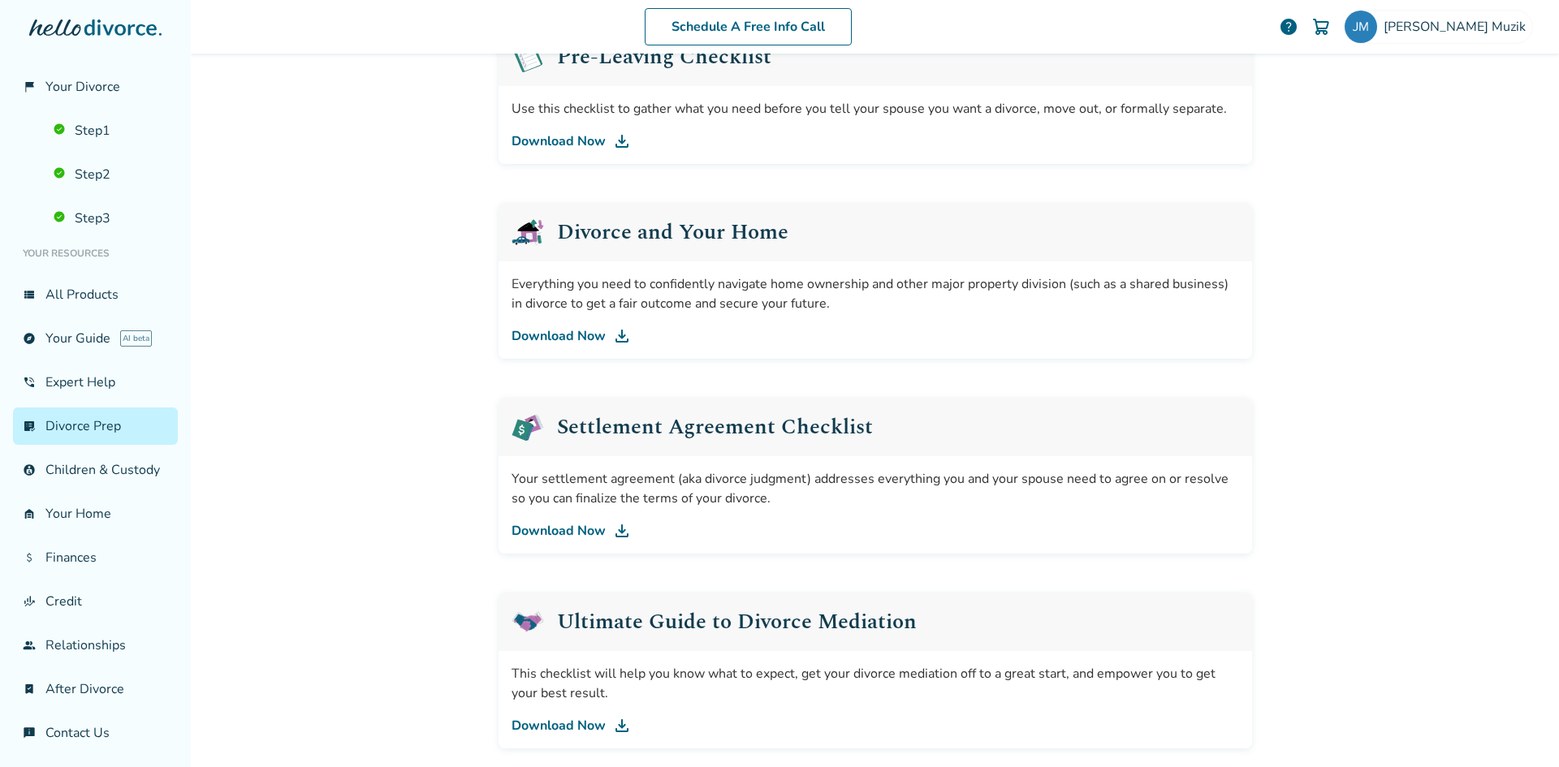
scroll to position [487, 0]
click at [585, 528] on link "Download Now" at bounding box center [874, 529] width 727 height 19
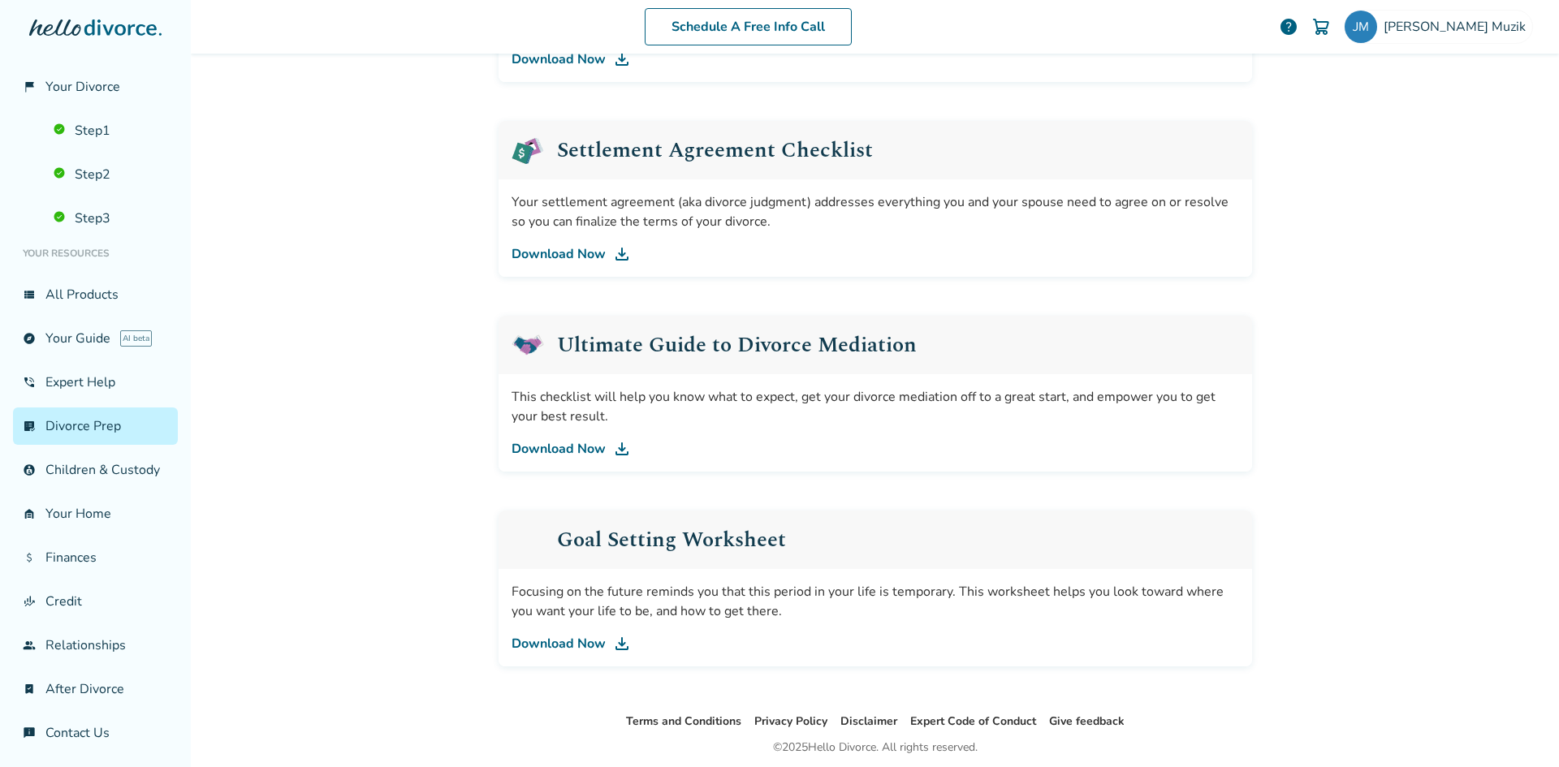
scroll to position [812, 0]
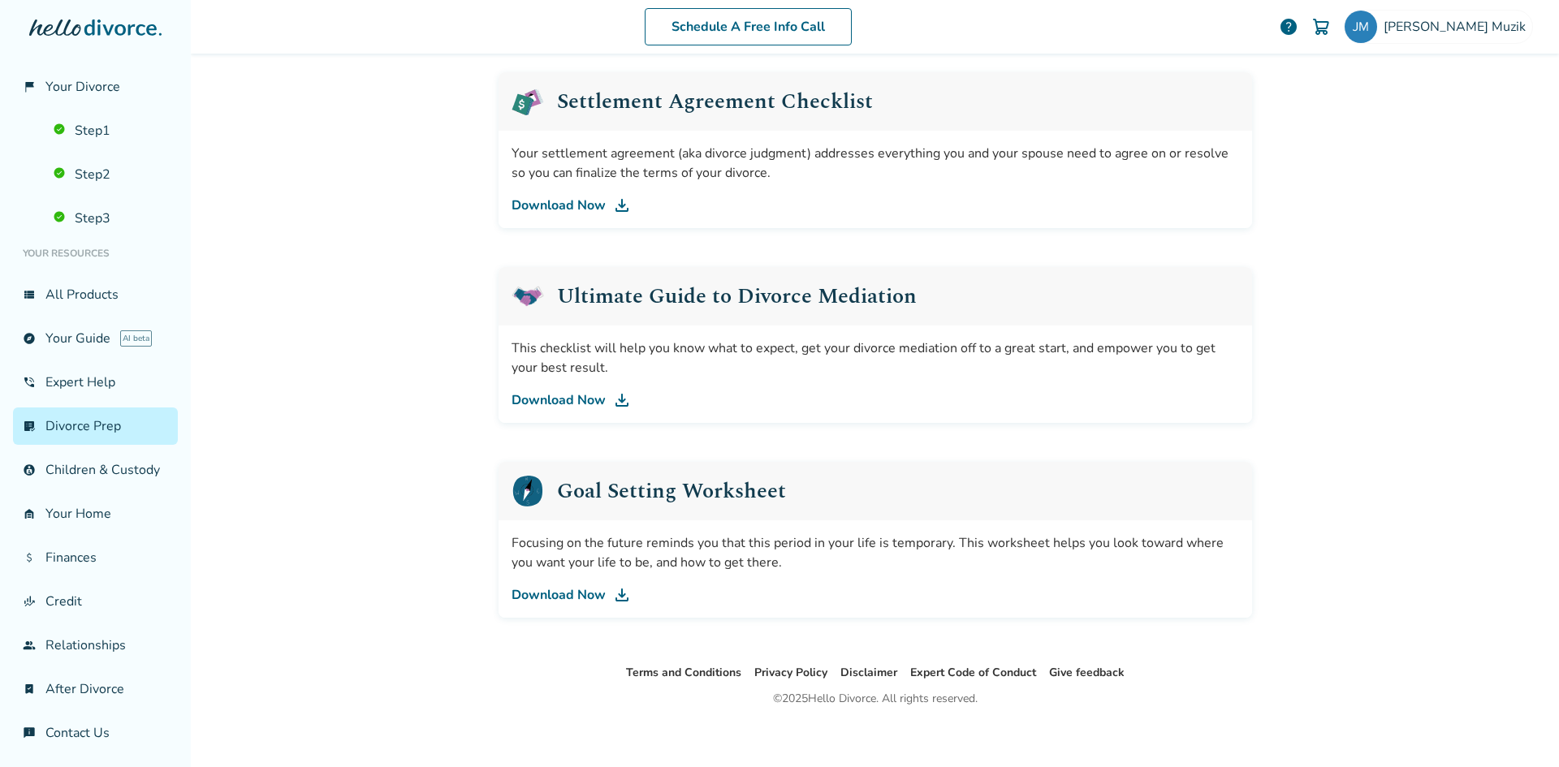
click at [561, 401] on link "Download Now" at bounding box center [874, 399] width 727 height 19
click at [572, 597] on link "Download Now" at bounding box center [874, 594] width 727 height 19
click at [550, 597] on link "Download Now" at bounding box center [874, 594] width 727 height 19
click at [549, 396] on link "Download Now" at bounding box center [874, 399] width 727 height 19
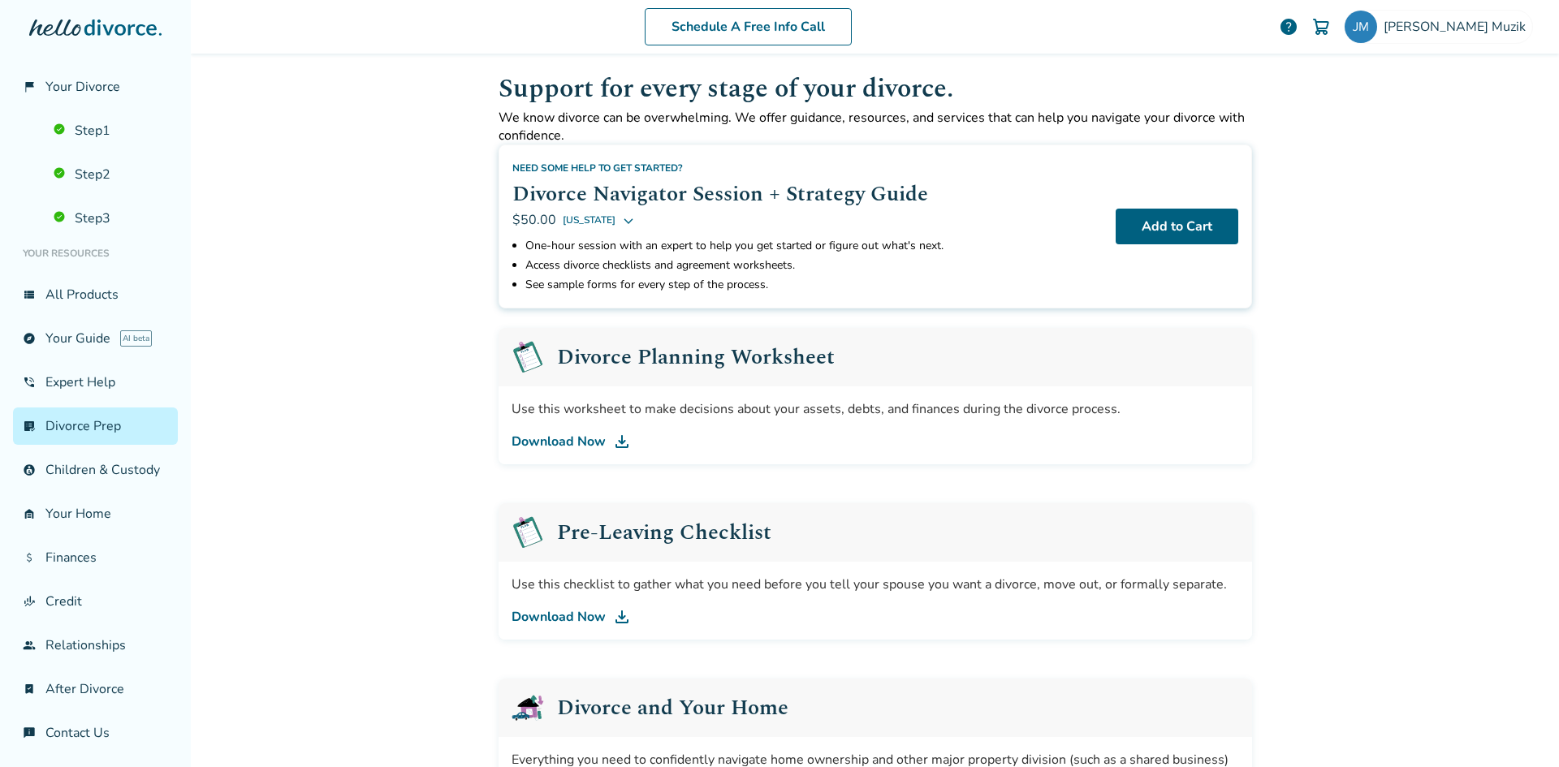
scroll to position [0, 0]
